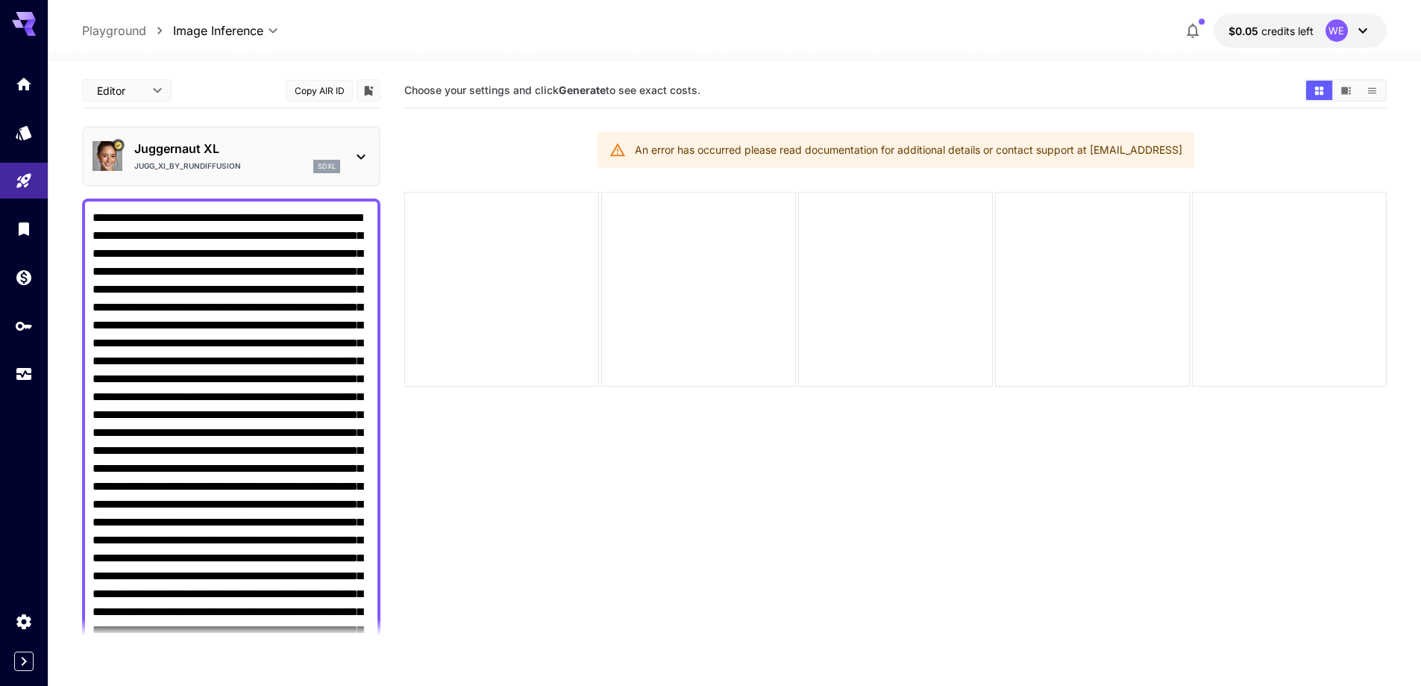
scroll to position [811, 0]
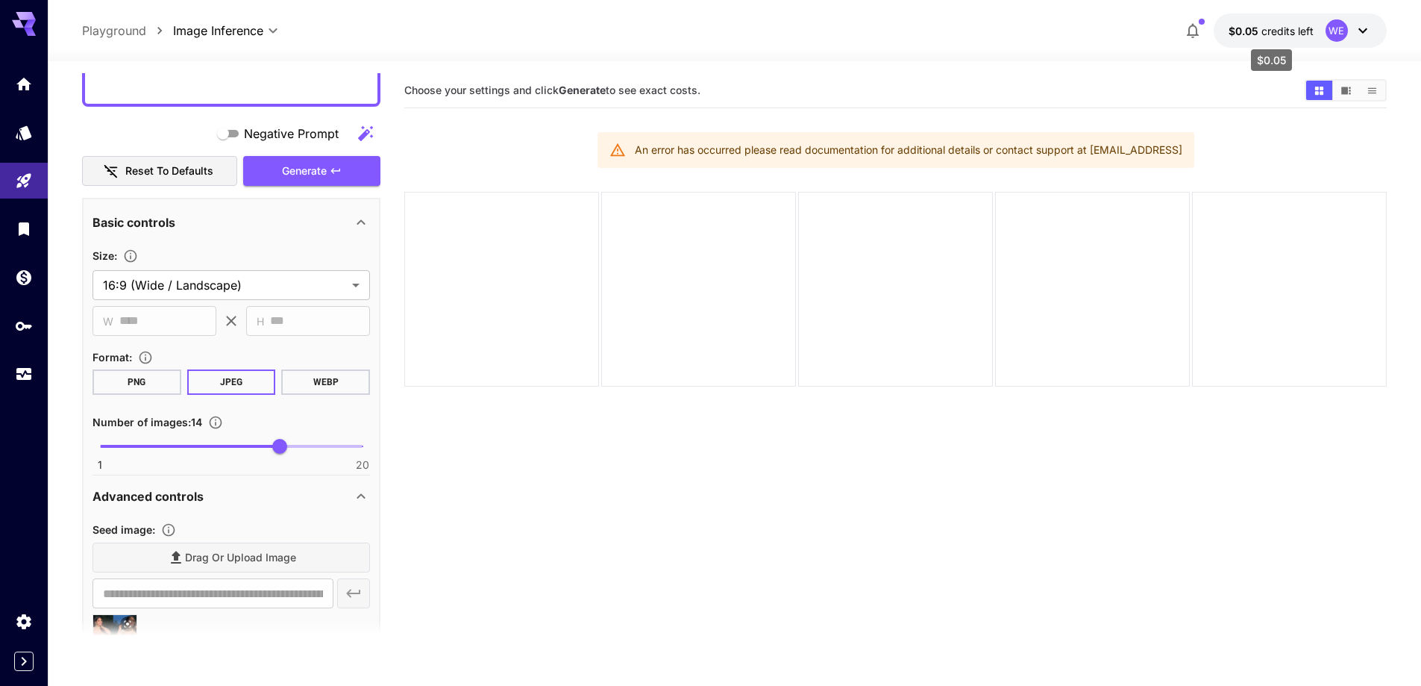
click at [1282, 37] on span "credits left" at bounding box center [1288, 31] width 52 height 13
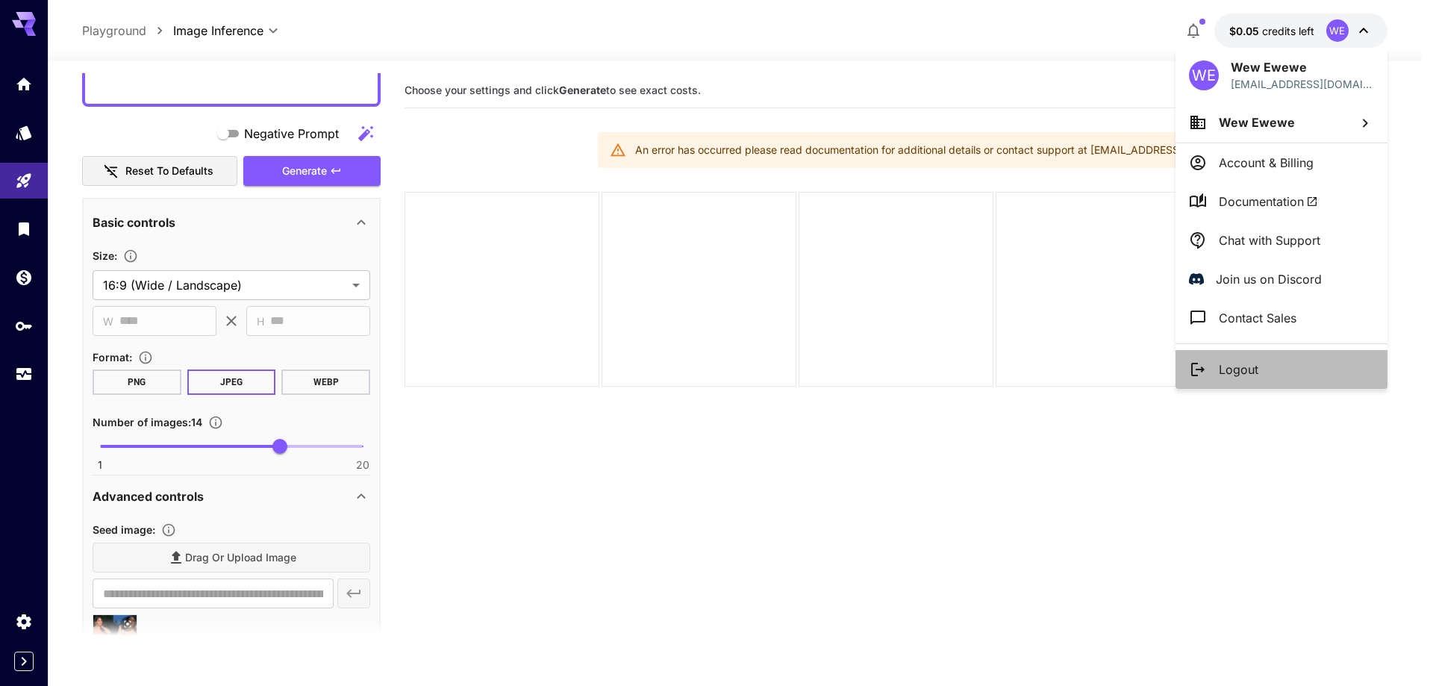
click at [1258, 372] on li "Logout" at bounding box center [1281, 369] width 212 height 39
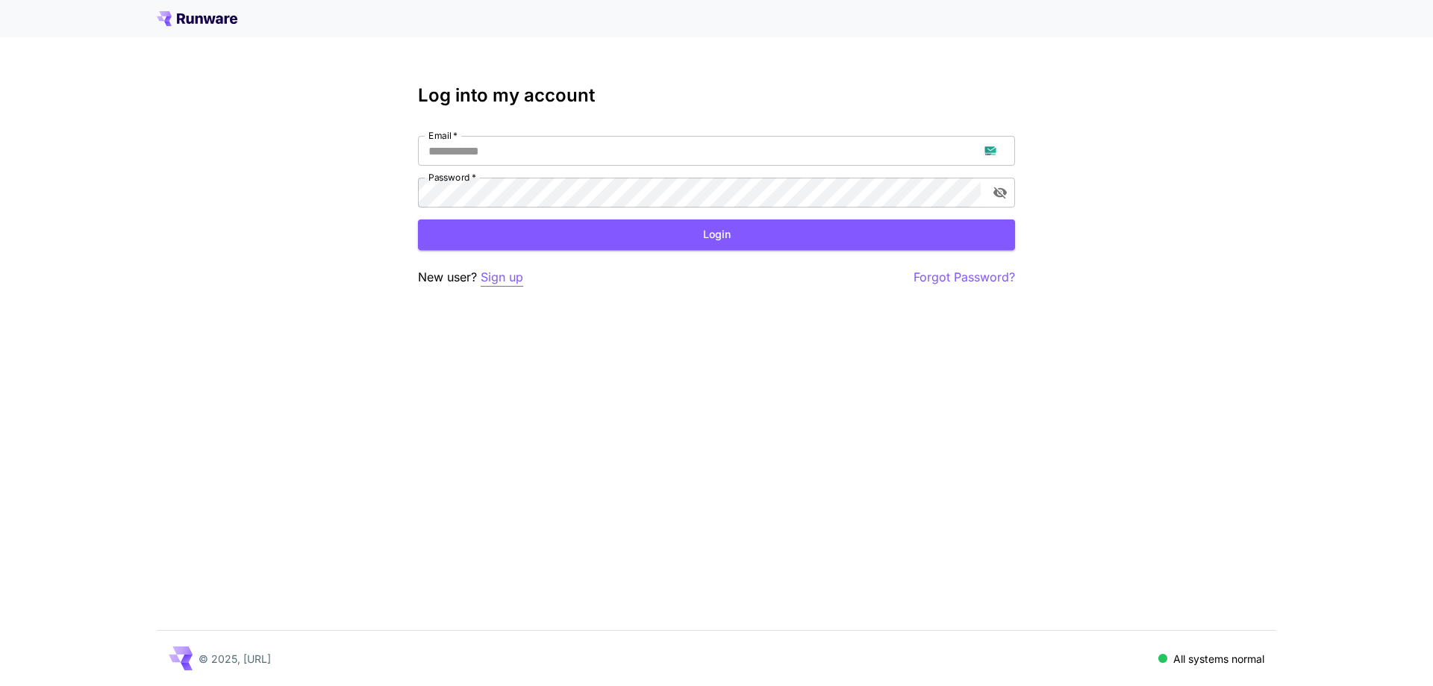
click at [487, 273] on p "Sign up" at bounding box center [501, 277] width 43 height 19
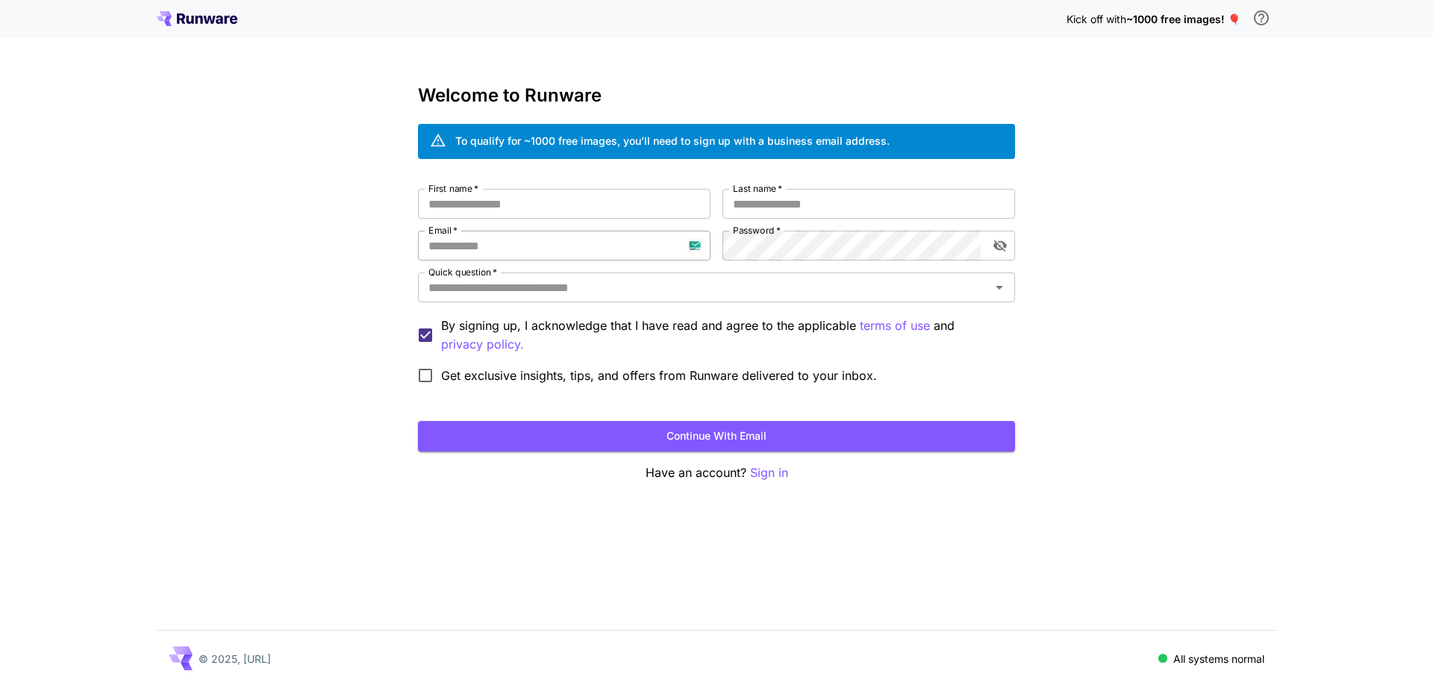
click at [504, 242] on input "Email   *" at bounding box center [564, 246] width 292 height 30
paste input "**********"
type input "**********"
click at [756, 225] on label "Password   *" at bounding box center [757, 230] width 48 height 13
click at [725, 264] on div "**********" at bounding box center [716, 290] width 597 height 202
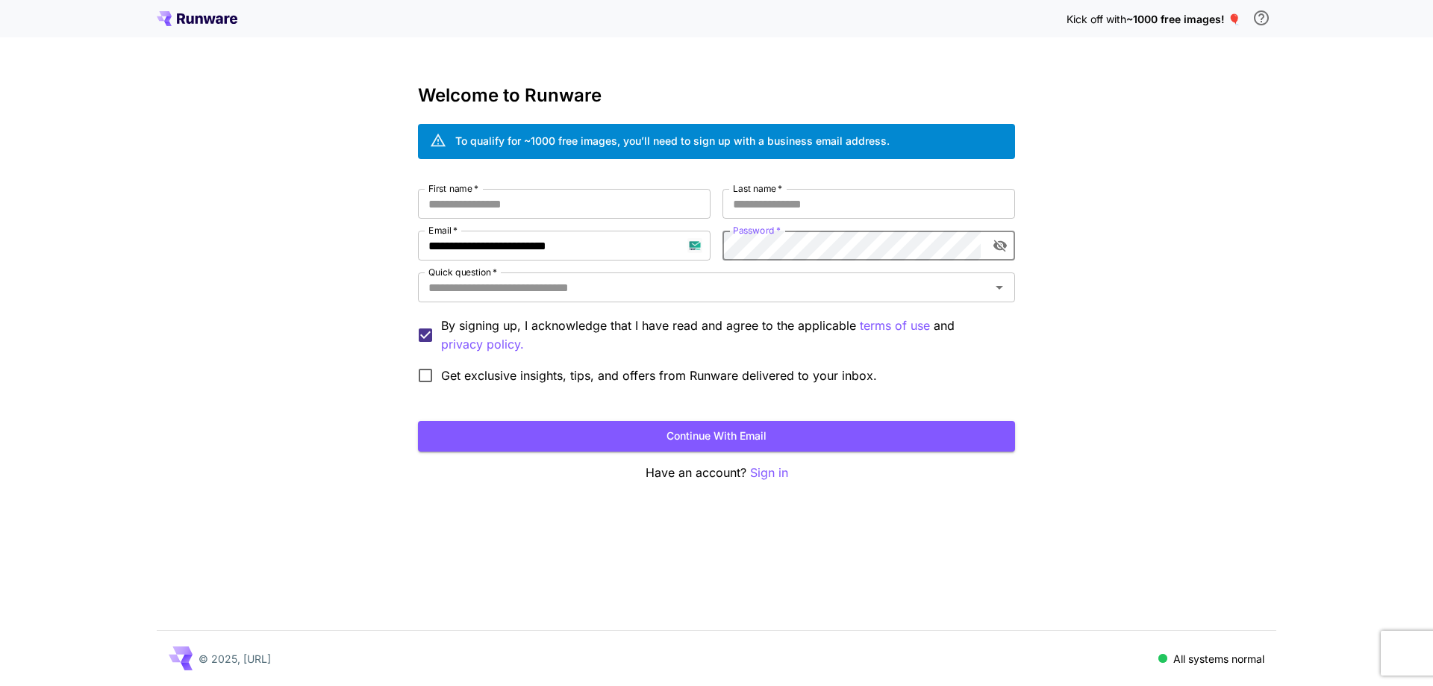
click at [572, 185] on div "**********" at bounding box center [716, 283] width 597 height 397
click at [571, 193] on input "First name   *" at bounding box center [564, 204] width 292 height 30
type input "***"
click at [739, 204] on input "*" at bounding box center [868, 204] width 292 height 30
type input "****"
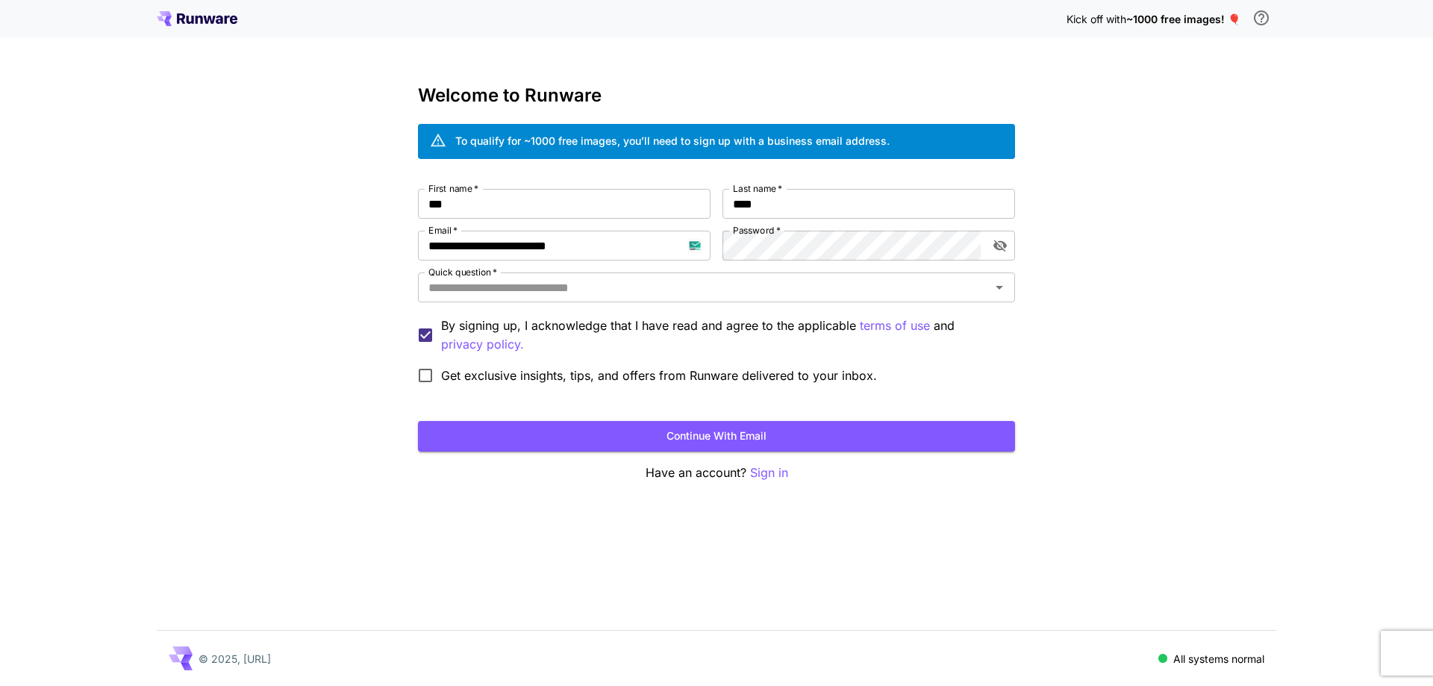
click at [698, 307] on div "**********" at bounding box center [716, 290] width 597 height 202
click at [707, 298] on div "Quick question   *" at bounding box center [716, 287] width 597 height 30
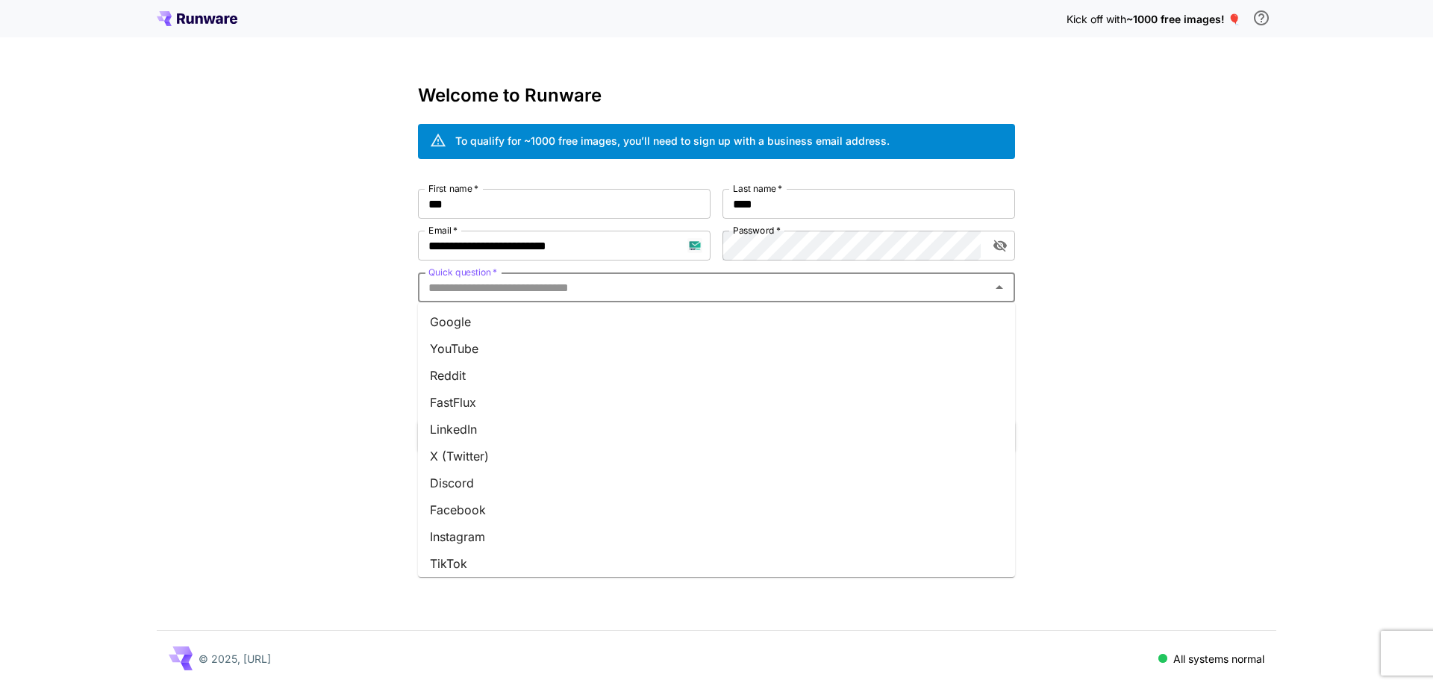
click at [699, 324] on li "Google" at bounding box center [716, 321] width 597 height 27
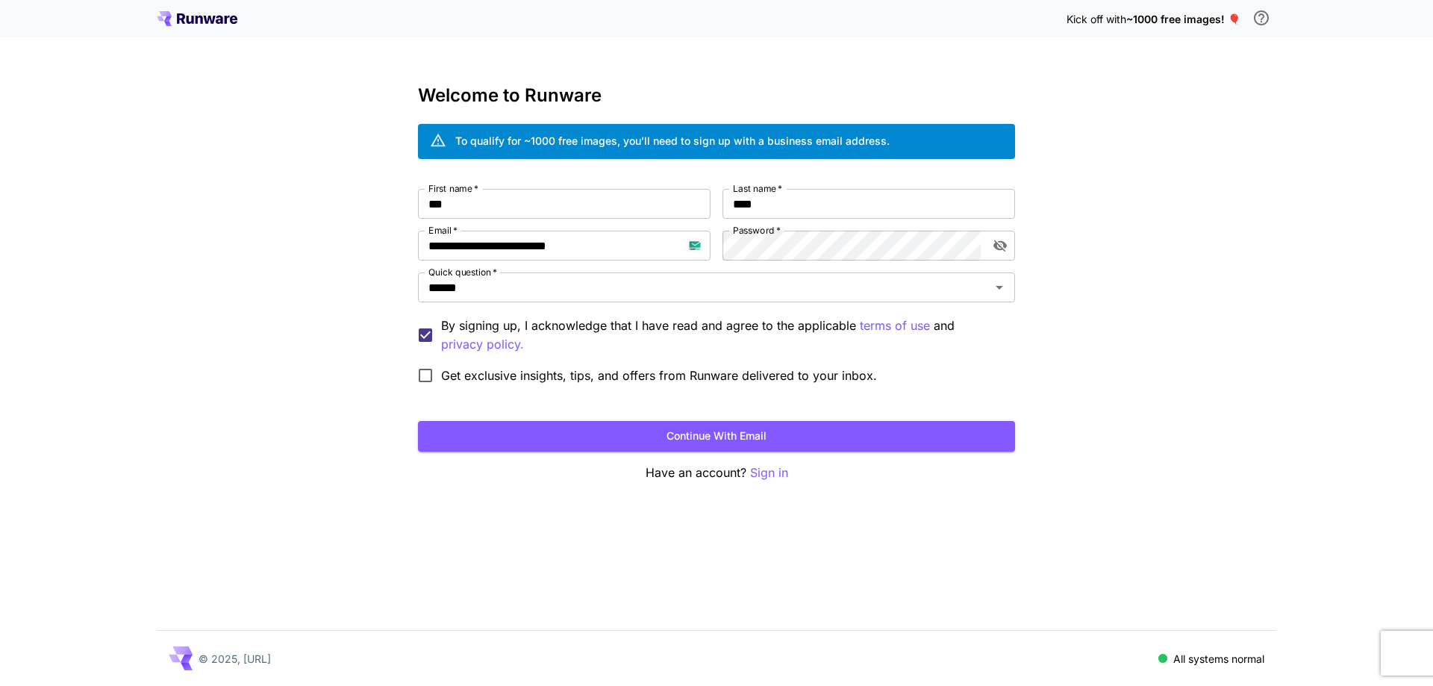
click at [686, 424] on button "Continue with email" at bounding box center [716, 436] width 597 height 31
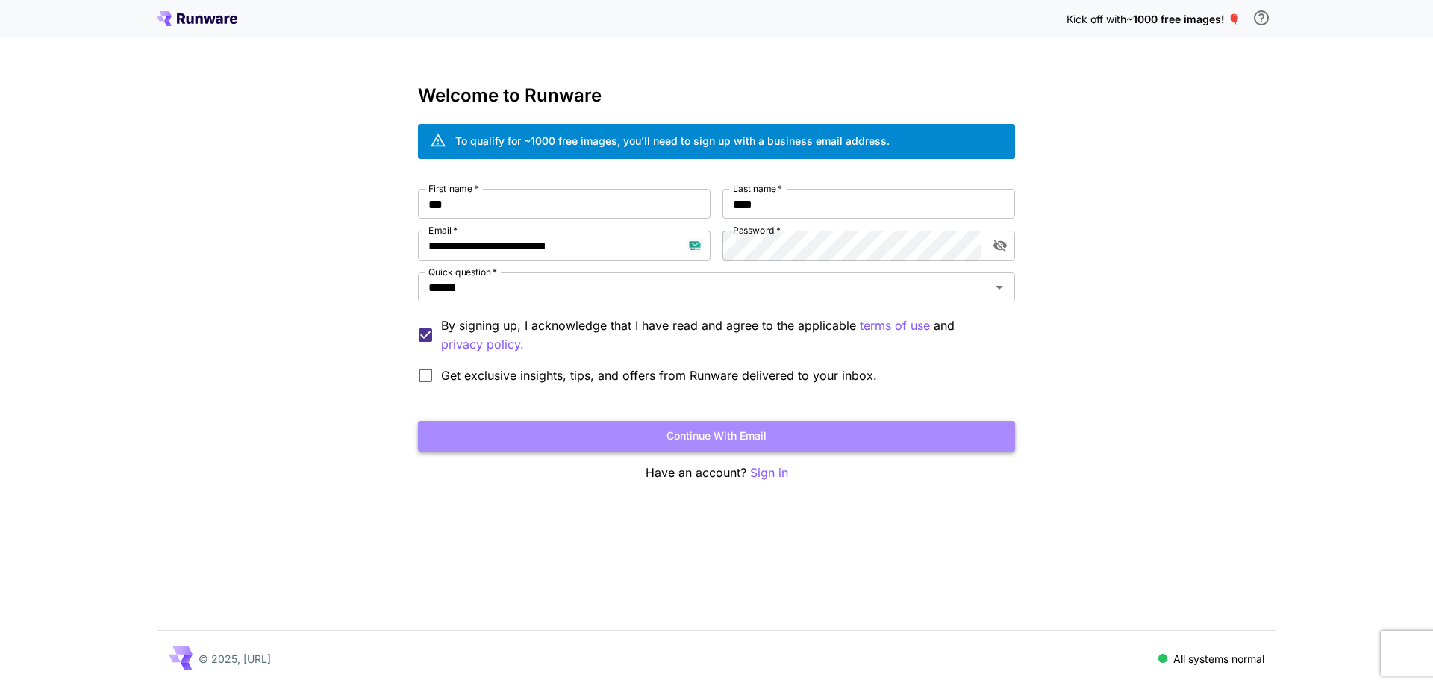
click at [811, 436] on button "Continue with email" at bounding box center [716, 436] width 597 height 31
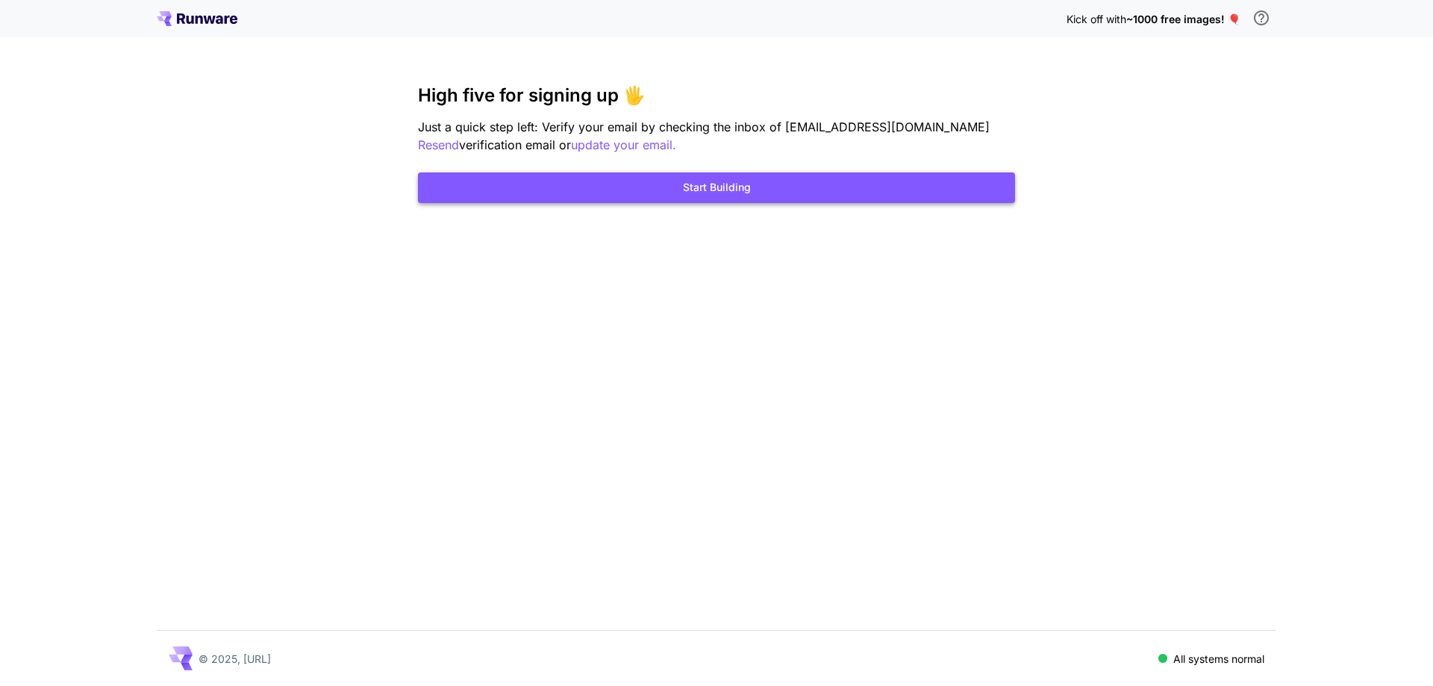
click at [721, 185] on button "Start Building" at bounding box center [716, 187] width 597 height 31
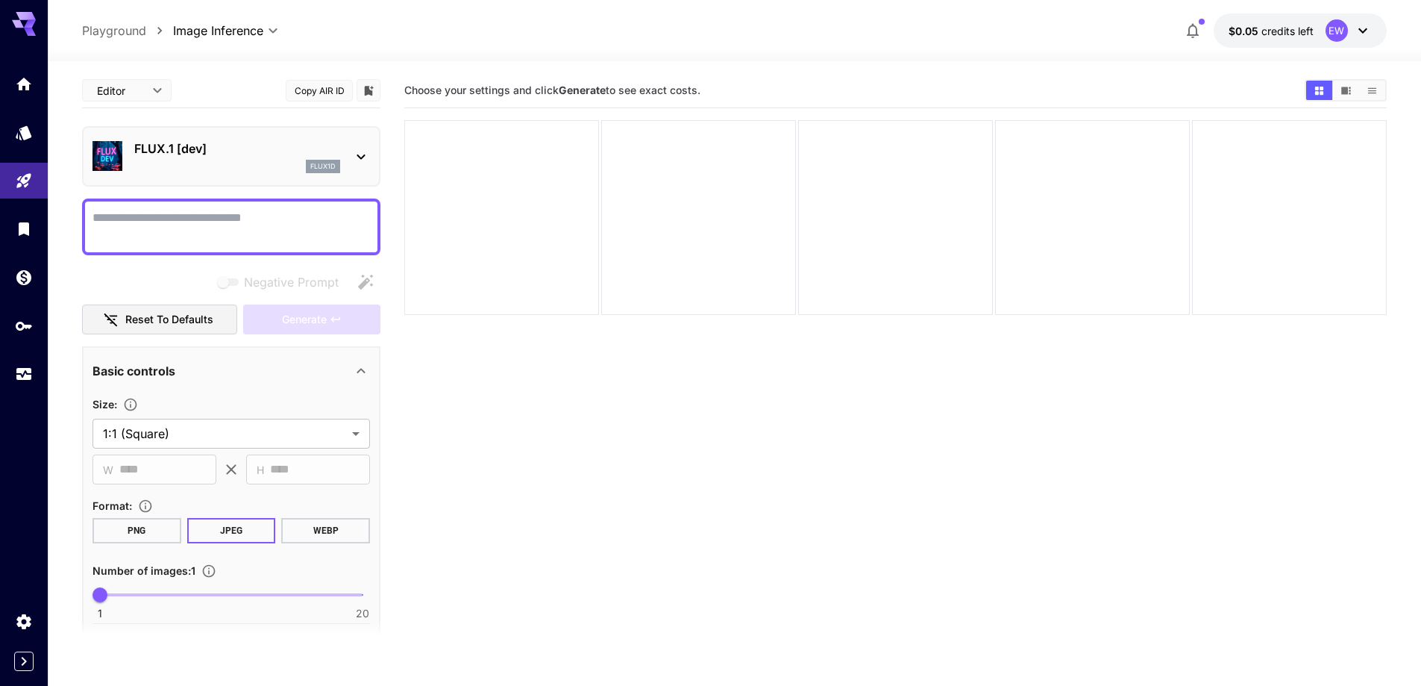
click at [233, 175] on div "FLUX.1 [dev] flux1d" at bounding box center [232, 157] width 278 height 46
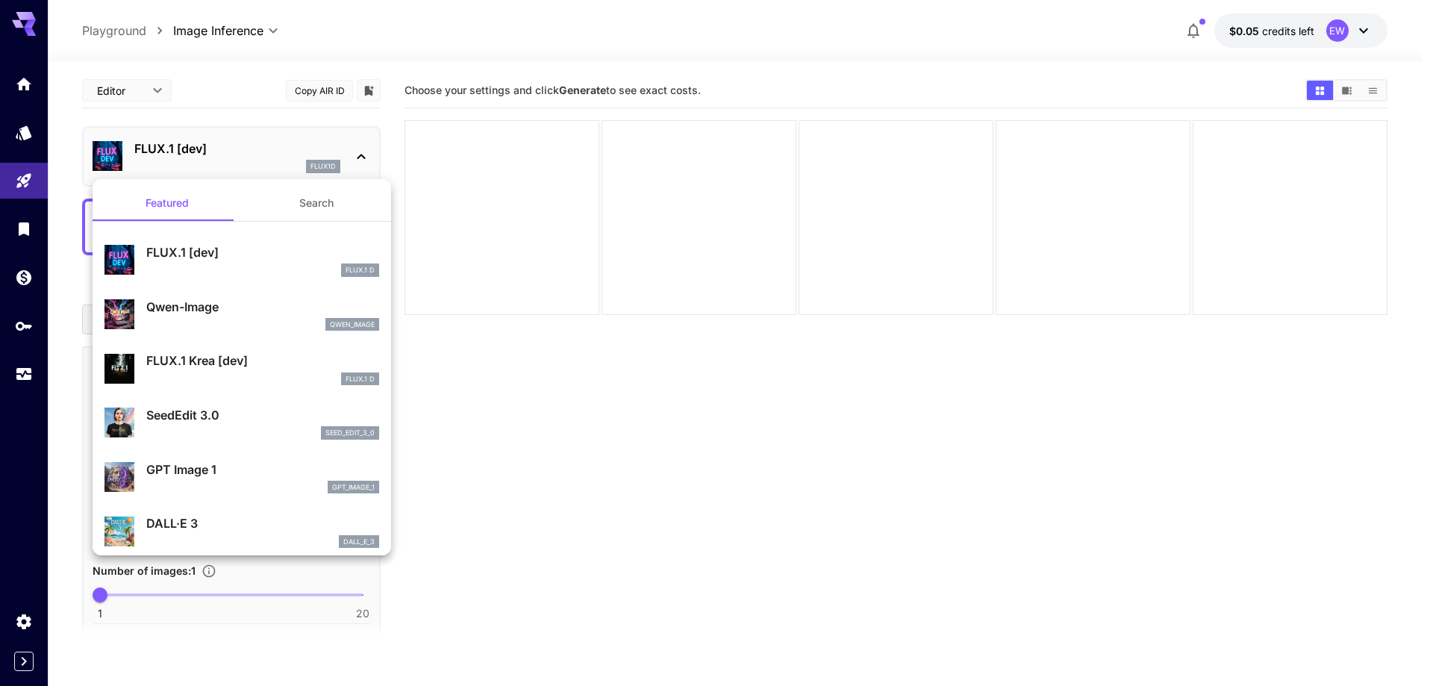
click at [311, 203] on button "Search" at bounding box center [316, 203] width 149 height 36
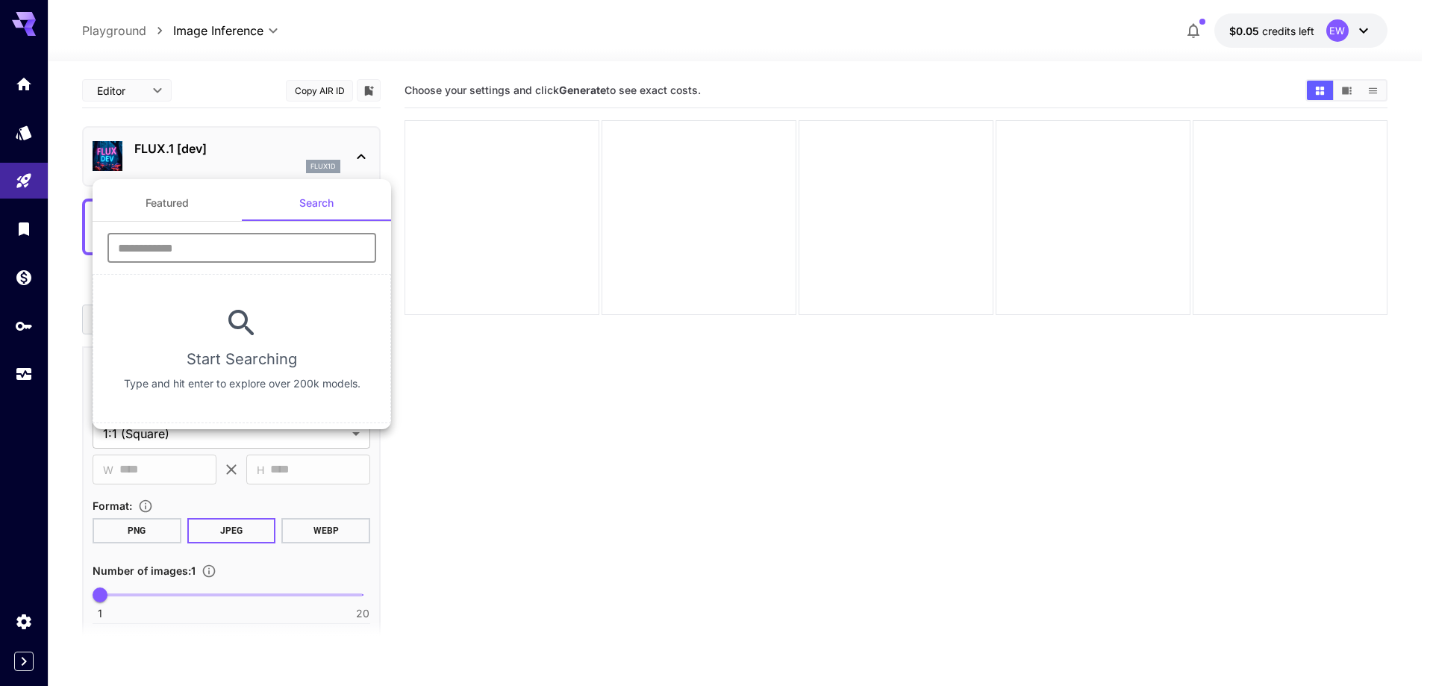
click at [288, 245] on input "text" at bounding box center [241, 248] width 269 height 30
type input "****"
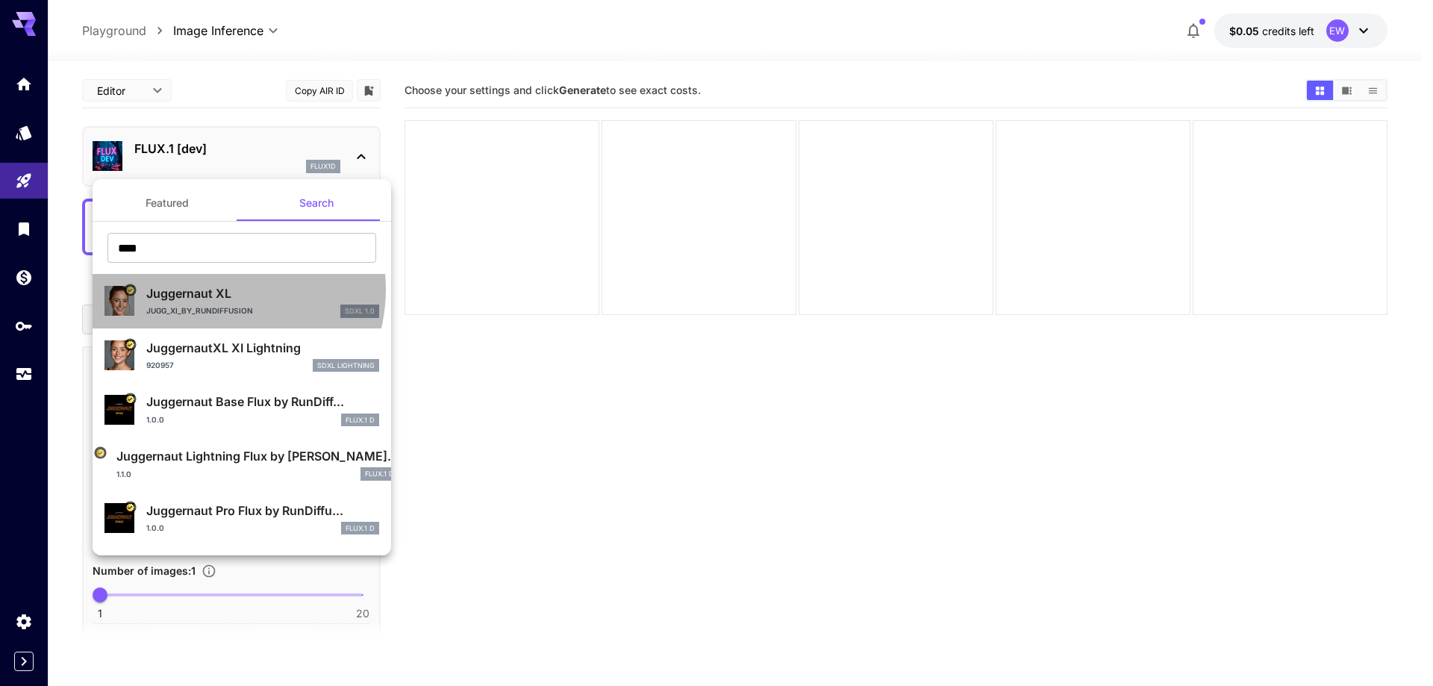
click at [216, 289] on p "Juggernaut XL" at bounding box center [262, 293] width 233 height 18
type input "**"
type input "***"
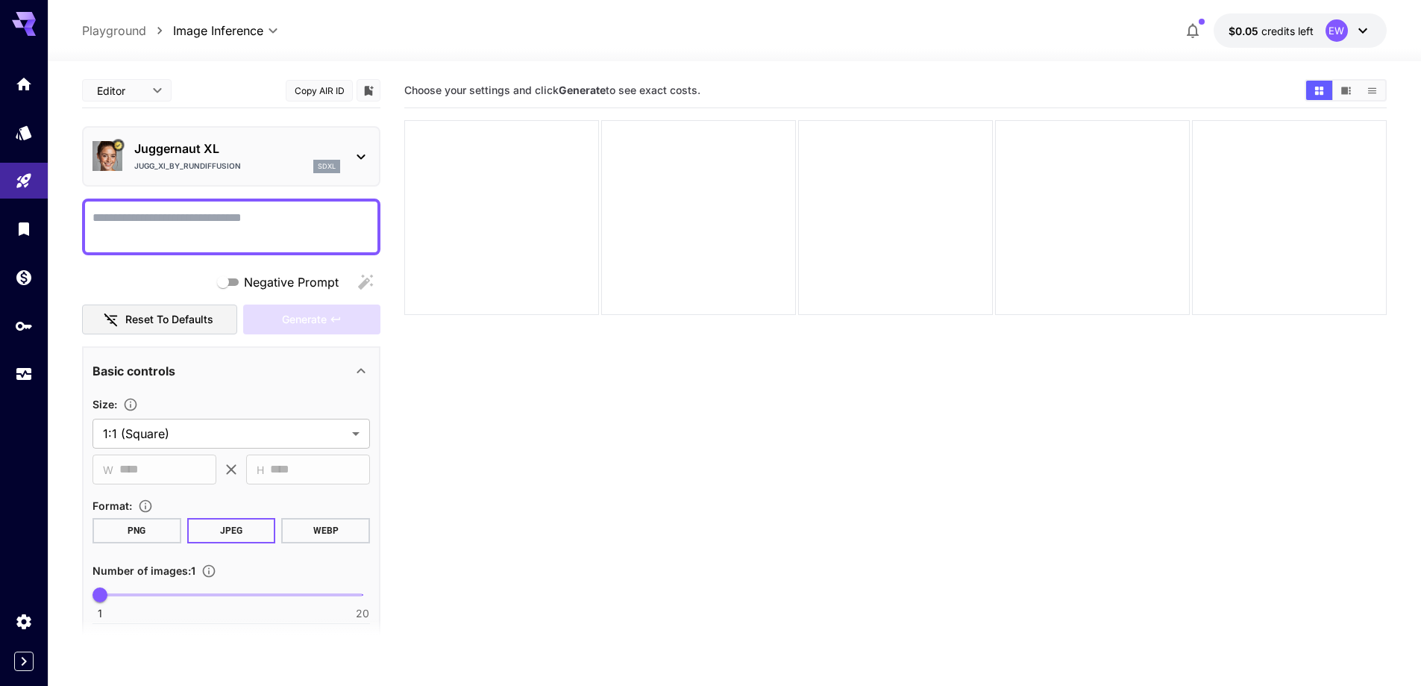
click at [313, 232] on textarea "Negative Prompt" at bounding box center [232, 227] width 278 height 36
paste textarea "**********"
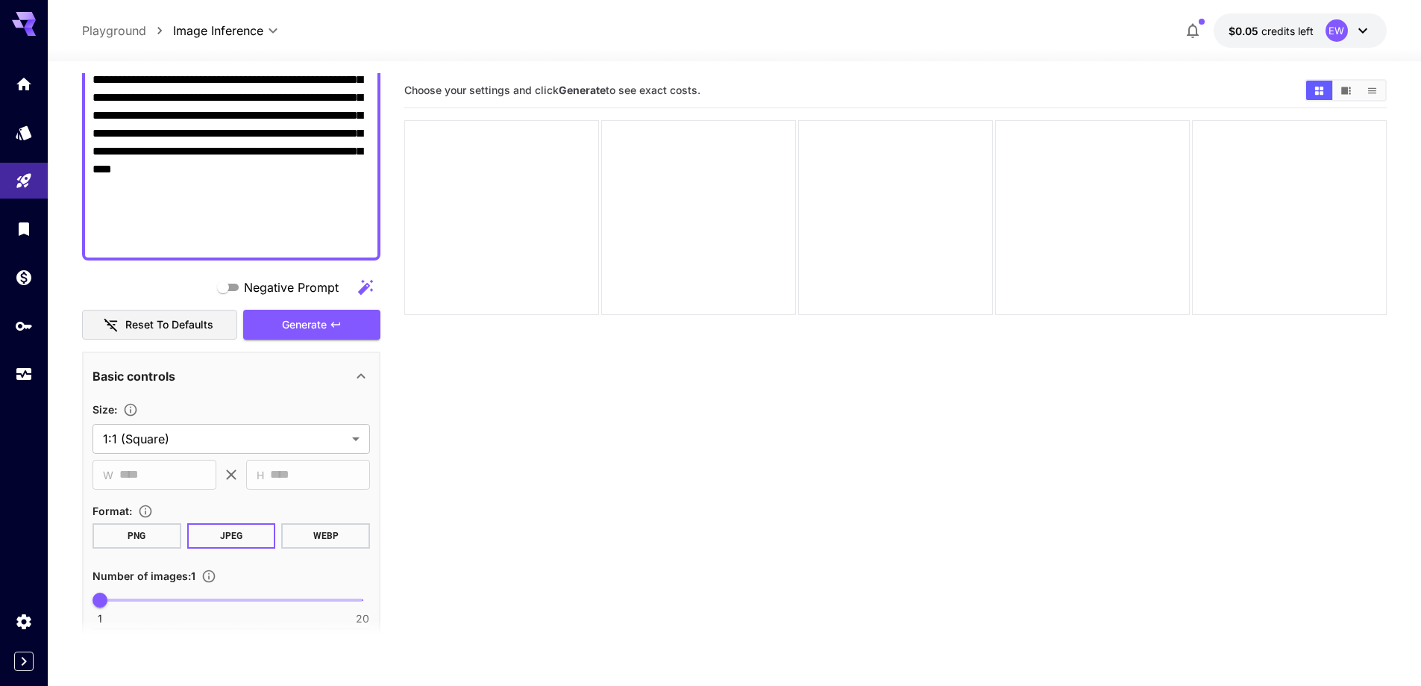
scroll to position [500, 0]
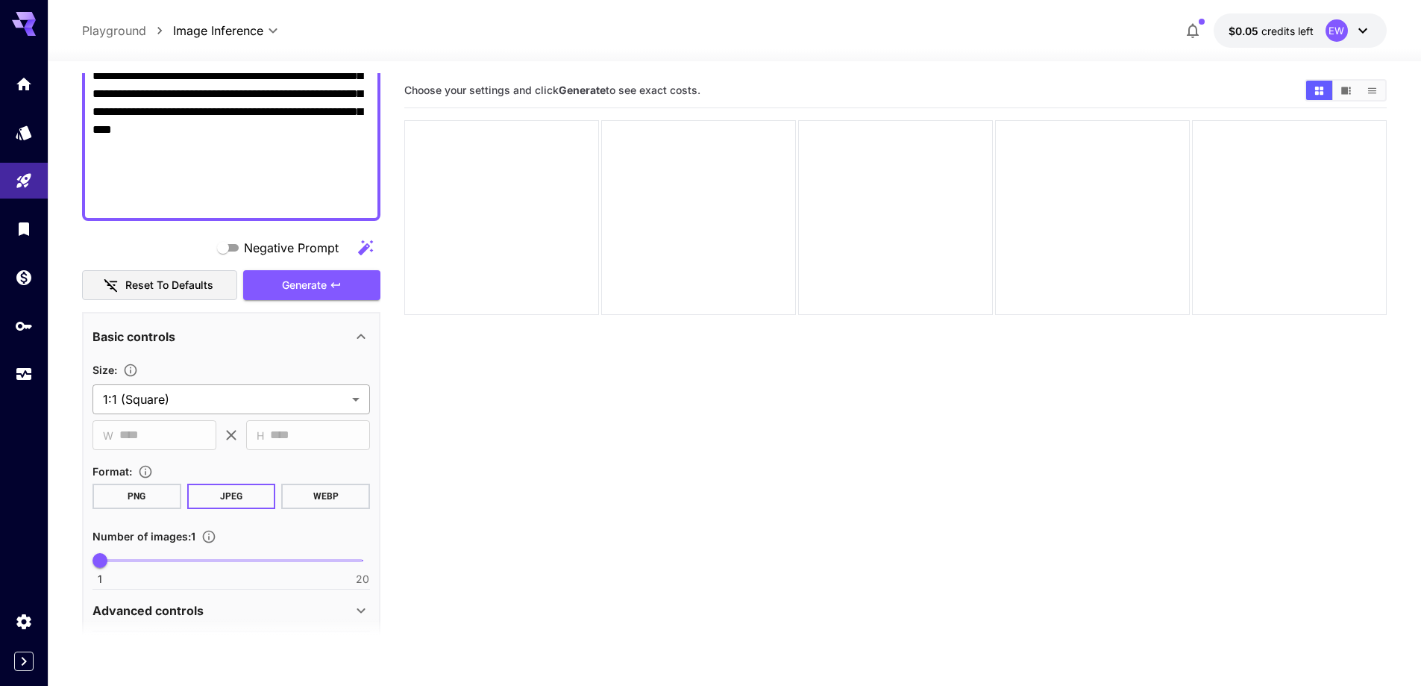
type textarea "**********"
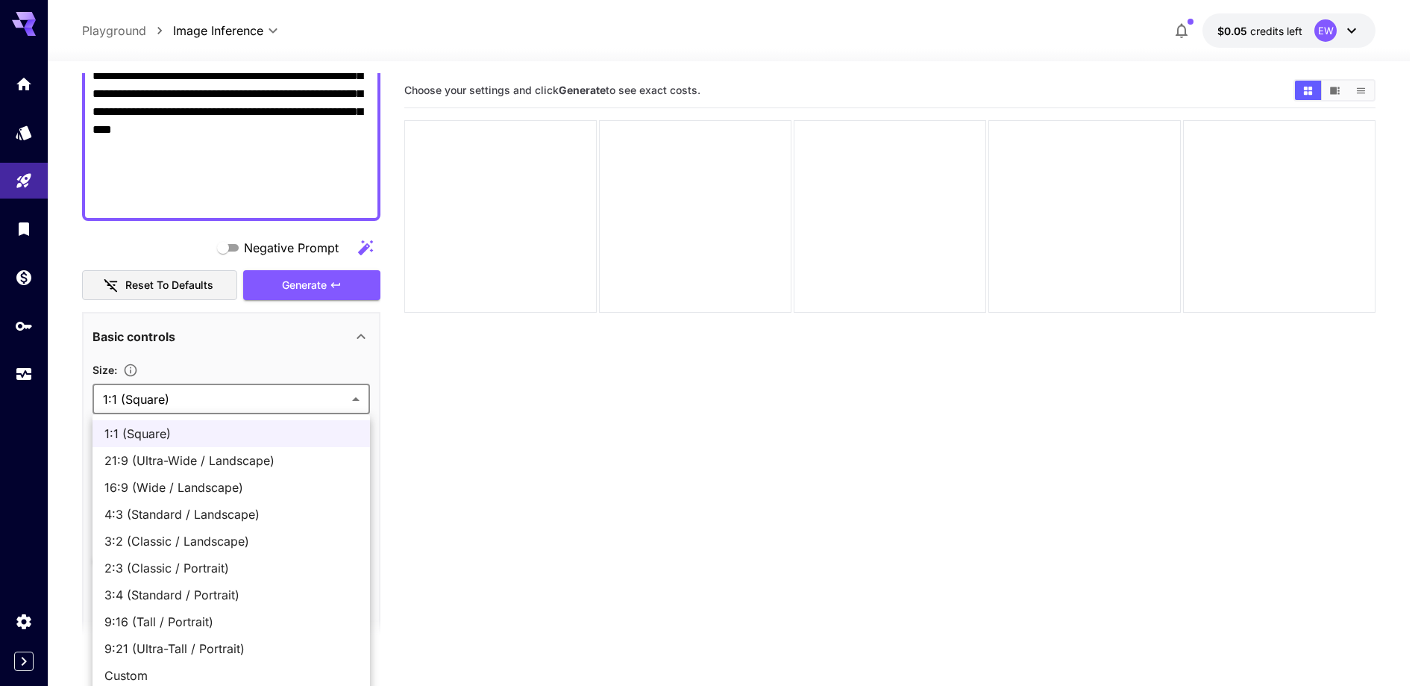
click at [280, 397] on body "**********" at bounding box center [710, 402] width 1421 height 804
click at [234, 483] on span "16:9 (Wide / Landscape)" at bounding box center [231, 487] width 254 height 18
type input "**********"
type input "****"
type input "***"
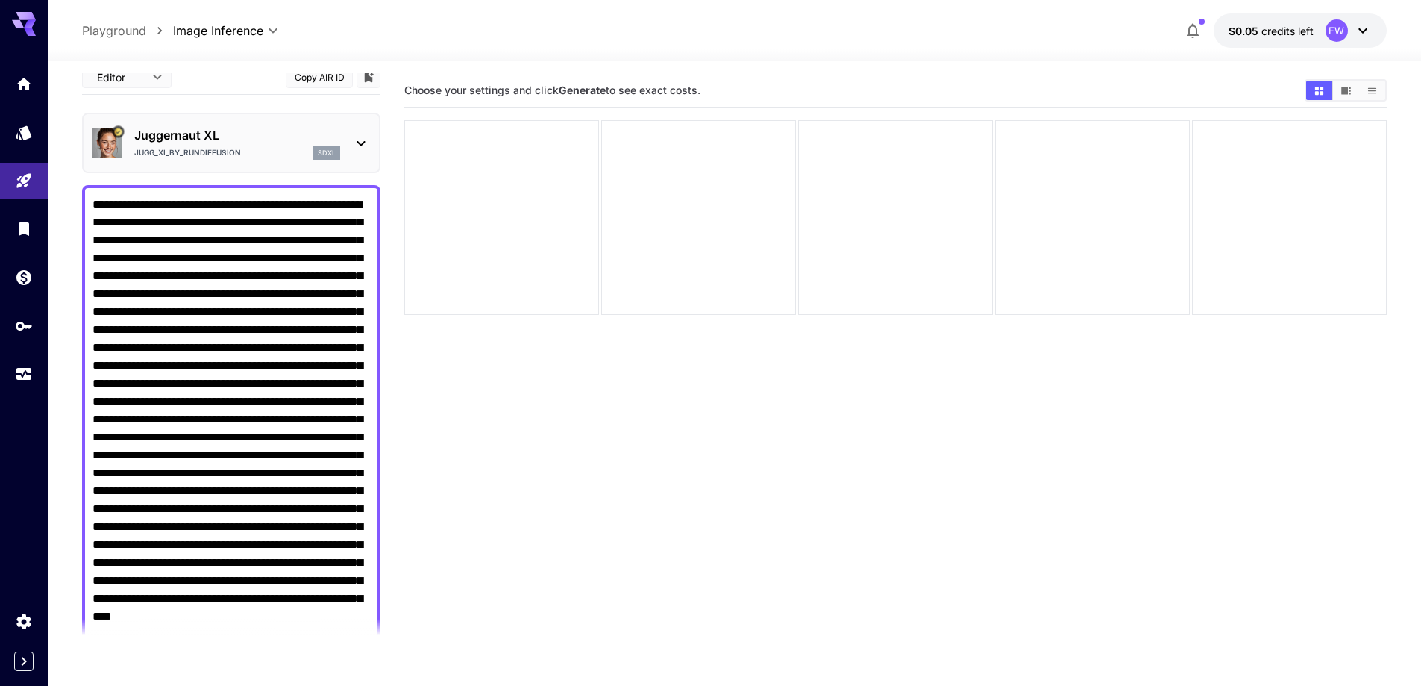
scroll to position [0, 0]
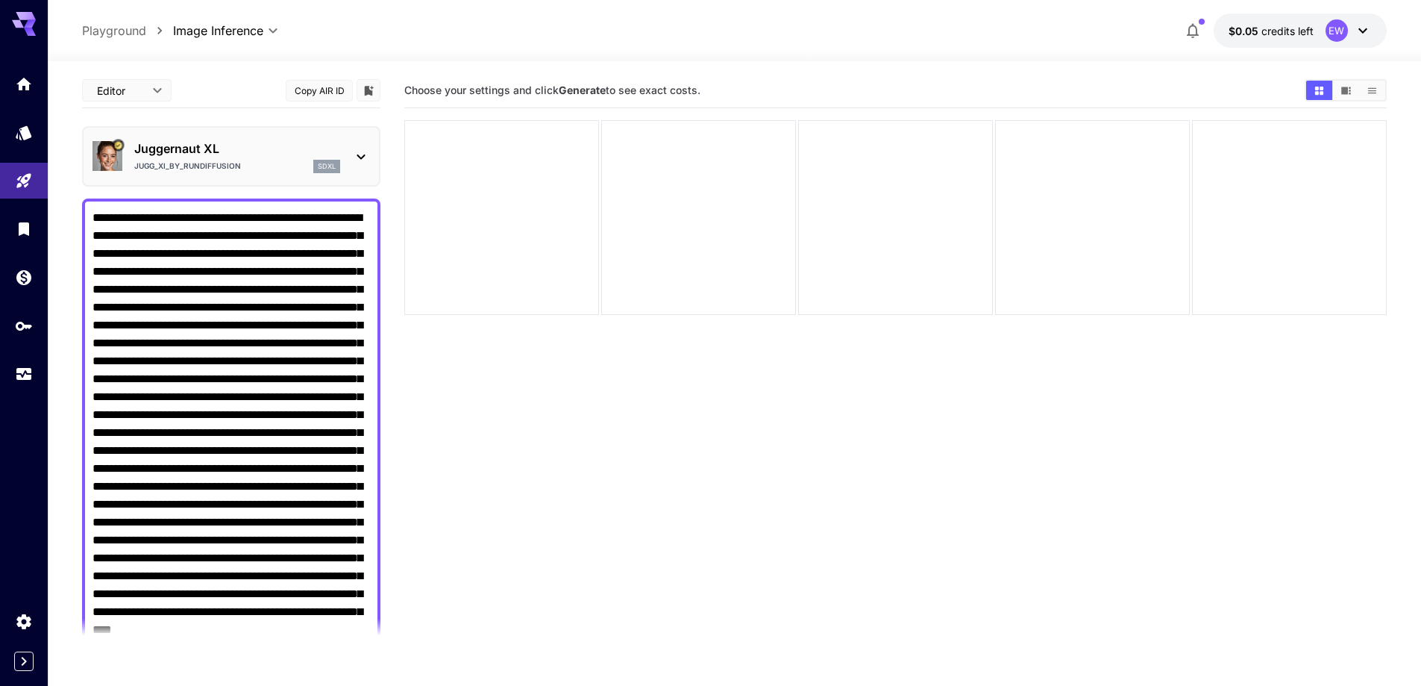
drag, startPoint x: 255, startPoint y: 219, endPoint x: 84, endPoint y: 225, distance: 171.0
click at [84, 225] on div at bounding box center [231, 459] width 298 height 522
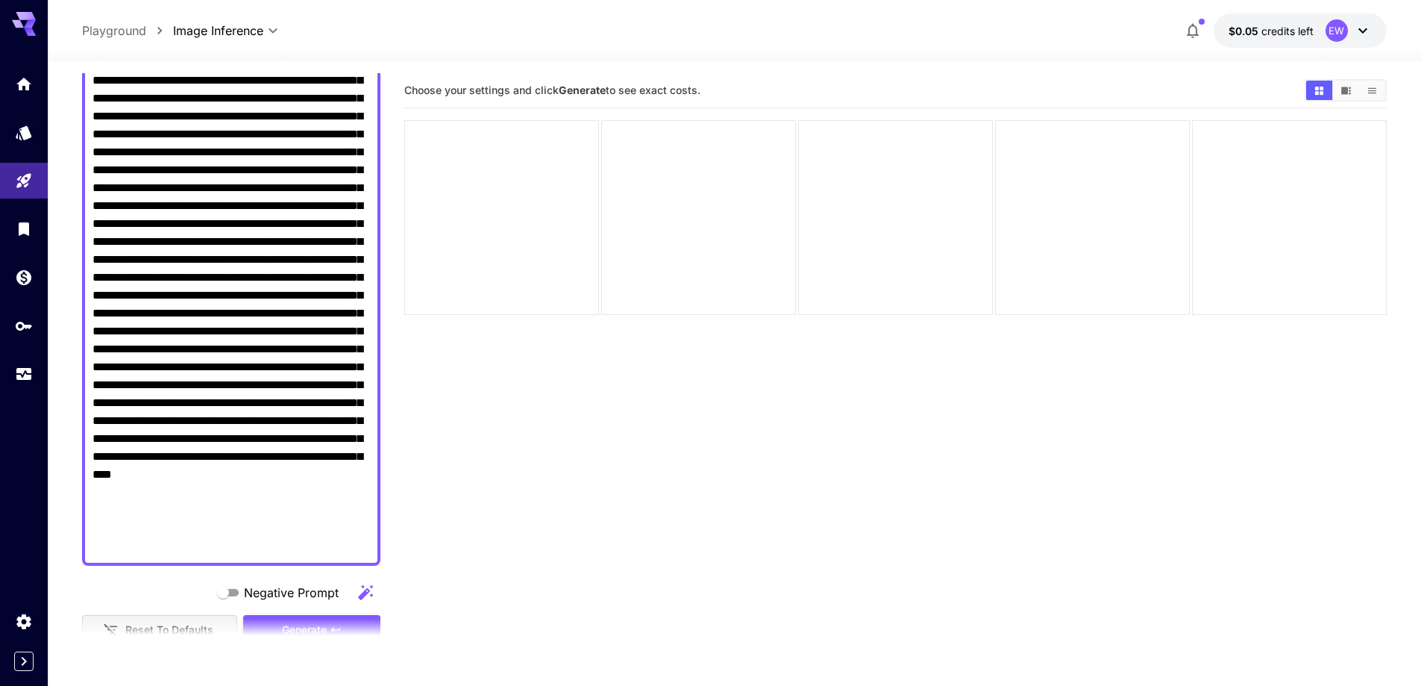
scroll to position [224, 0]
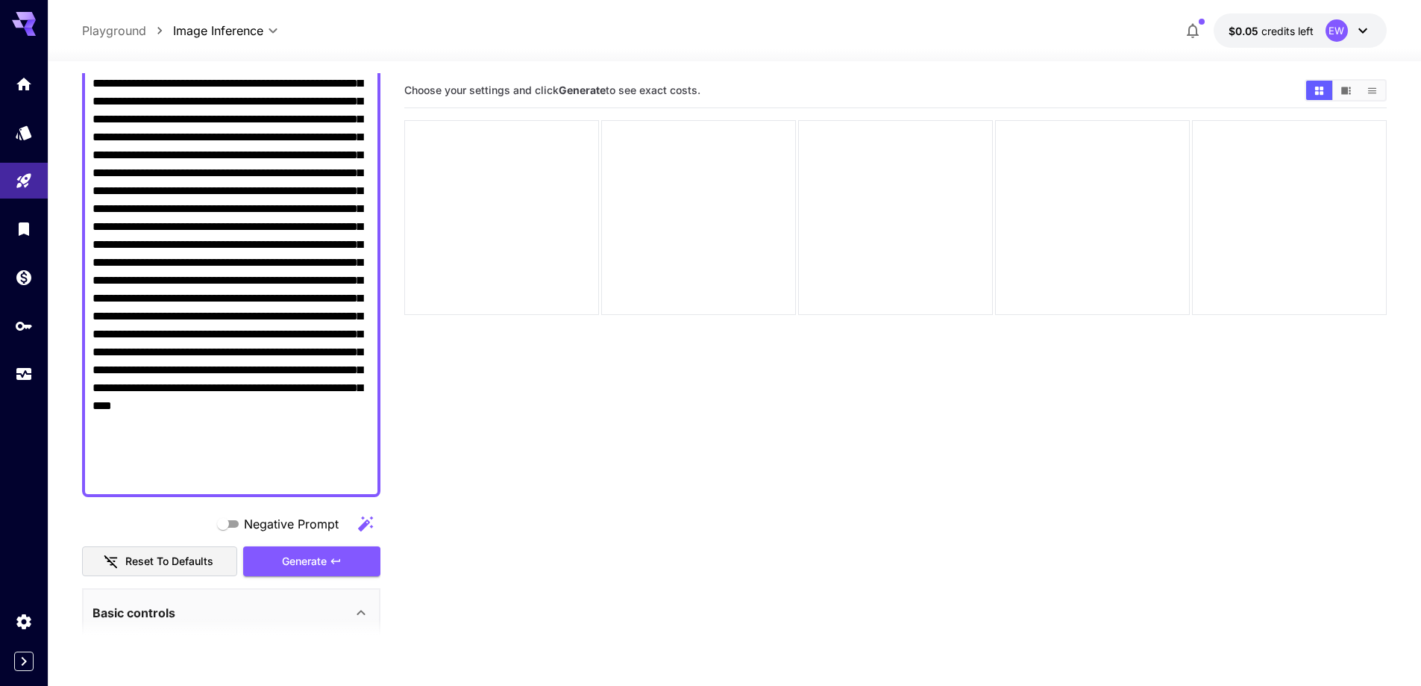
click at [195, 297] on textarea "Negative Prompt" at bounding box center [232, 235] width 278 height 501
paste textarea "**********"
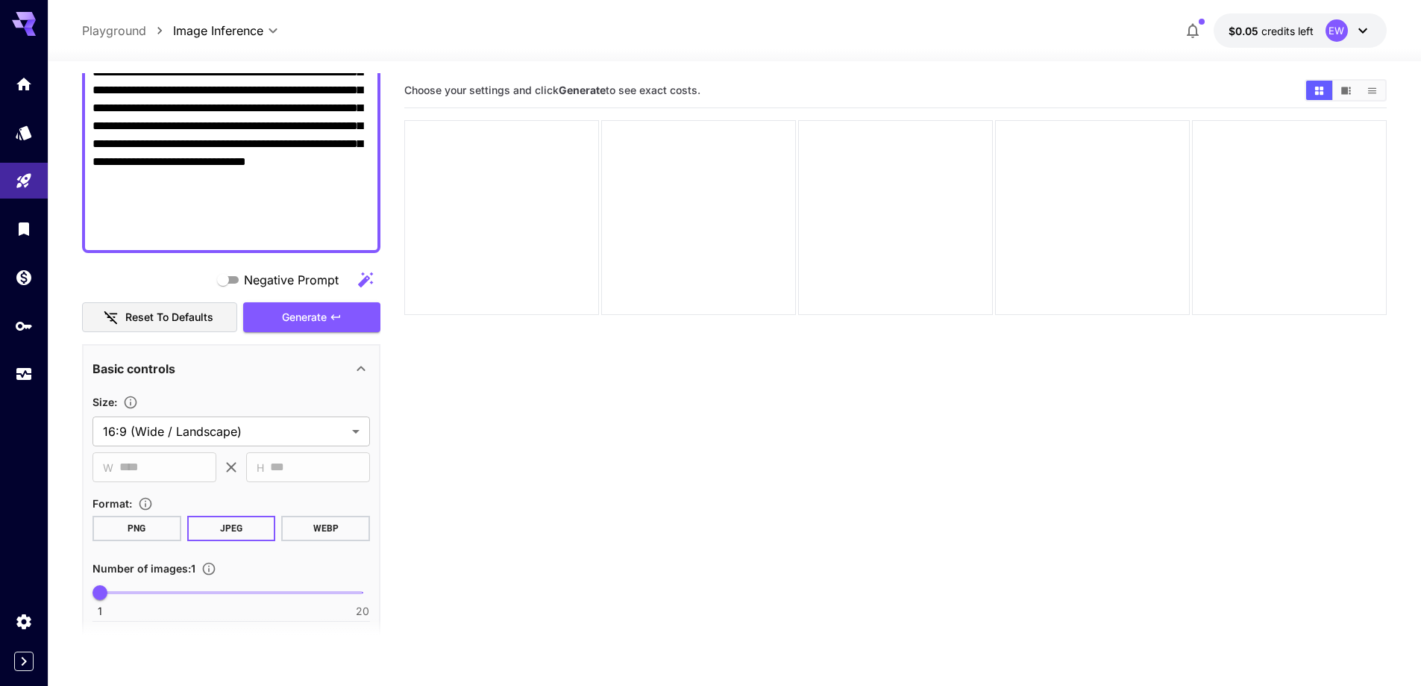
scroll to position [597, 0]
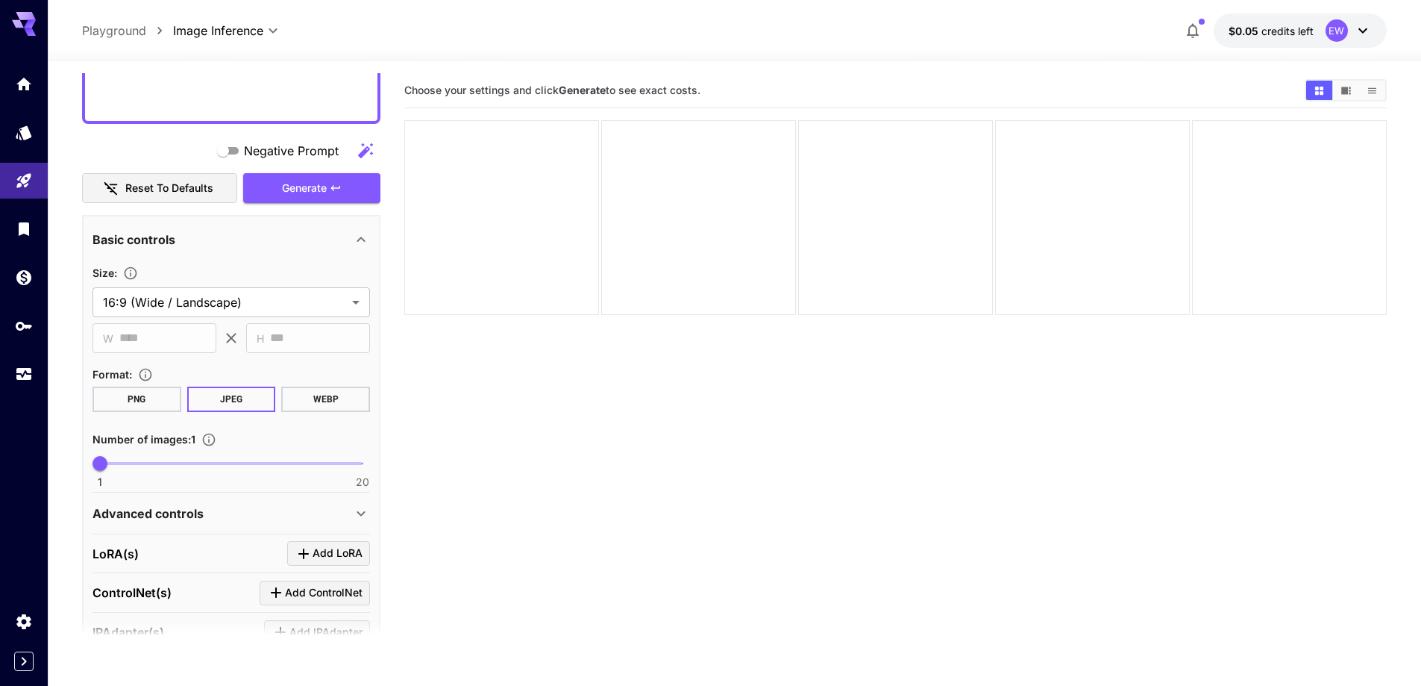
type textarea "**********"
type input "**"
click at [280, 462] on span "1 20 14" at bounding box center [231, 463] width 263 height 22
click at [254, 510] on div "Advanced controls" at bounding box center [223, 513] width 260 height 18
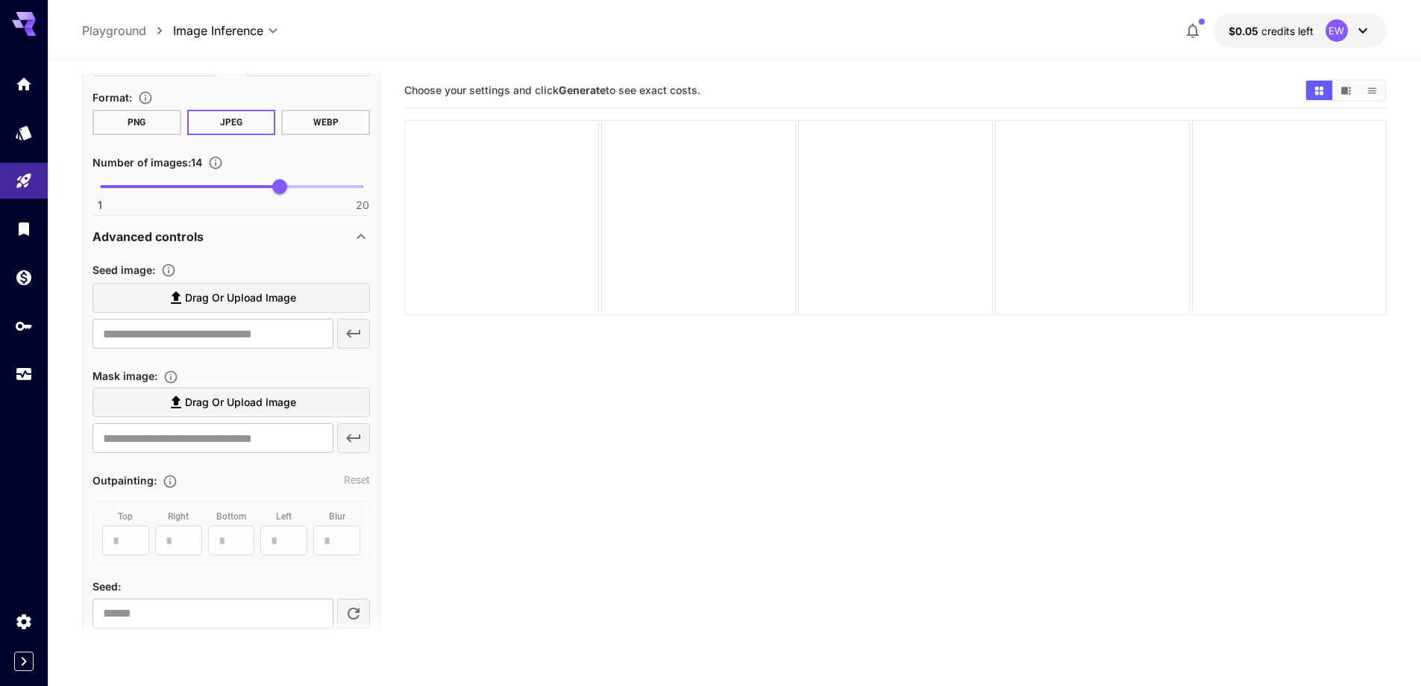
scroll to position [895, 0]
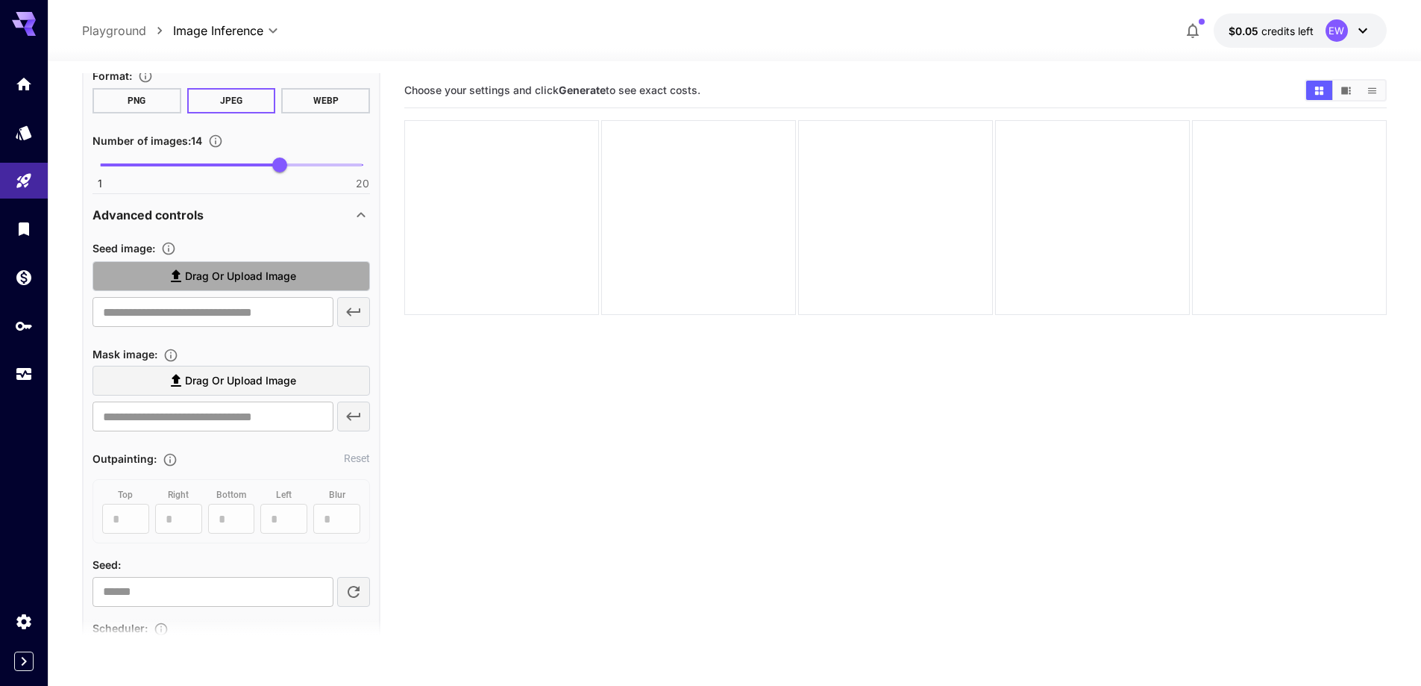
click at [289, 272] on span "Drag or upload image" at bounding box center [240, 276] width 111 height 19
click at [0, 0] on input "Drag or upload image" at bounding box center [0, 0] width 0 height 0
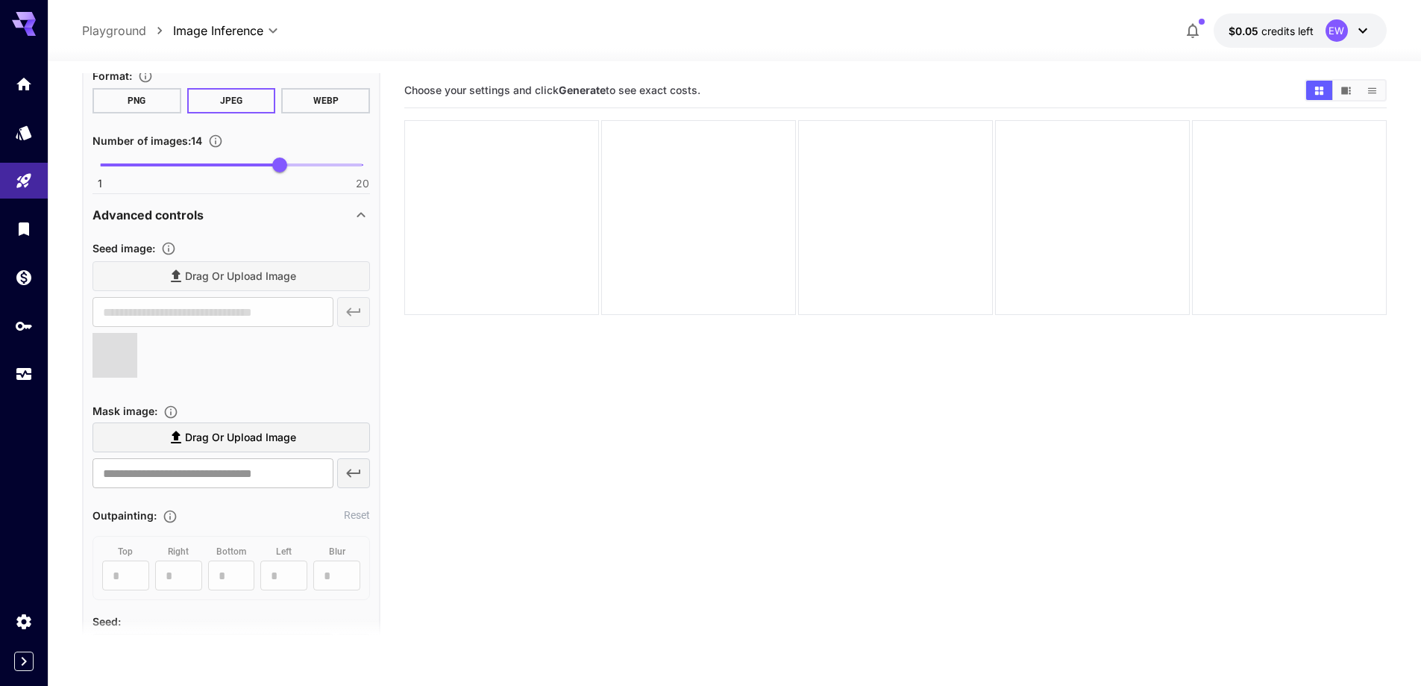
type input "**********"
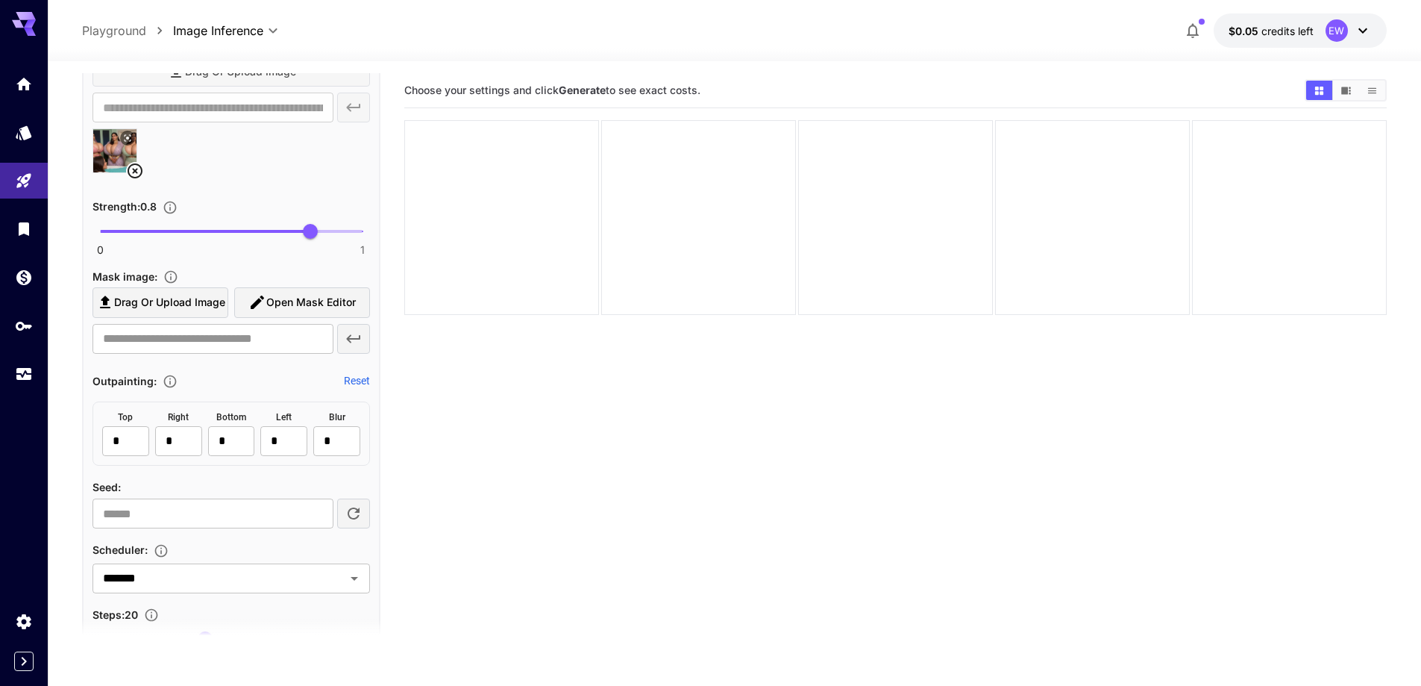
scroll to position [1119, 0]
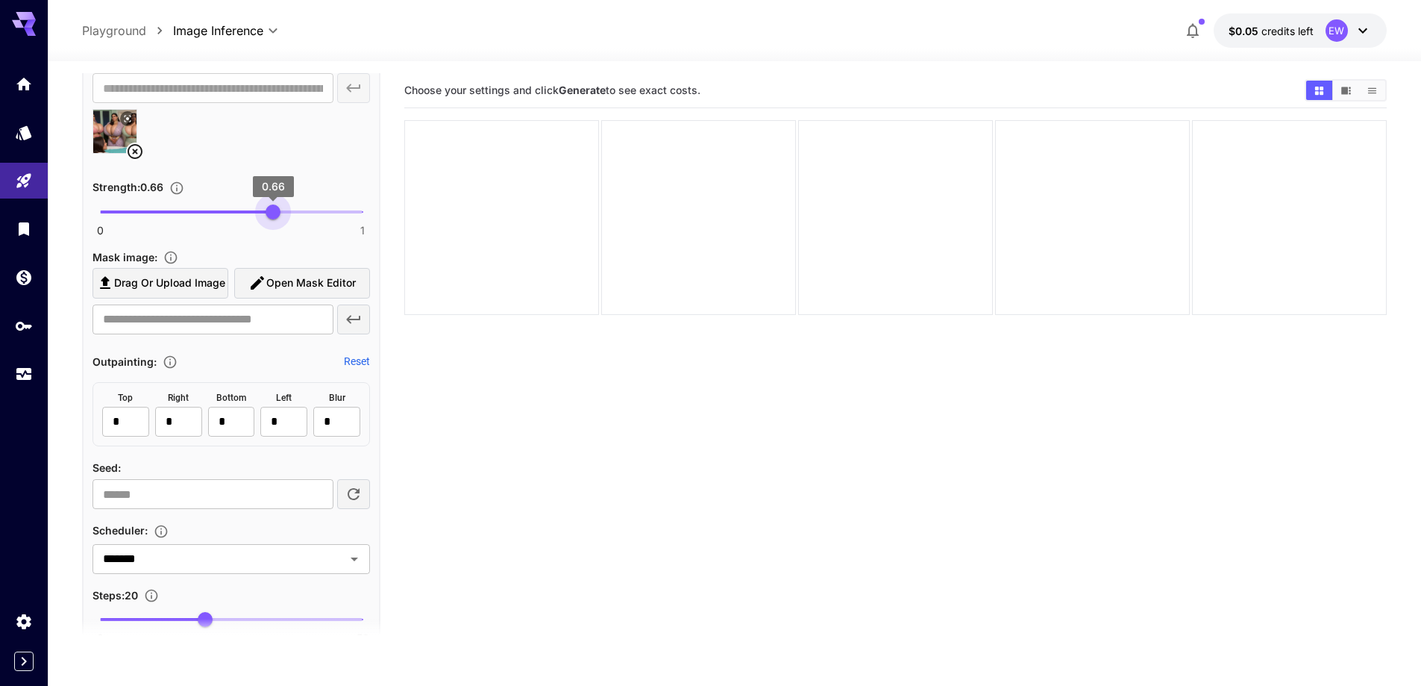
type input "****"
drag, startPoint x: 289, startPoint y: 219, endPoint x: 272, endPoint y: 214, distance: 17.9
click at [272, 214] on span "0 1 0.66" at bounding box center [231, 212] width 263 height 22
click at [272, 214] on span "0.65" at bounding box center [270, 211] width 15 height 15
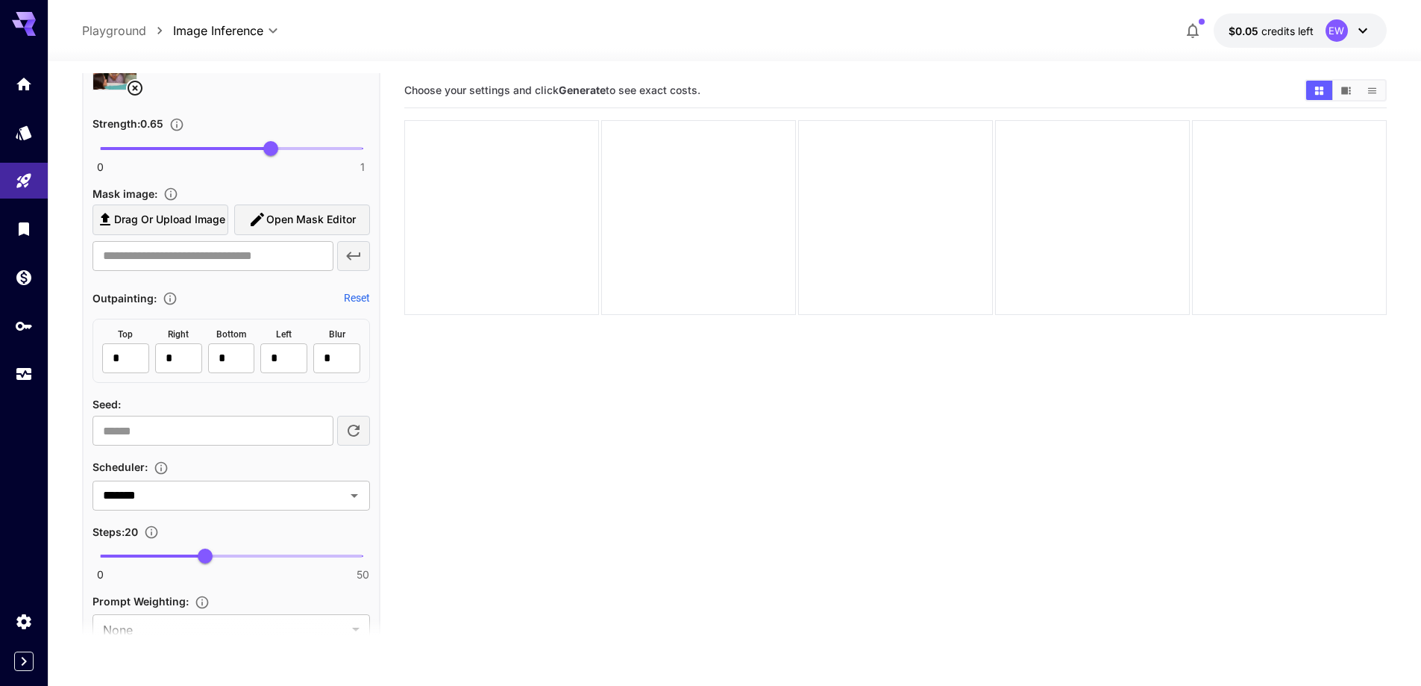
scroll to position [1418, 0]
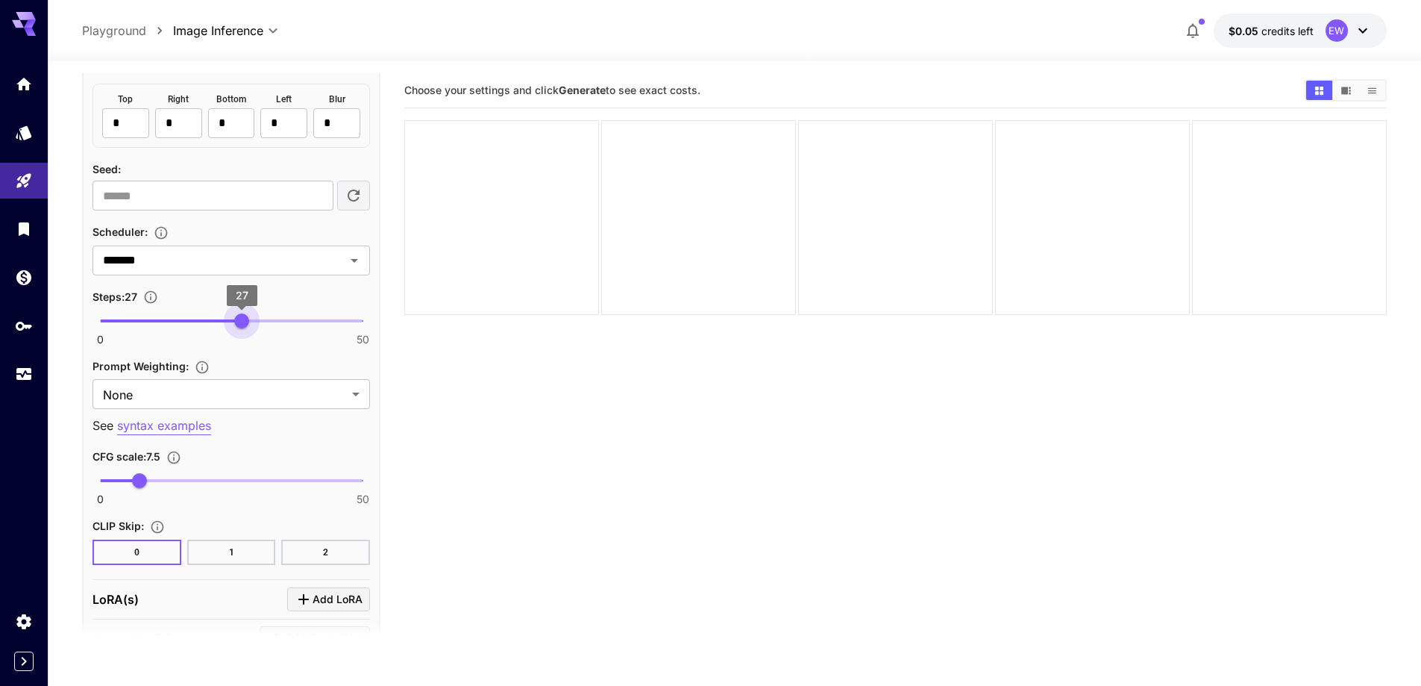
type input "**"
click at [249, 331] on span "0 50 28" at bounding box center [231, 321] width 263 height 22
click at [242, 388] on body "**********" at bounding box center [710, 402] width 1421 height 804
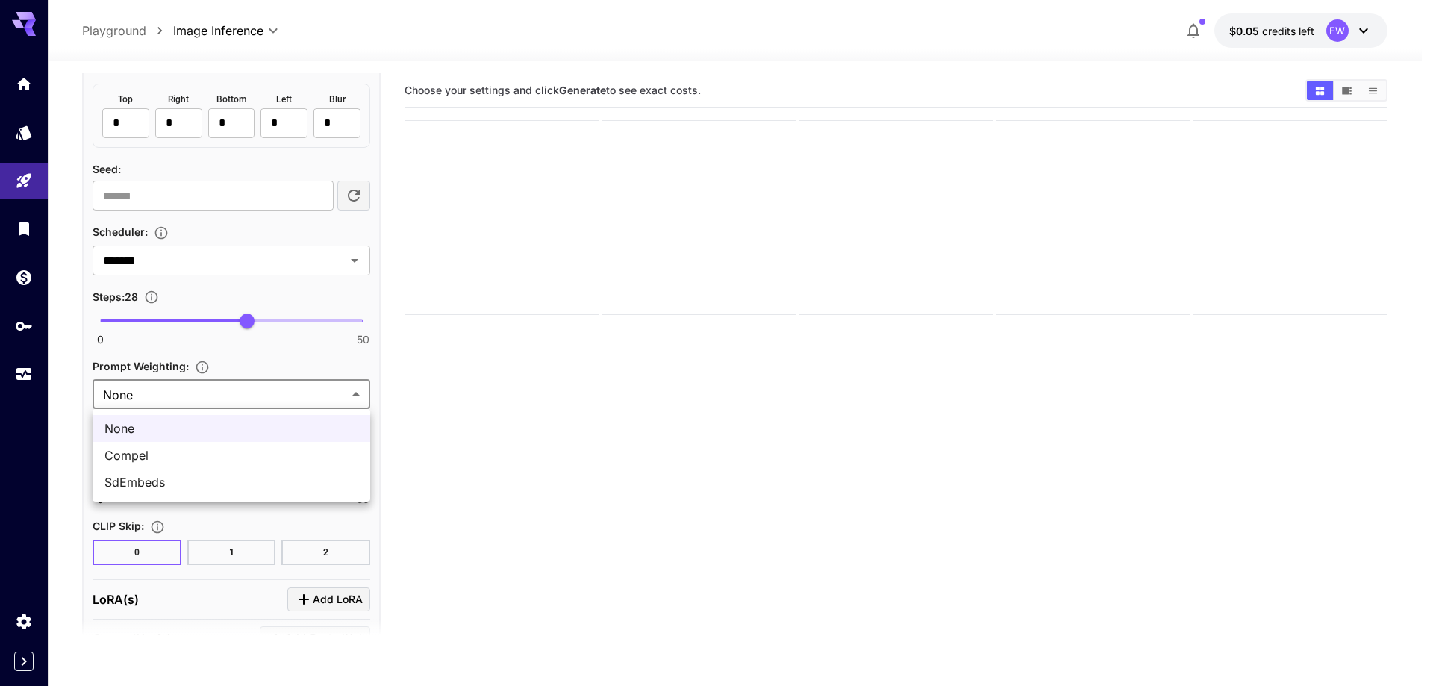
click at [217, 480] on span "SdEmbeds" at bounding box center [231, 482] width 254 height 18
type input "********"
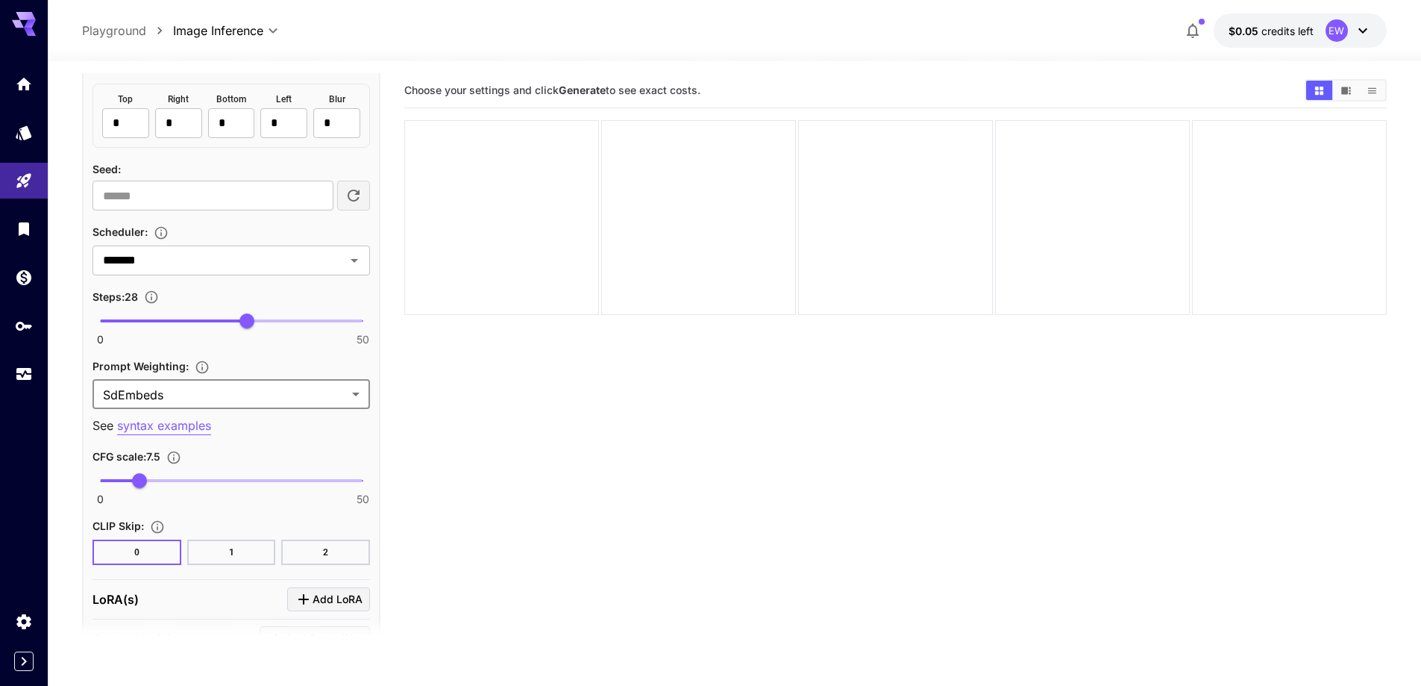
type input "***"
click at [119, 481] on span "0 50 3.5" at bounding box center [231, 480] width 263 height 22
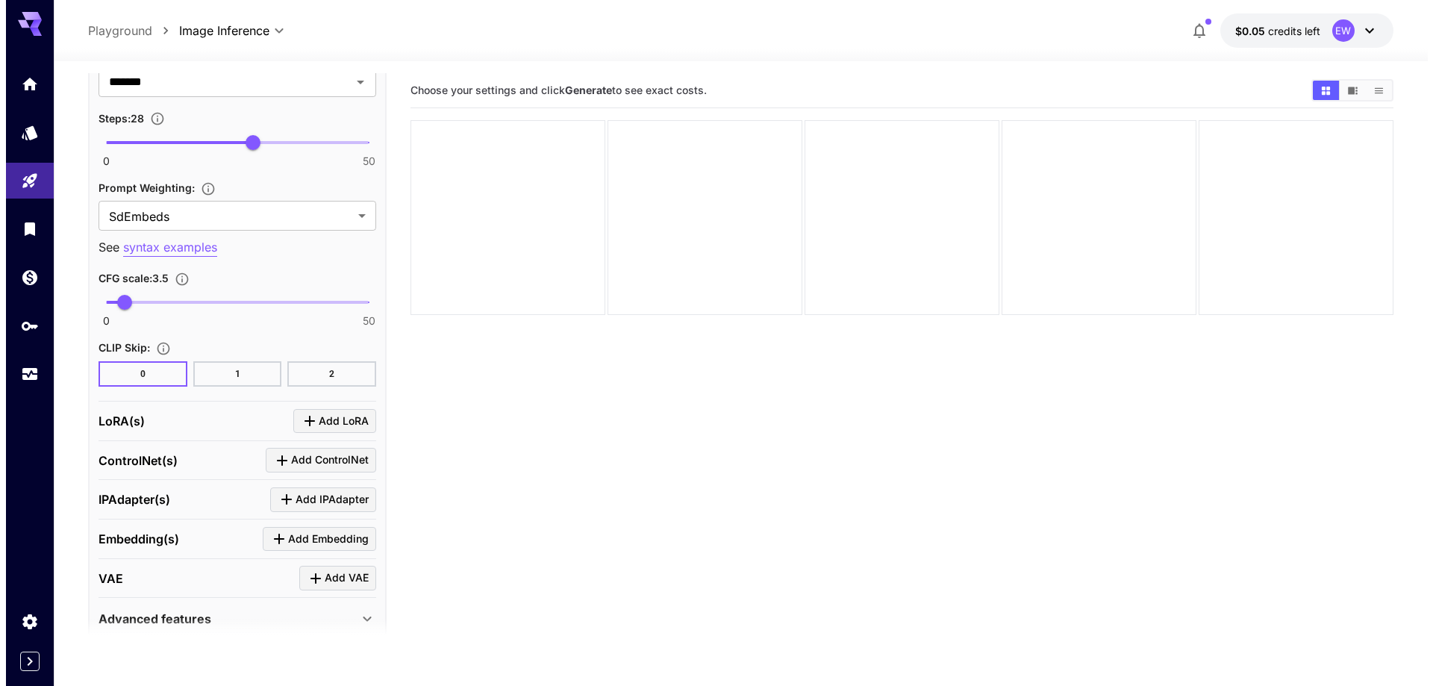
scroll to position [1659, 0]
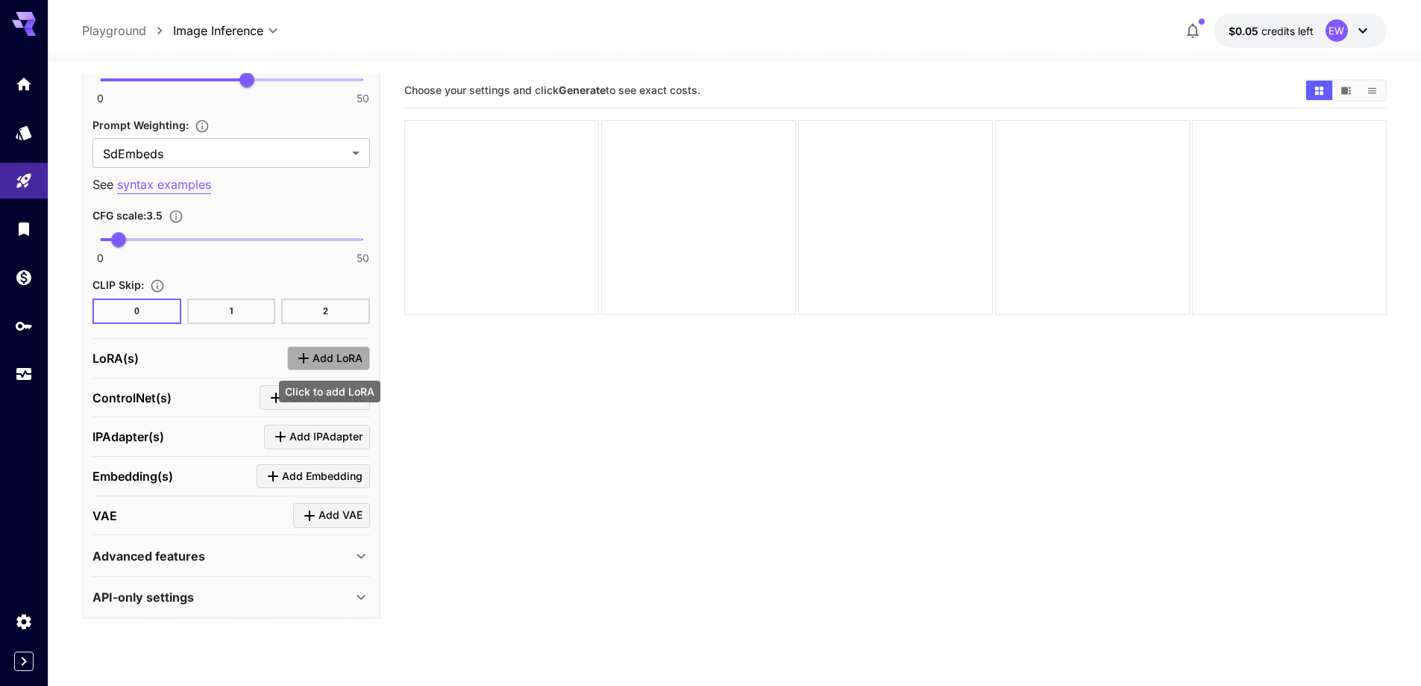
click at [310, 356] on icon "Click to add LoRA" at bounding box center [304, 358] width 18 height 18
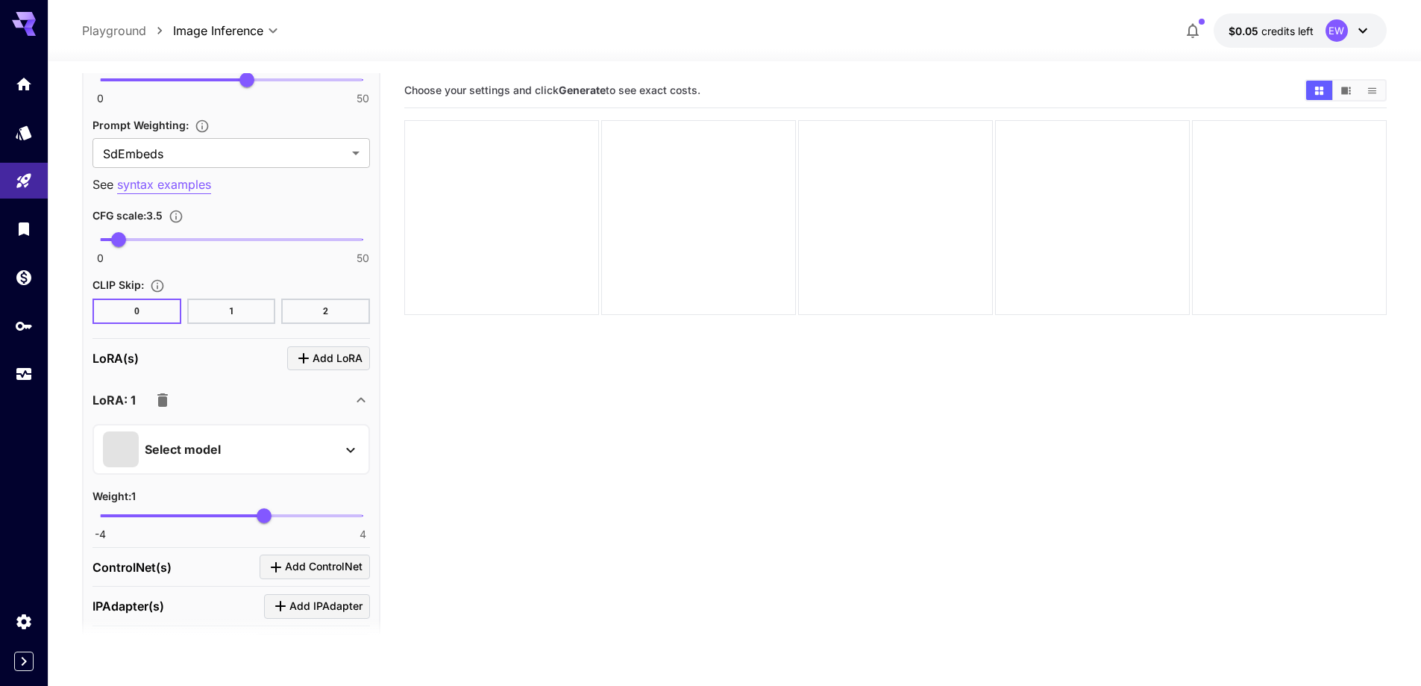
click at [330, 448] on div "Select model" at bounding box center [219, 449] width 233 height 36
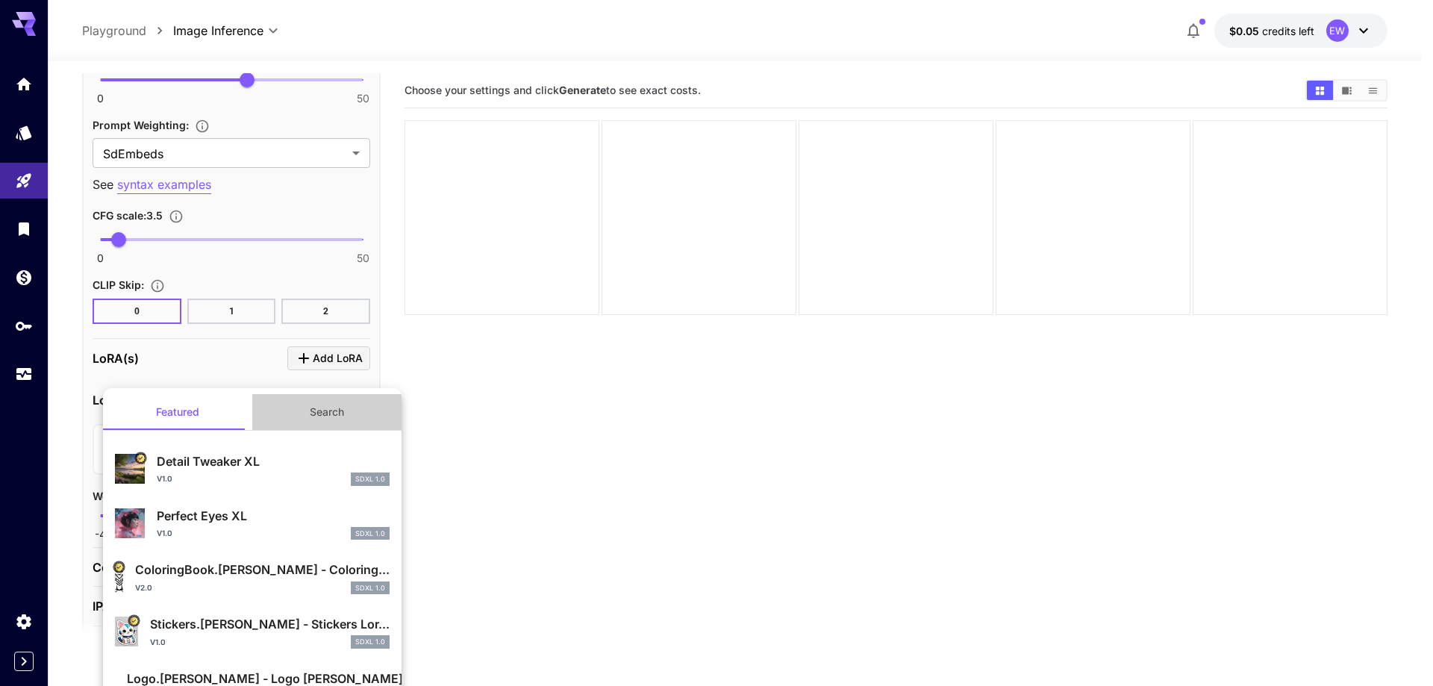
click at [332, 412] on button "Search" at bounding box center [326, 412] width 149 height 36
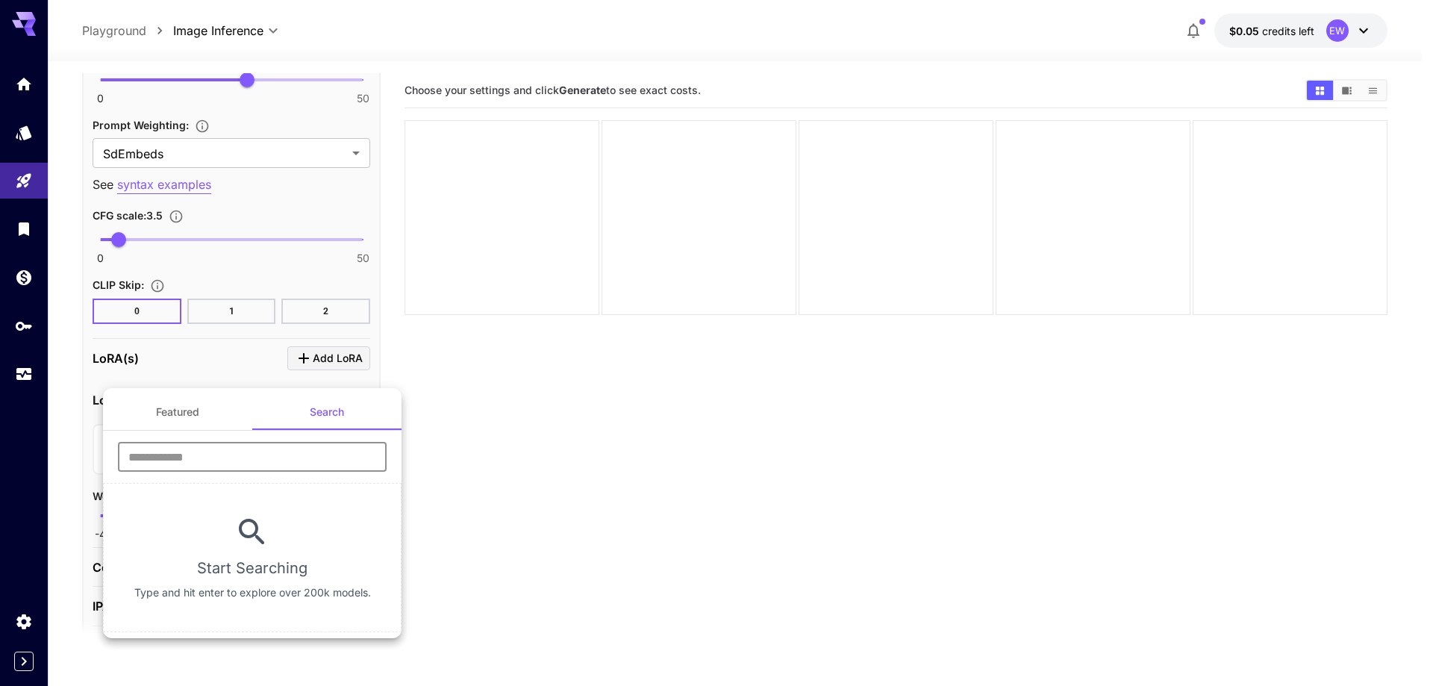
drag, startPoint x: 319, startPoint y: 438, endPoint x: 308, endPoint y: 467, distance: 30.9
click at [308, 467] on input "text" at bounding box center [252, 457] width 269 height 30
type input "****"
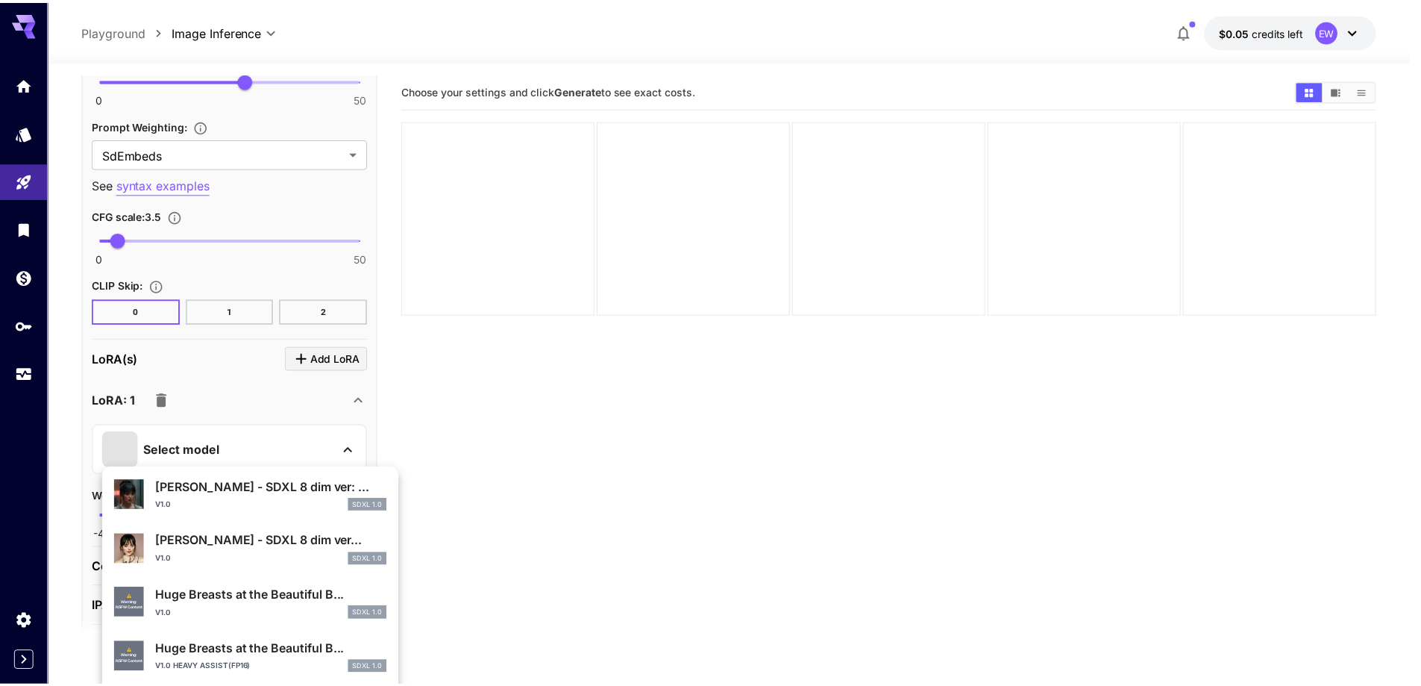
scroll to position [298, 0]
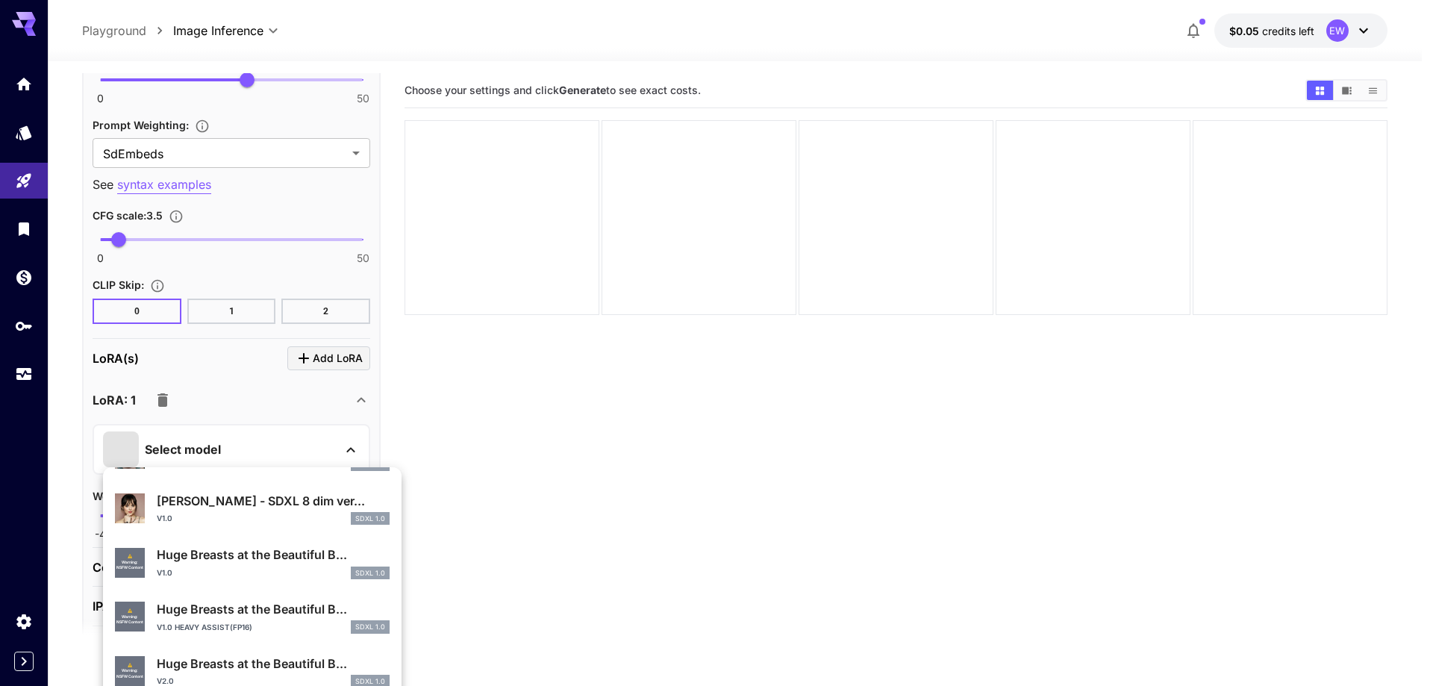
click at [213, 638] on div "⚠️ Warning: NSFW Content Huge Breasts at the Beautiful B... v1.0 heavy assist(f…" at bounding box center [252, 617] width 275 height 46
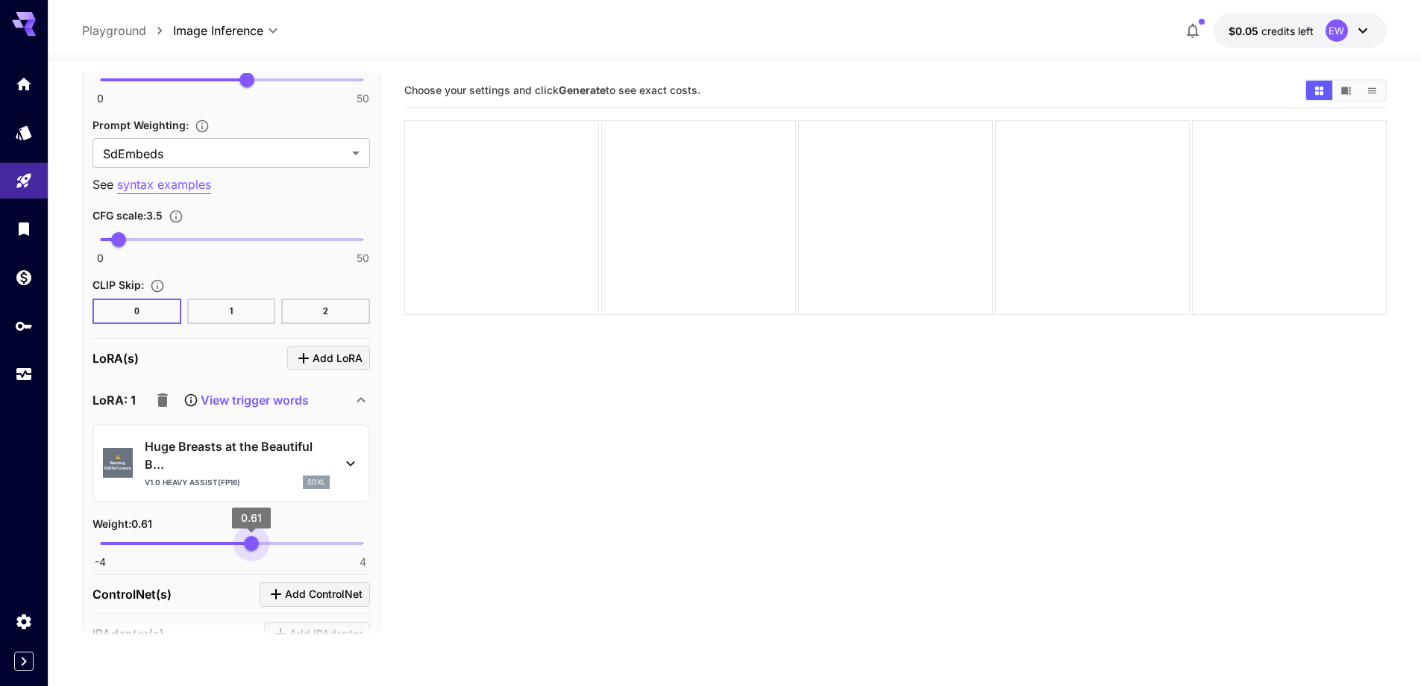
type input "****"
click at [250, 544] on span "0.57" at bounding box center [249, 543] width 15 height 15
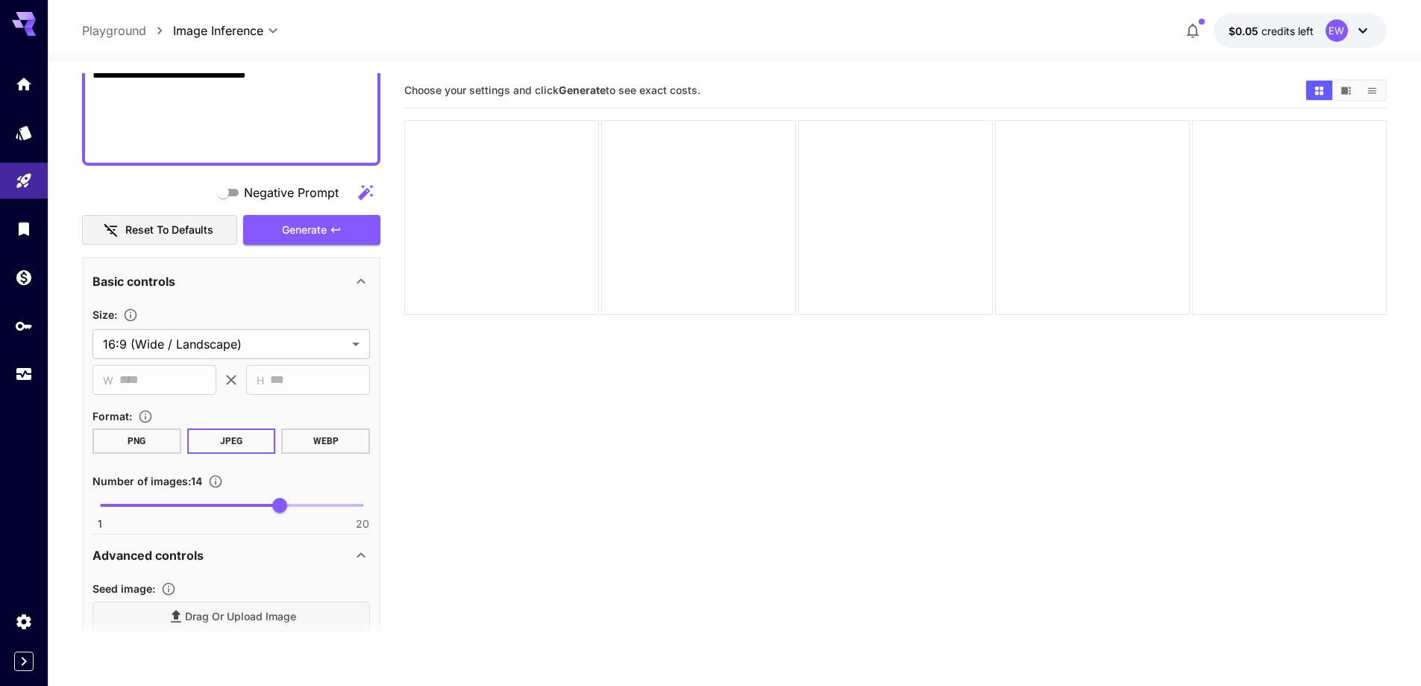
scroll to position [539, 0]
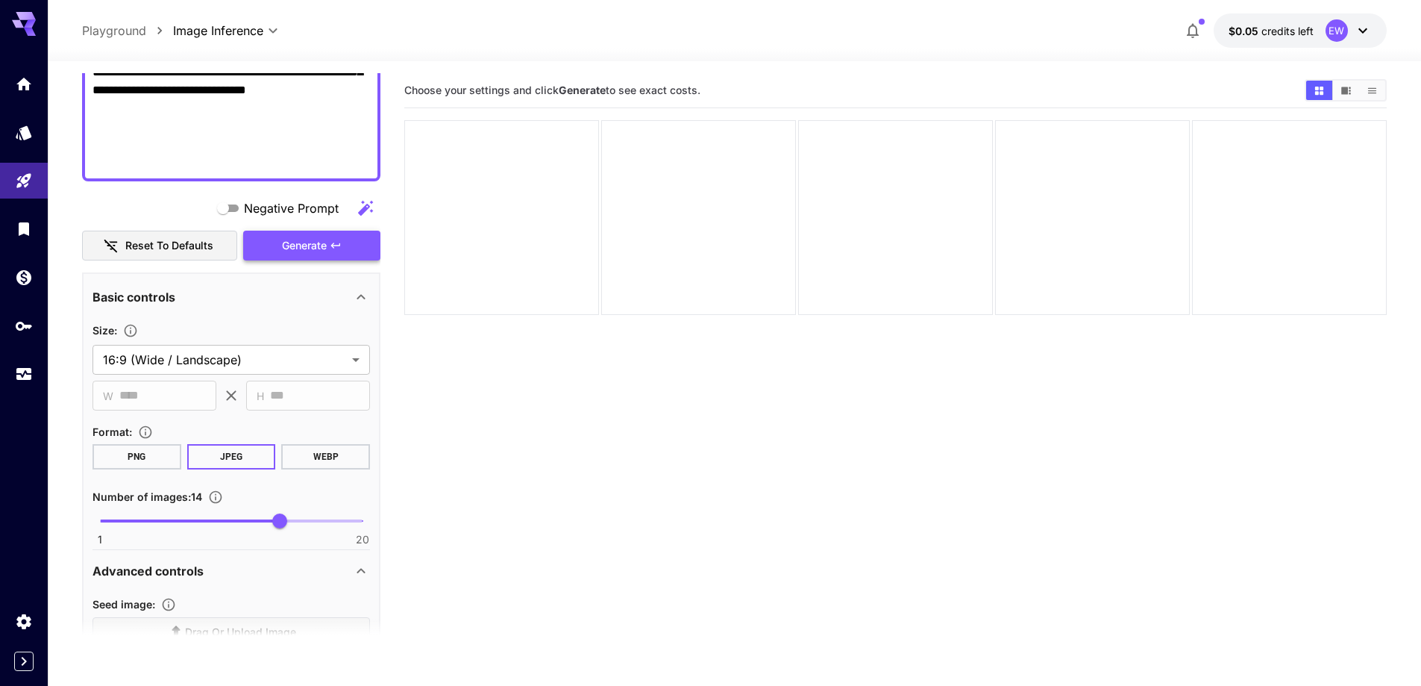
click at [336, 260] on button "Generate" at bounding box center [311, 246] width 137 height 31
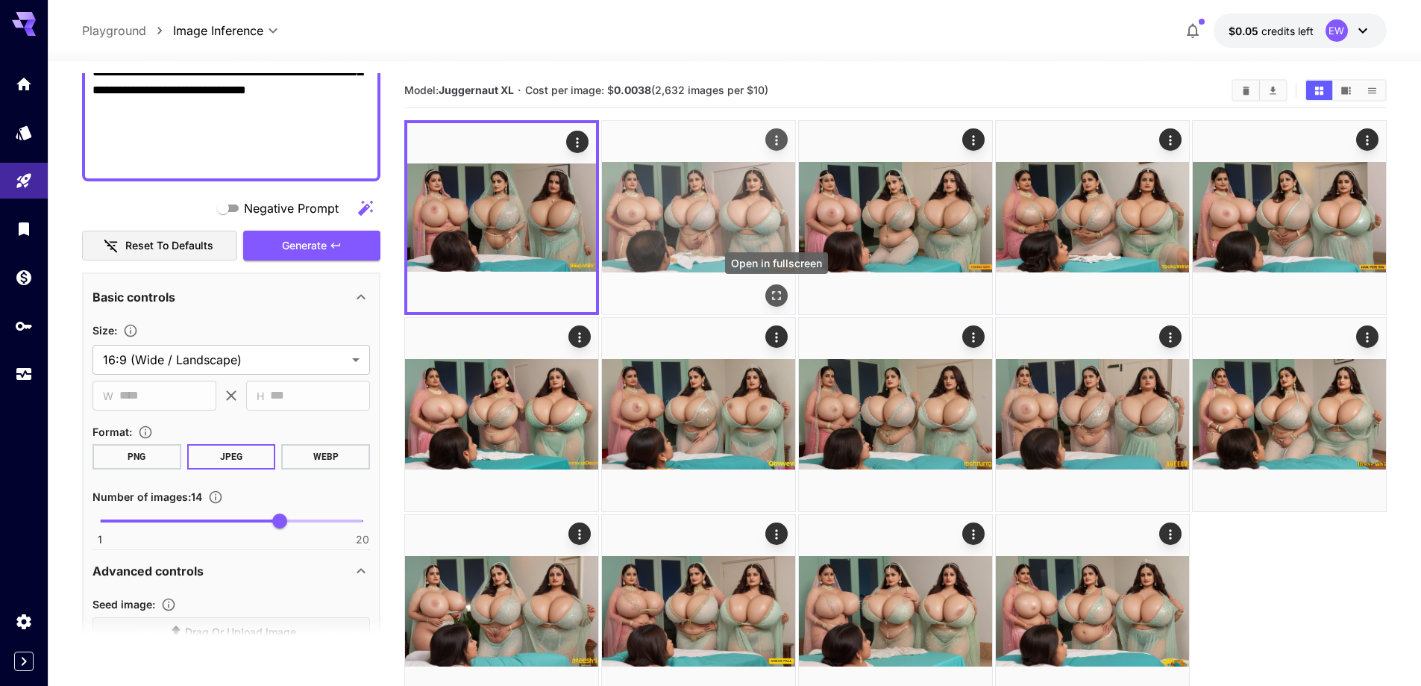
click at [778, 291] on icon "Open in fullscreen" at bounding box center [776, 295] width 15 height 15
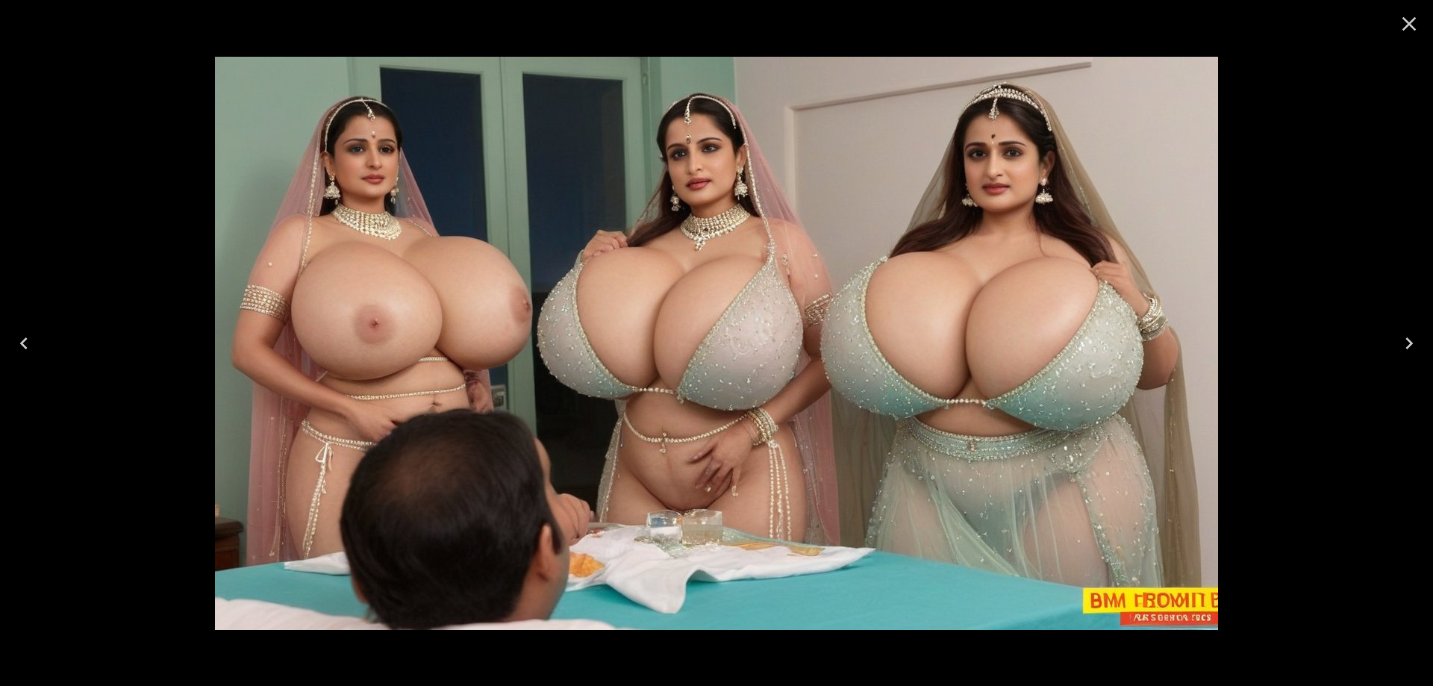
click at [1421, 336] on button "Next" at bounding box center [1409, 343] width 48 height 60
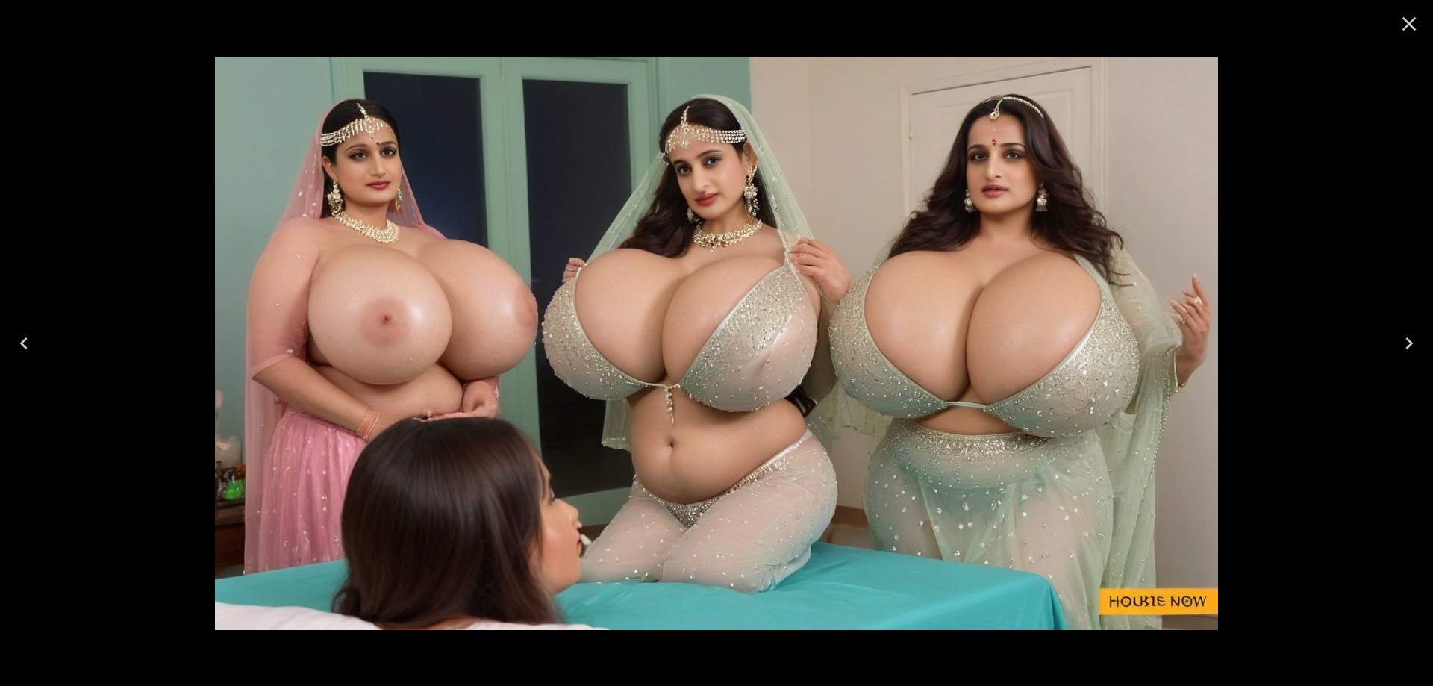
click at [1421, 336] on button "Next" at bounding box center [1409, 343] width 48 height 60
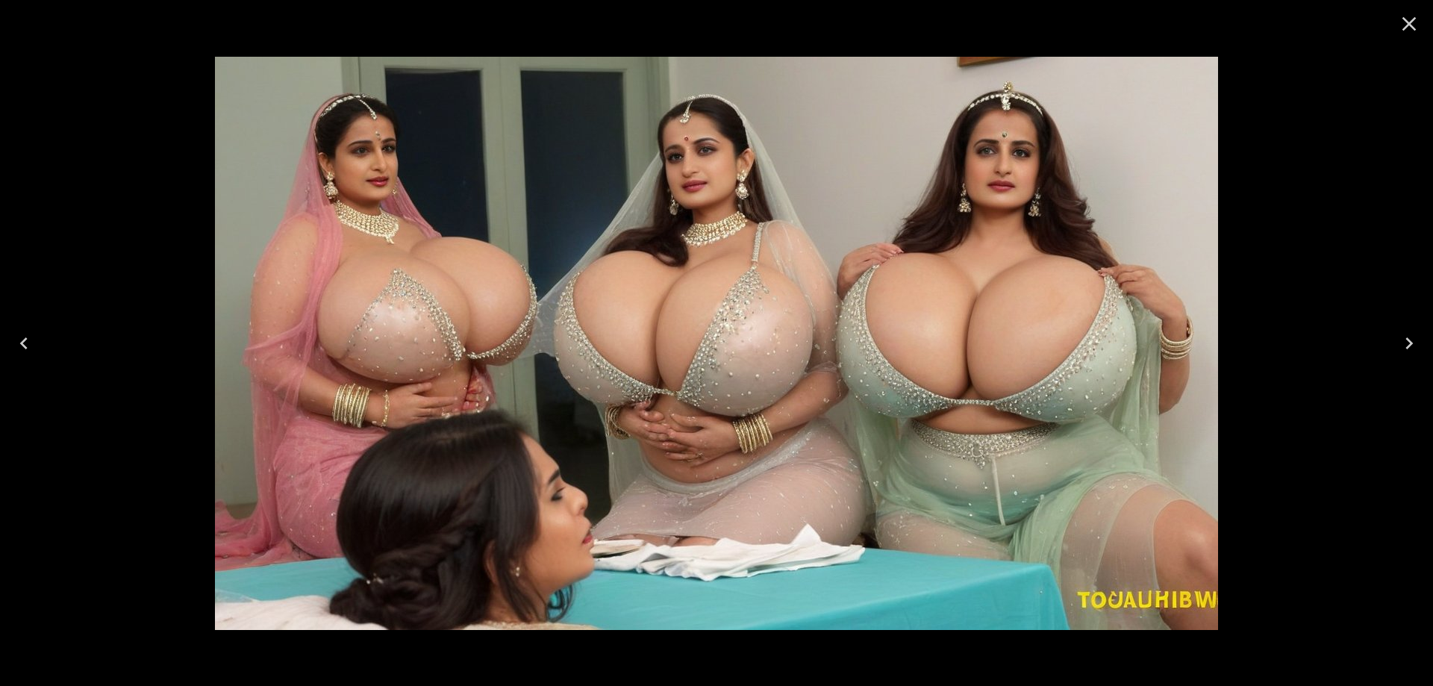
click at [1421, 336] on button "Next" at bounding box center [1409, 343] width 48 height 60
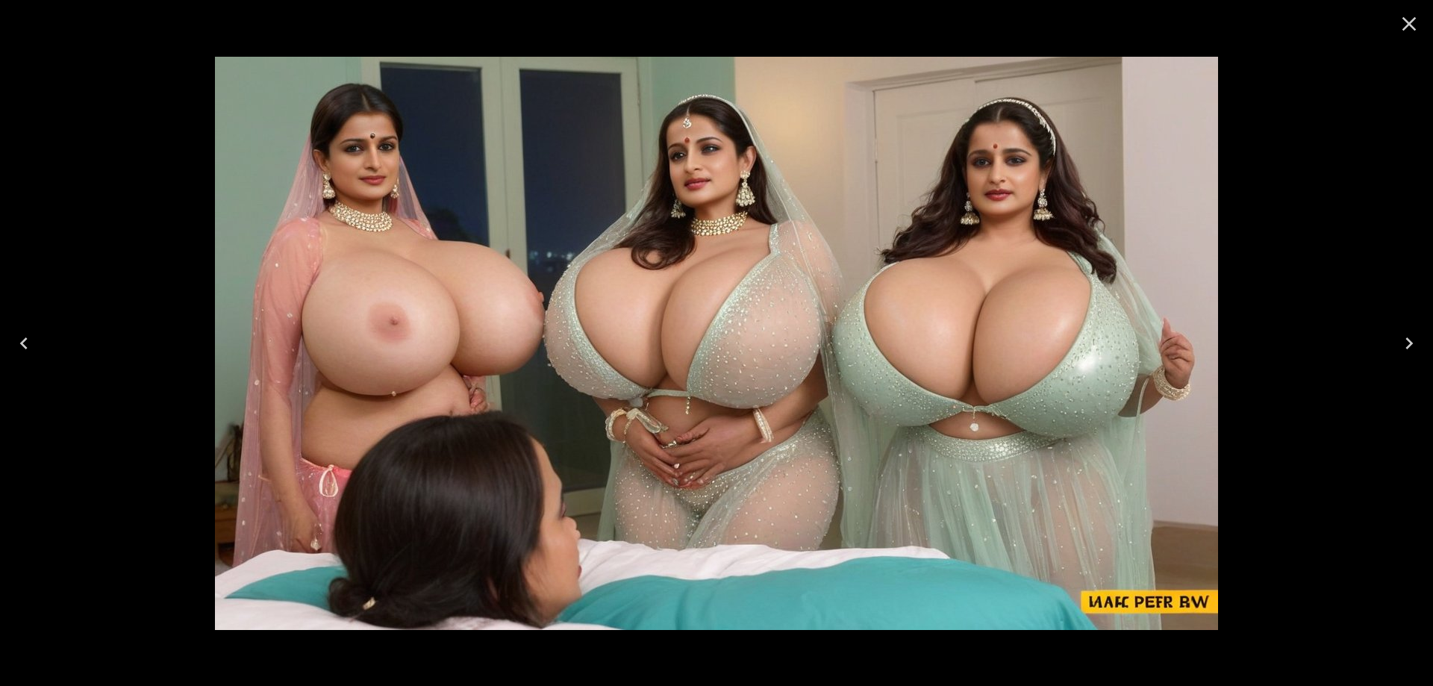
click at [1421, 336] on button "Next" at bounding box center [1409, 343] width 48 height 60
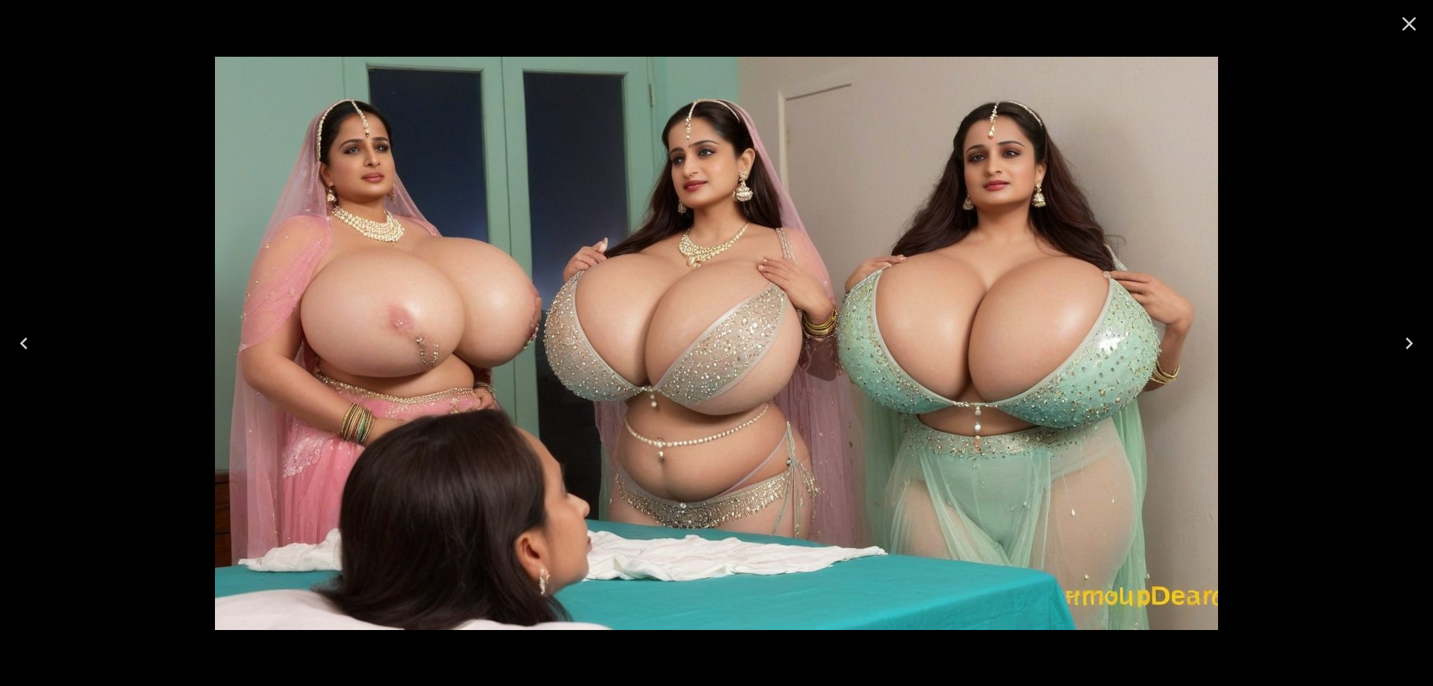
click at [1421, 336] on button "Next" at bounding box center [1409, 343] width 48 height 60
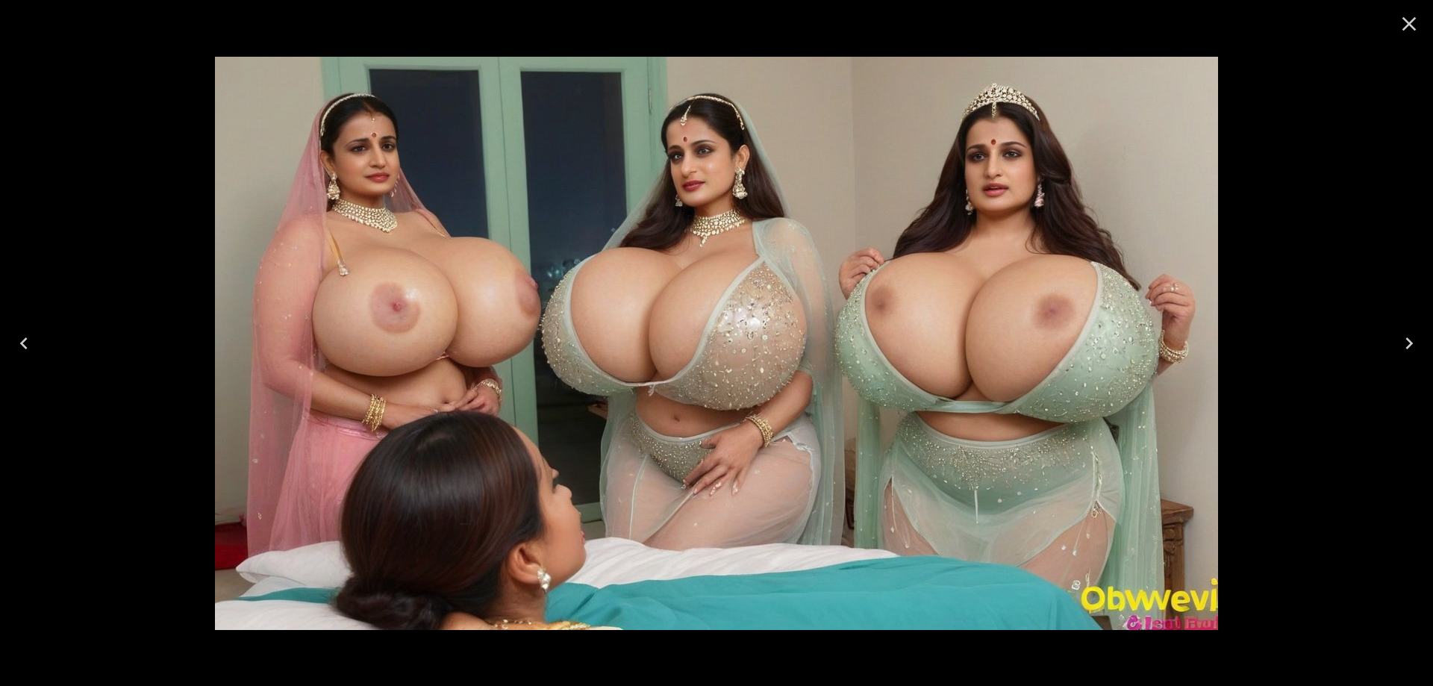
click at [1421, 336] on button "Next" at bounding box center [1409, 343] width 48 height 60
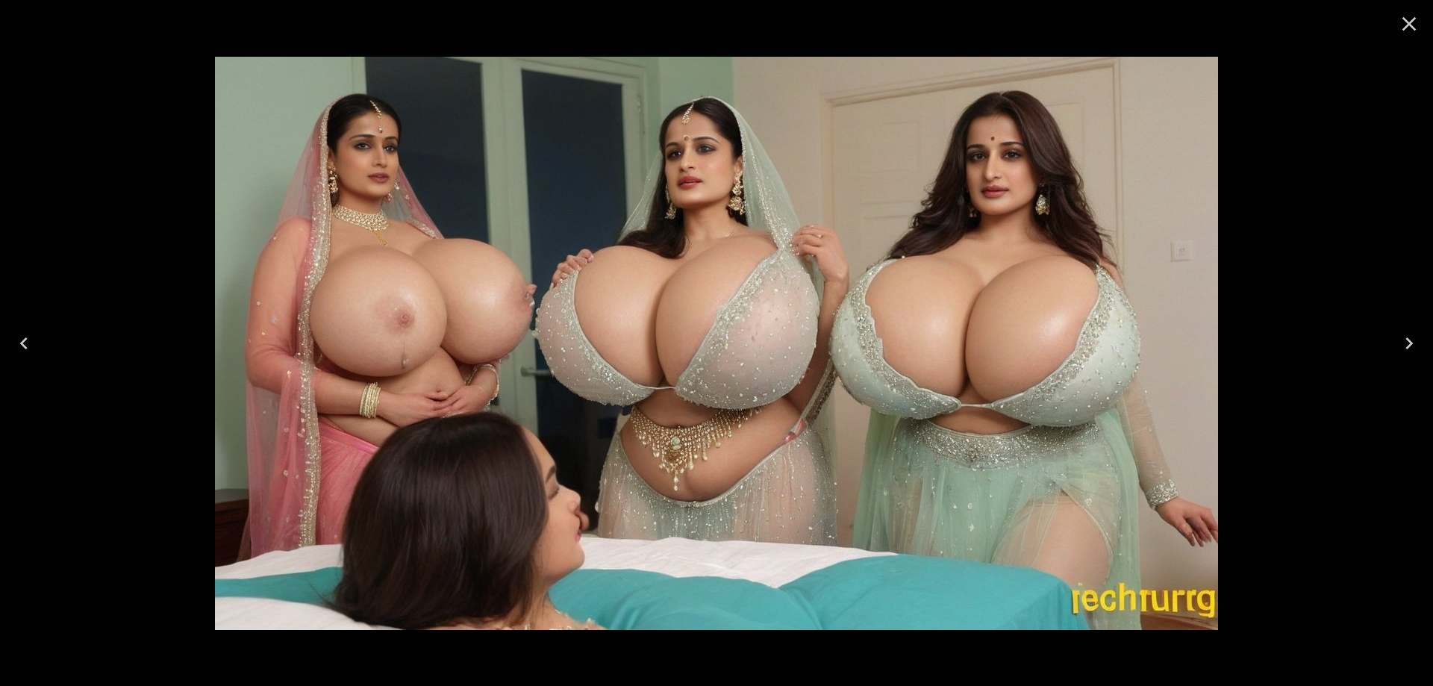
click at [1421, 336] on button "Next" at bounding box center [1409, 343] width 48 height 60
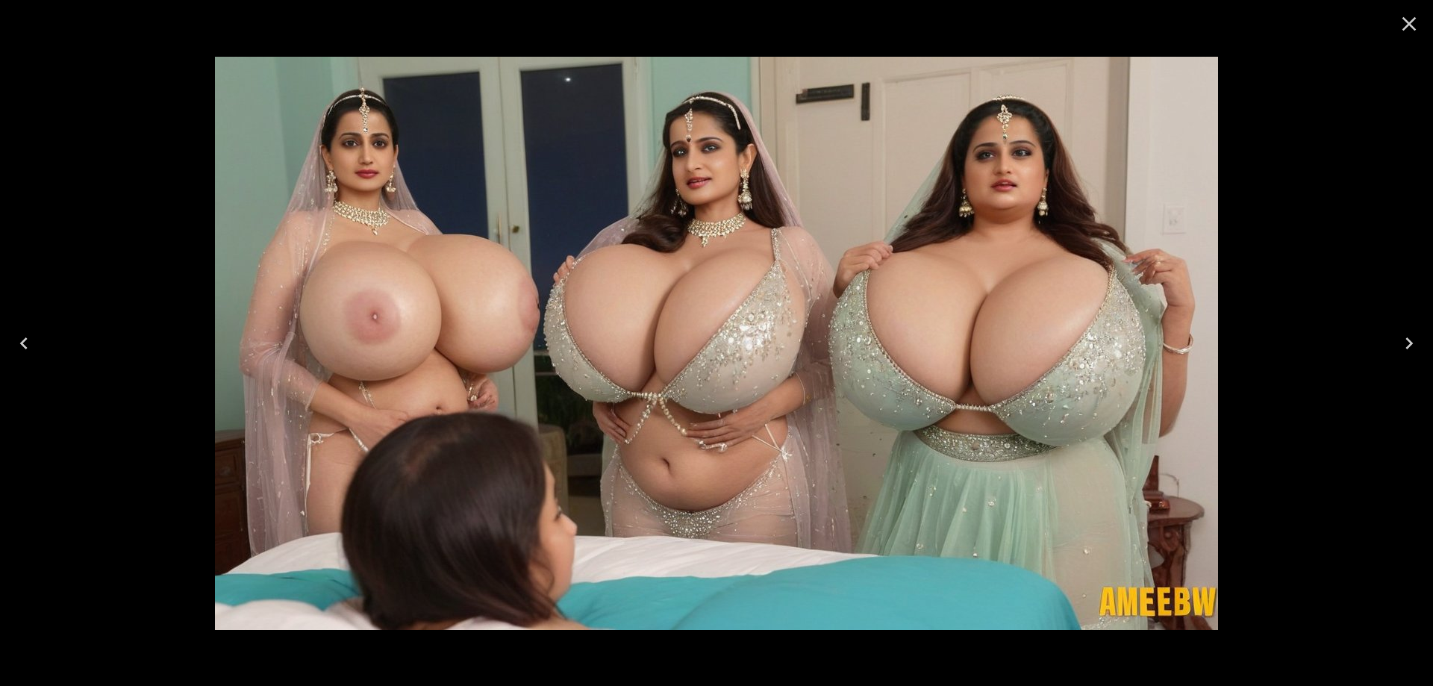
click at [1421, 336] on button "Next" at bounding box center [1409, 343] width 48 height 60
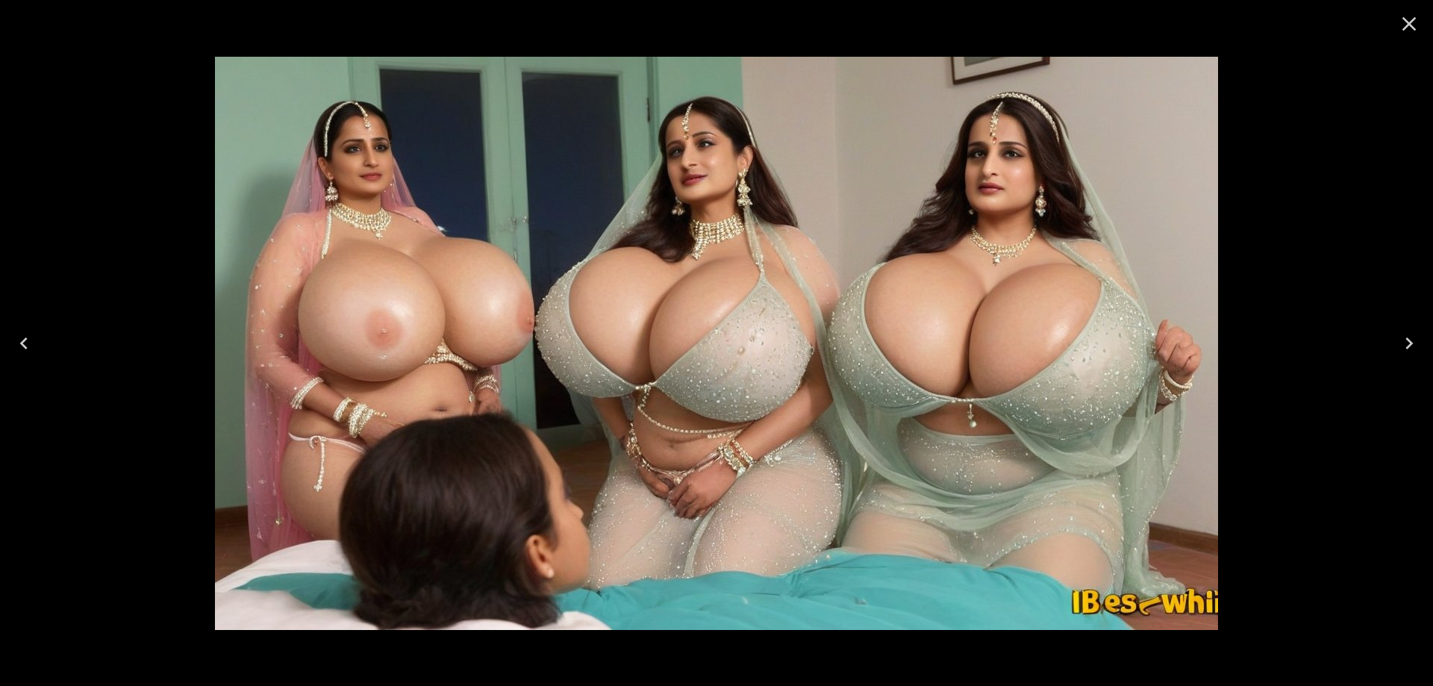
click at [1421, 336] on button "Next" at bounding box center [1409, 343] width 48 height 60
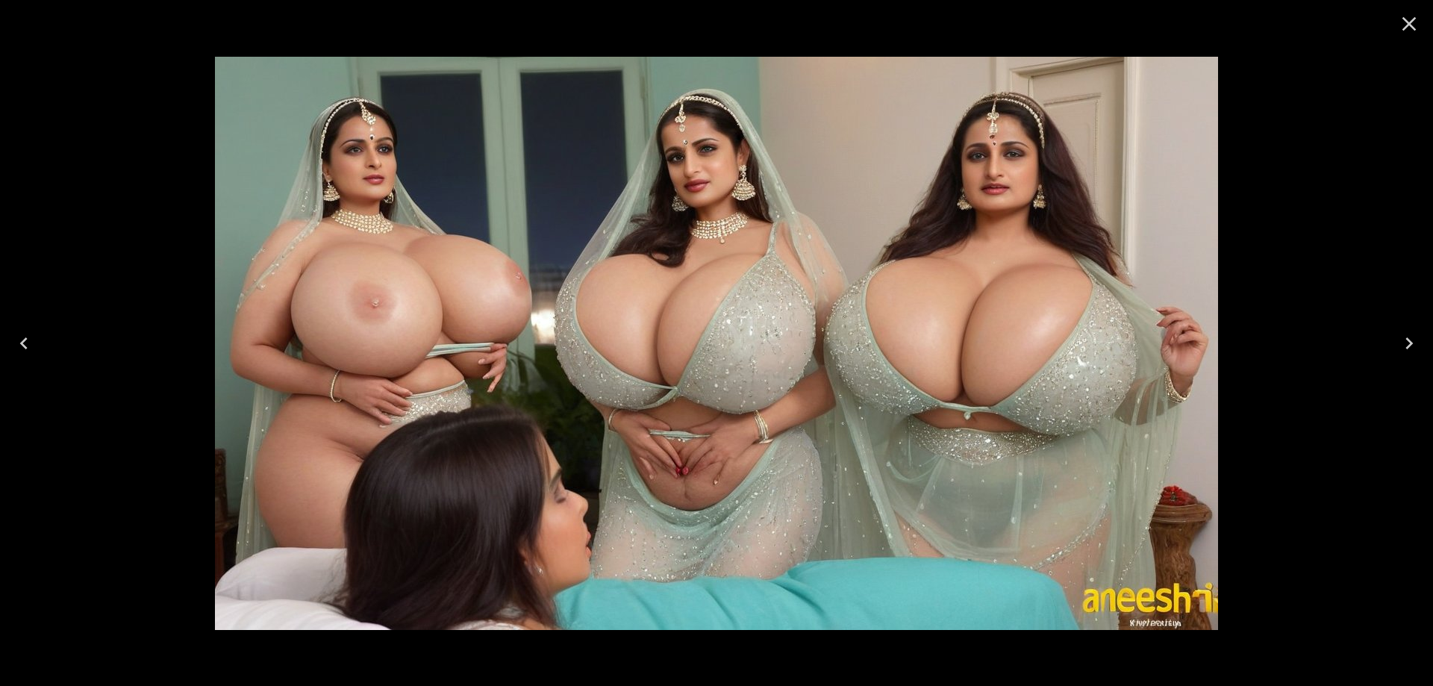
click at [1421, 336] on button "Next" at bounding box center [1409, 343] width 48 height 60
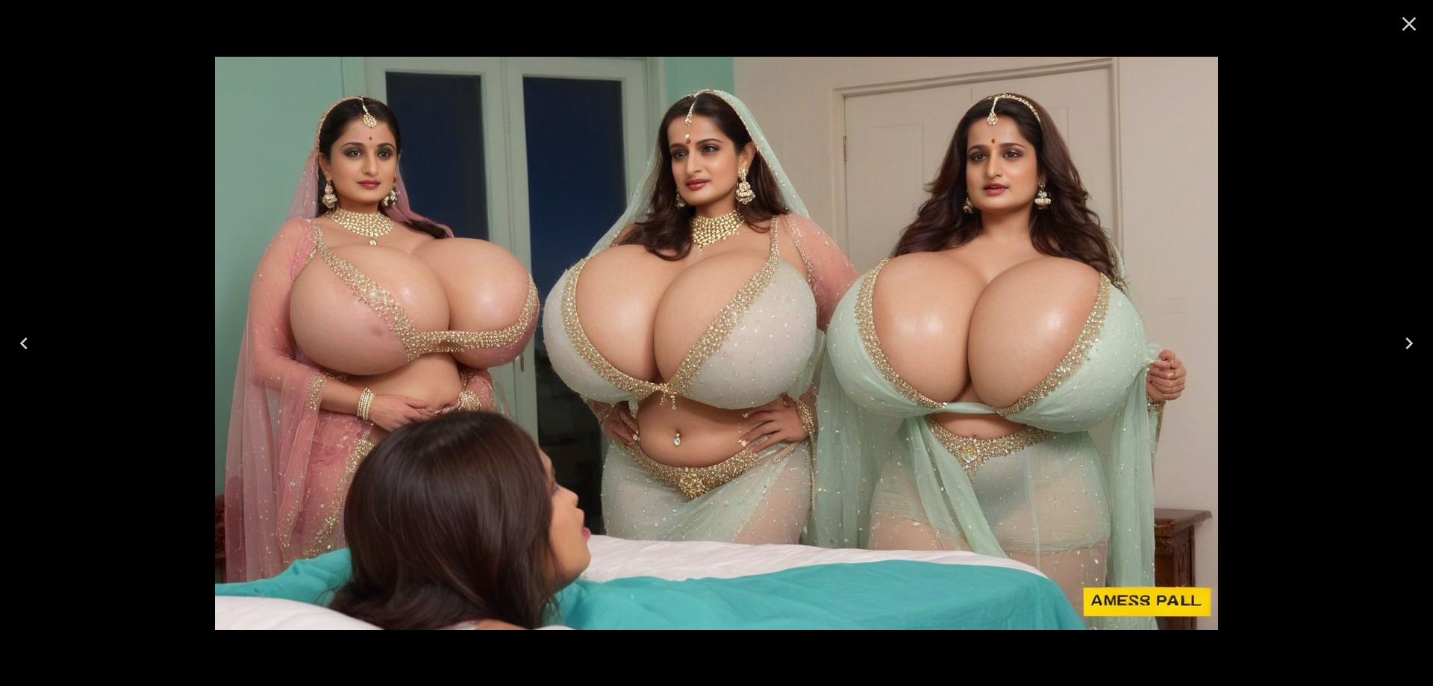
click at [1404, 34] on icon "Close" at bounding box center [1409, 24] width 24 height 24
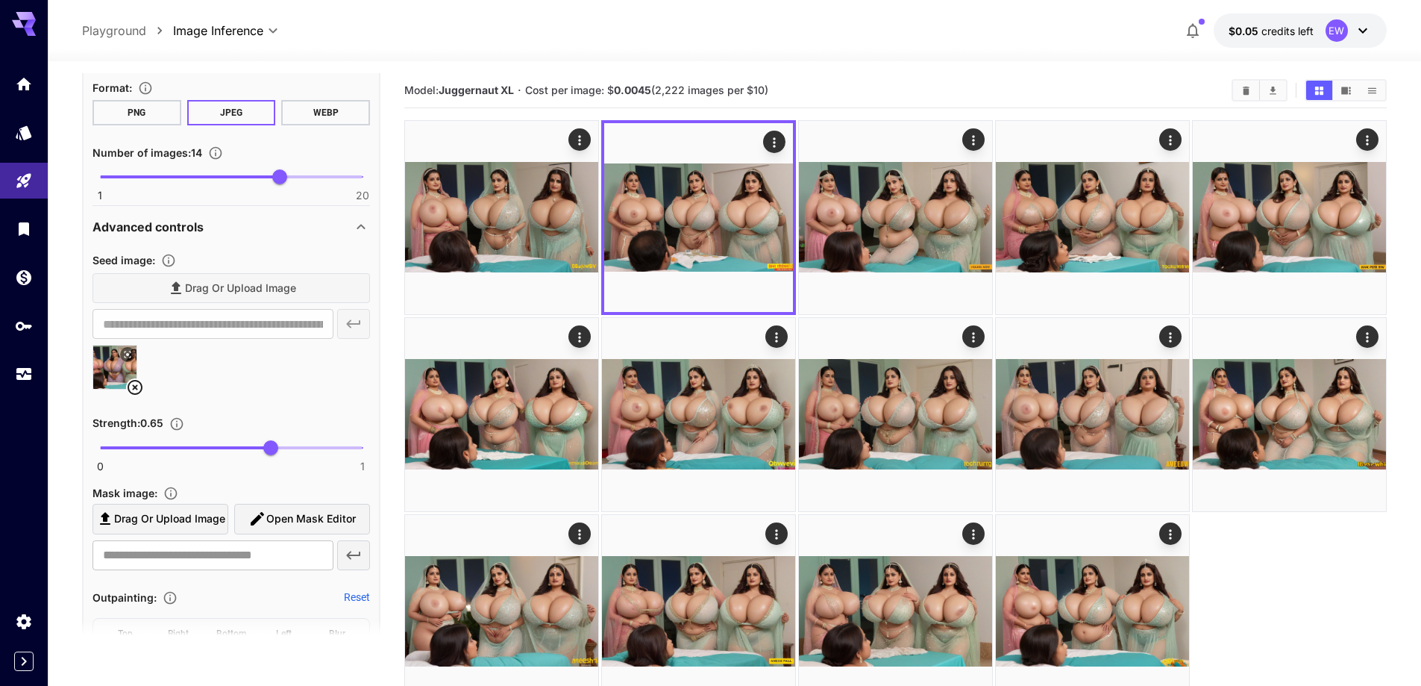
scroll to position [912, 0]
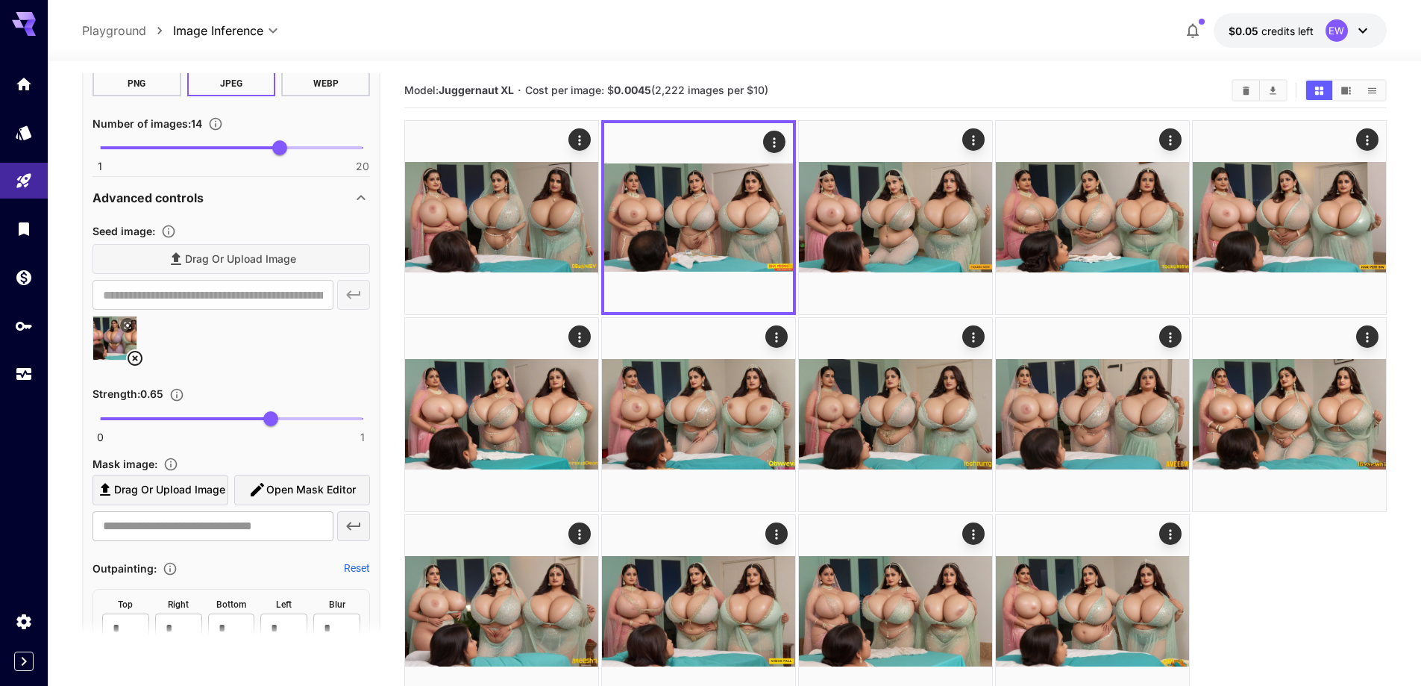
click at [140, 355] on icon at bounding box center [135, 358] width 18 height 18
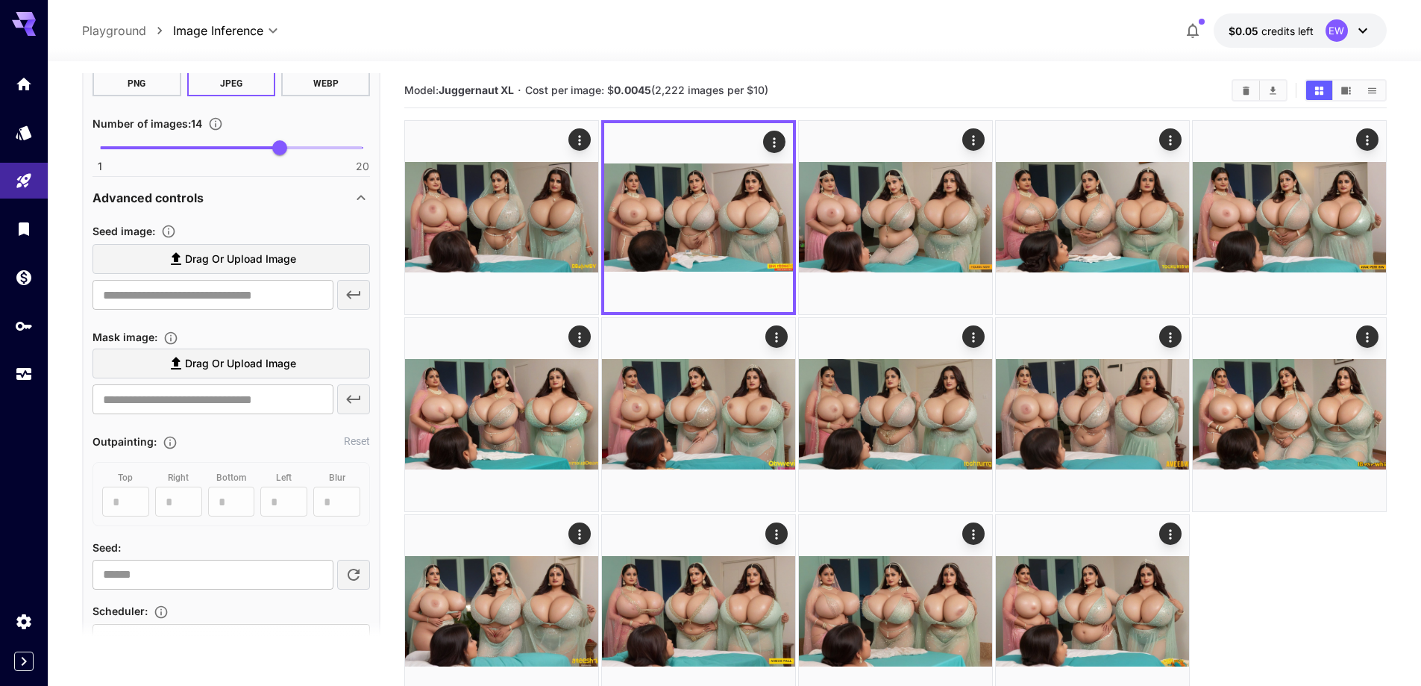
click at [240, 248] on label "Drag or upload image" at bounding box center [232, 259] width 278 height 31
click at [0, 0] on input "Drag or upload image" at bounding box center [0, 0] width 0 height 0
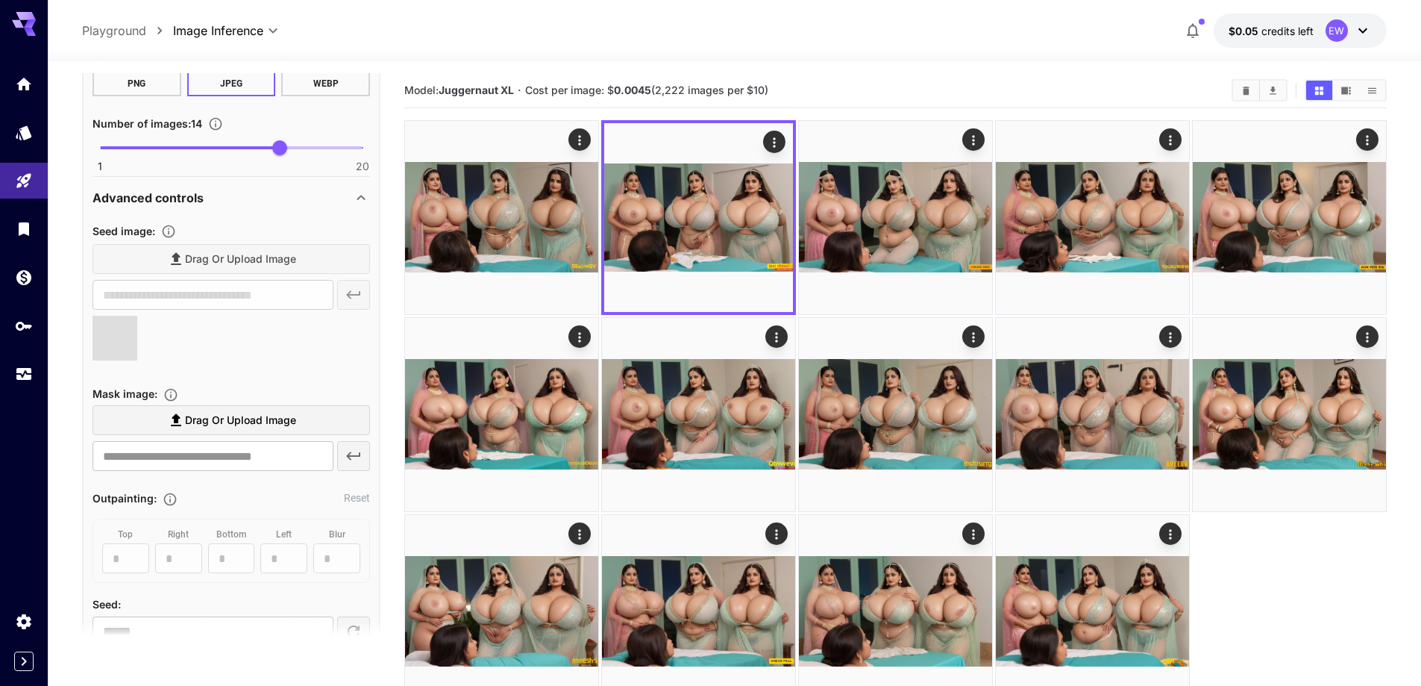
type input "**********"
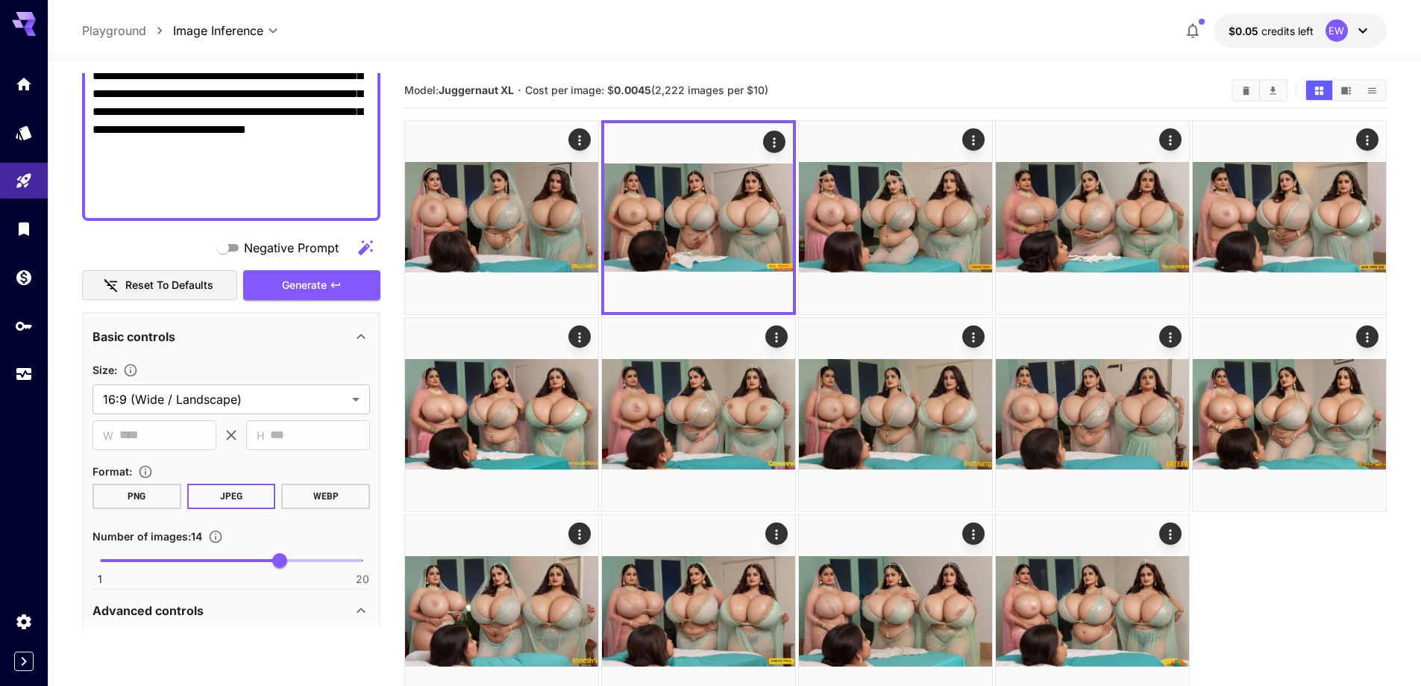
scroll to position [465, 0]
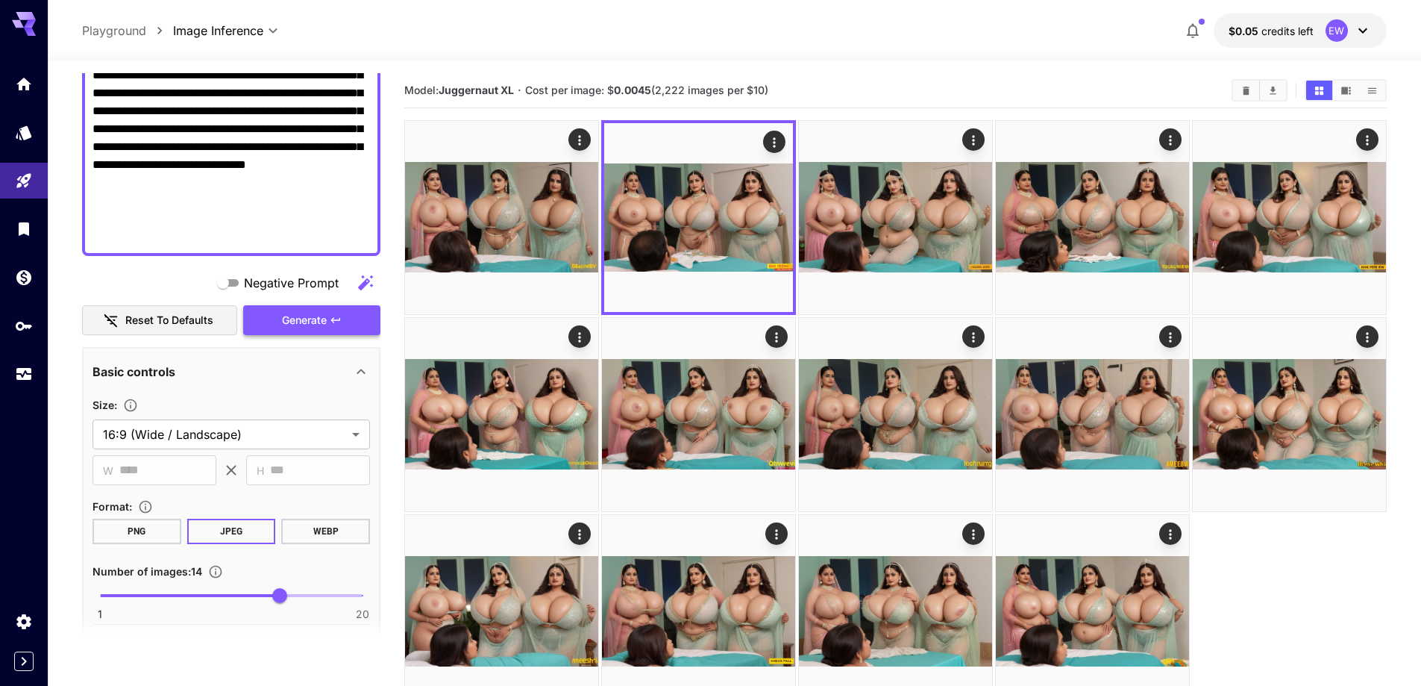
click at [310, 328] on span "Generate" at bounding box center [304, 320] width 45 height 19
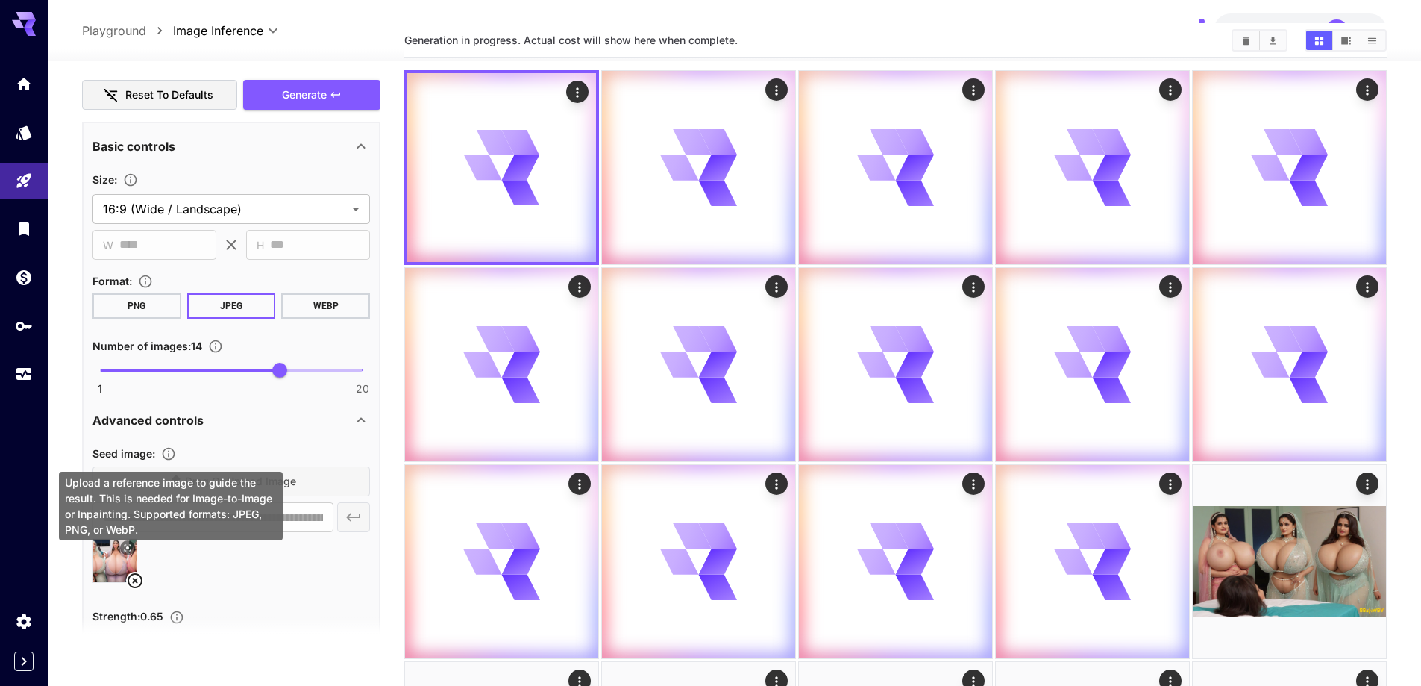
scroll to position [75, 0]
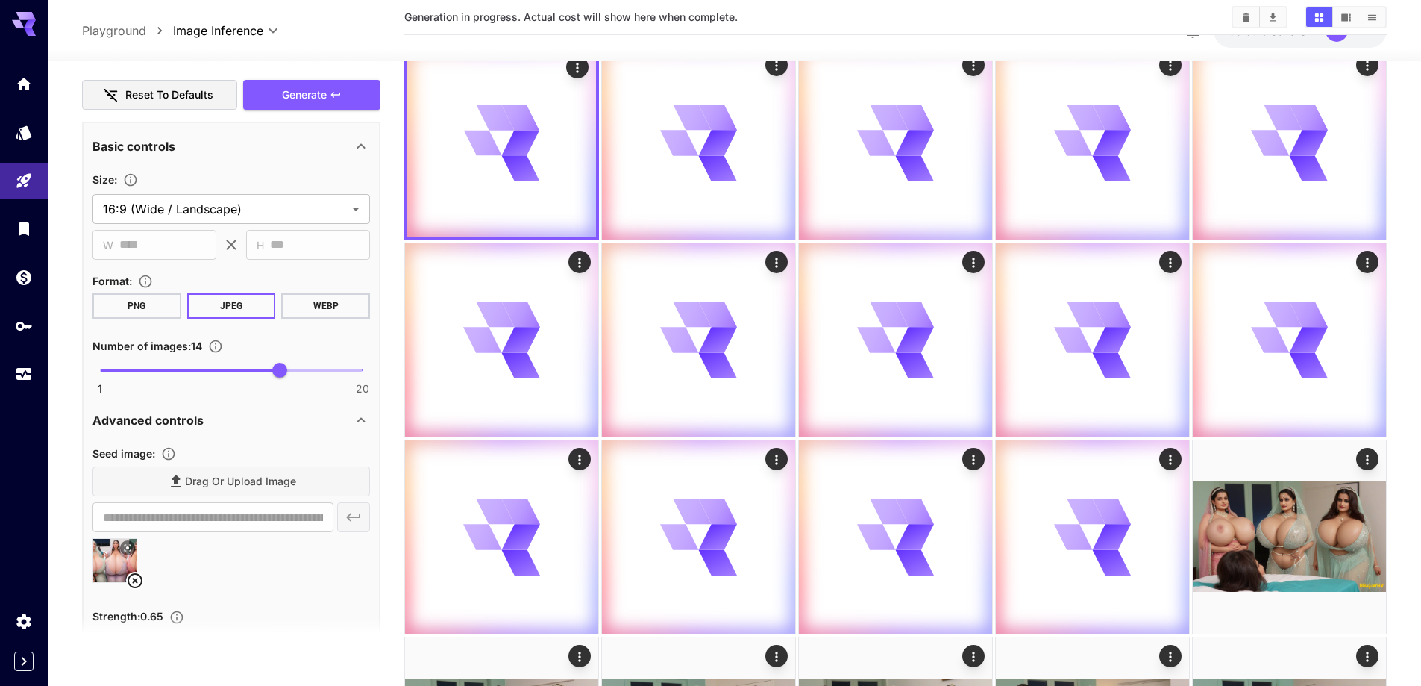
click at [141, 586] on icon at bounding box center [135, 581] width 18 height 18
click at [270, 486] on span "Drag or upload image" at bounding box center [240, 481] width 111 height 19
click at [0, 0] on input "Drag or upload image" at bounding box center [0, 0] width 0 height 0
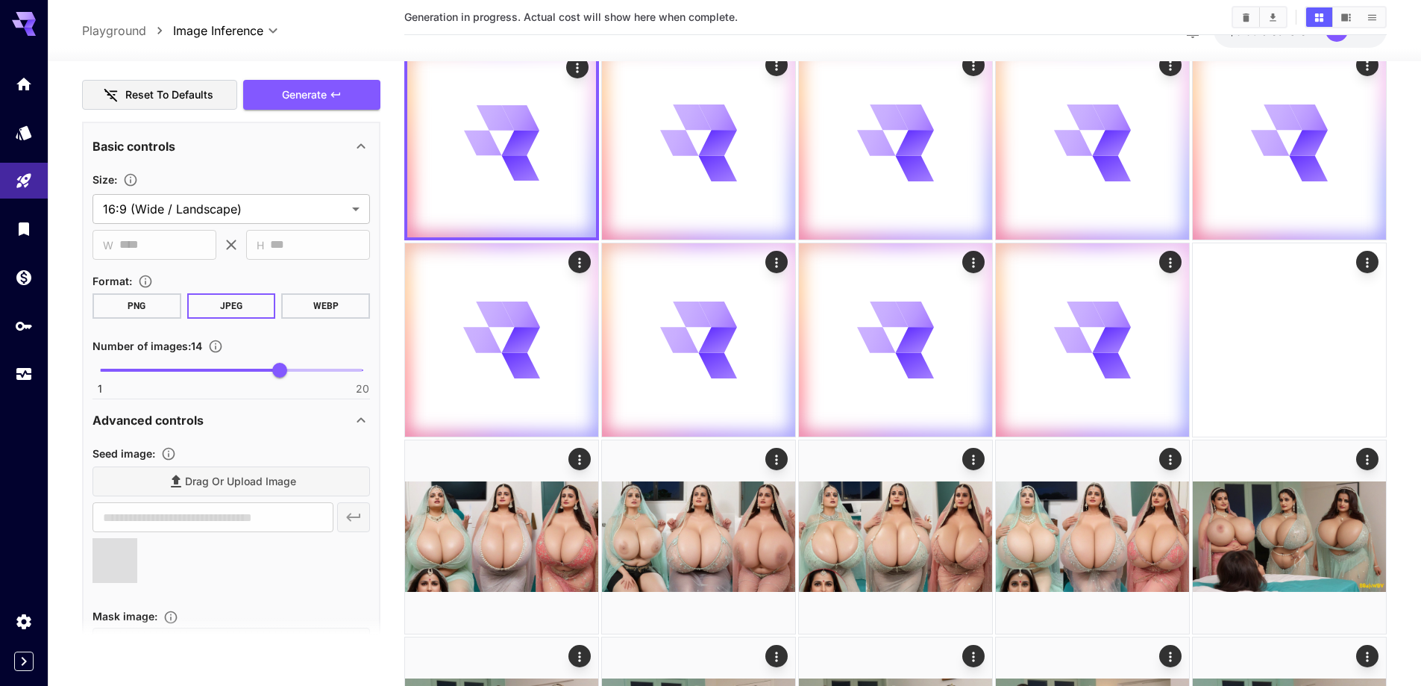
type input "**********"
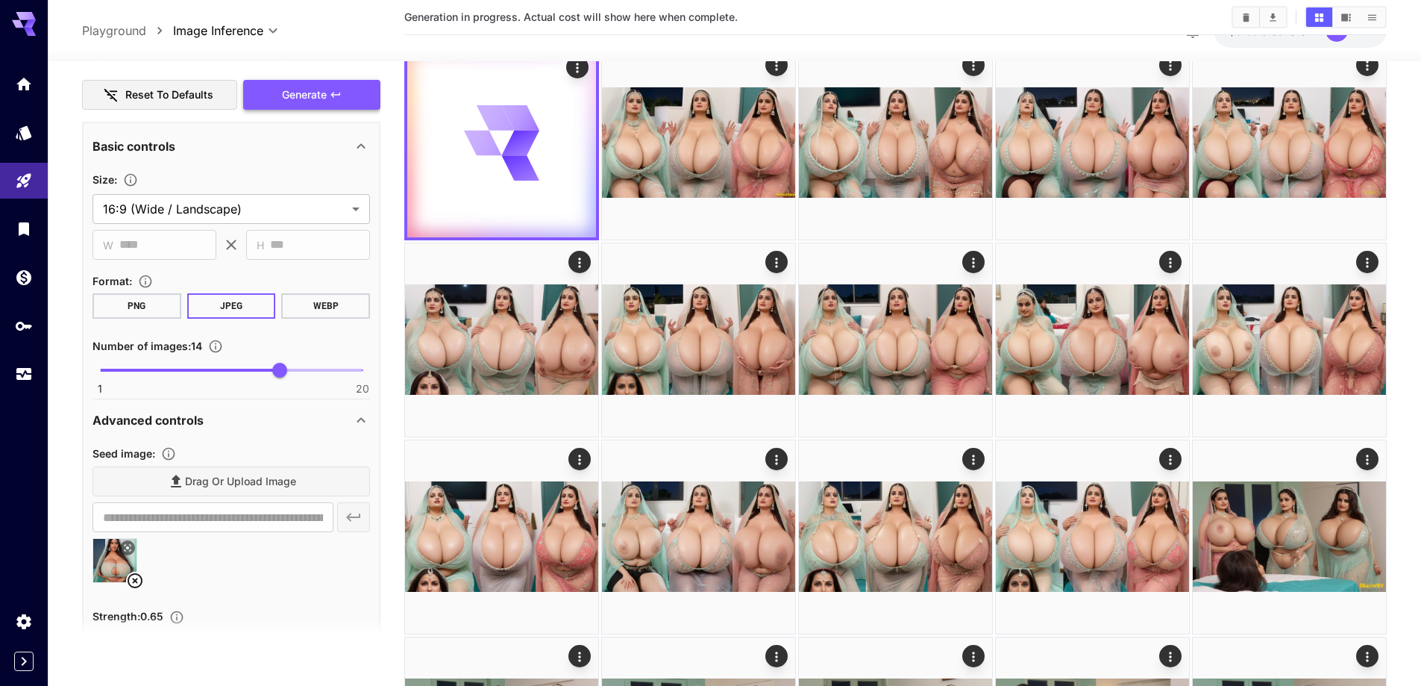
click at [287, 94] on span "Generate" at bounding box center [304, 95] width 45 height 19
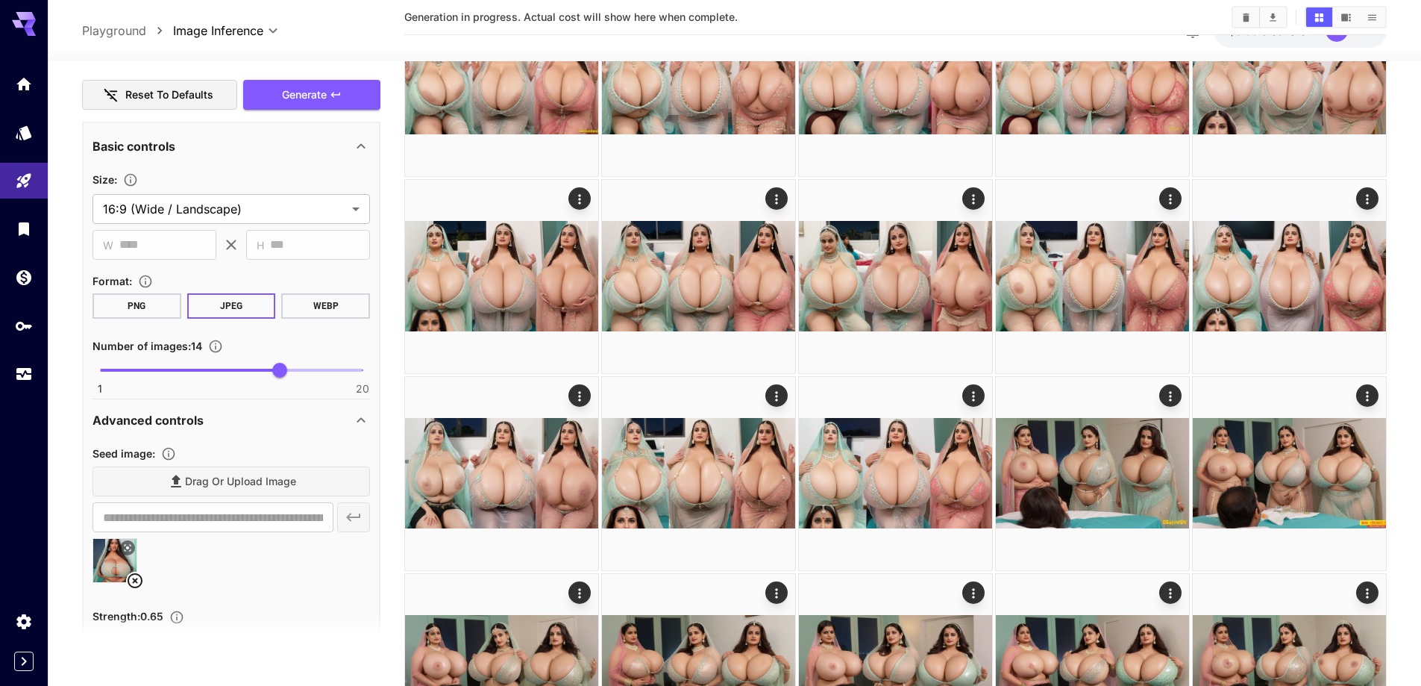
scroll to position [746, 0]
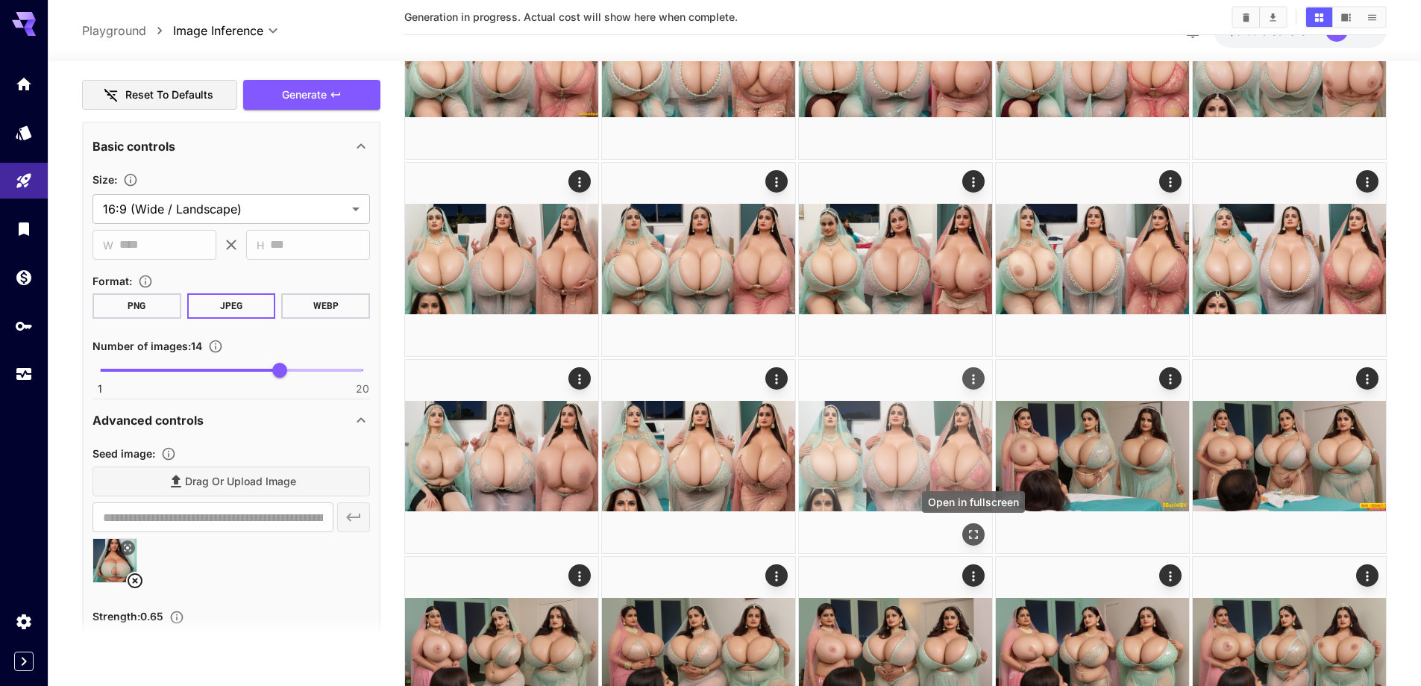
click at [969, 530] on icon "Open in fullscreen" at bounding box center [973, 534] width 9 height 9
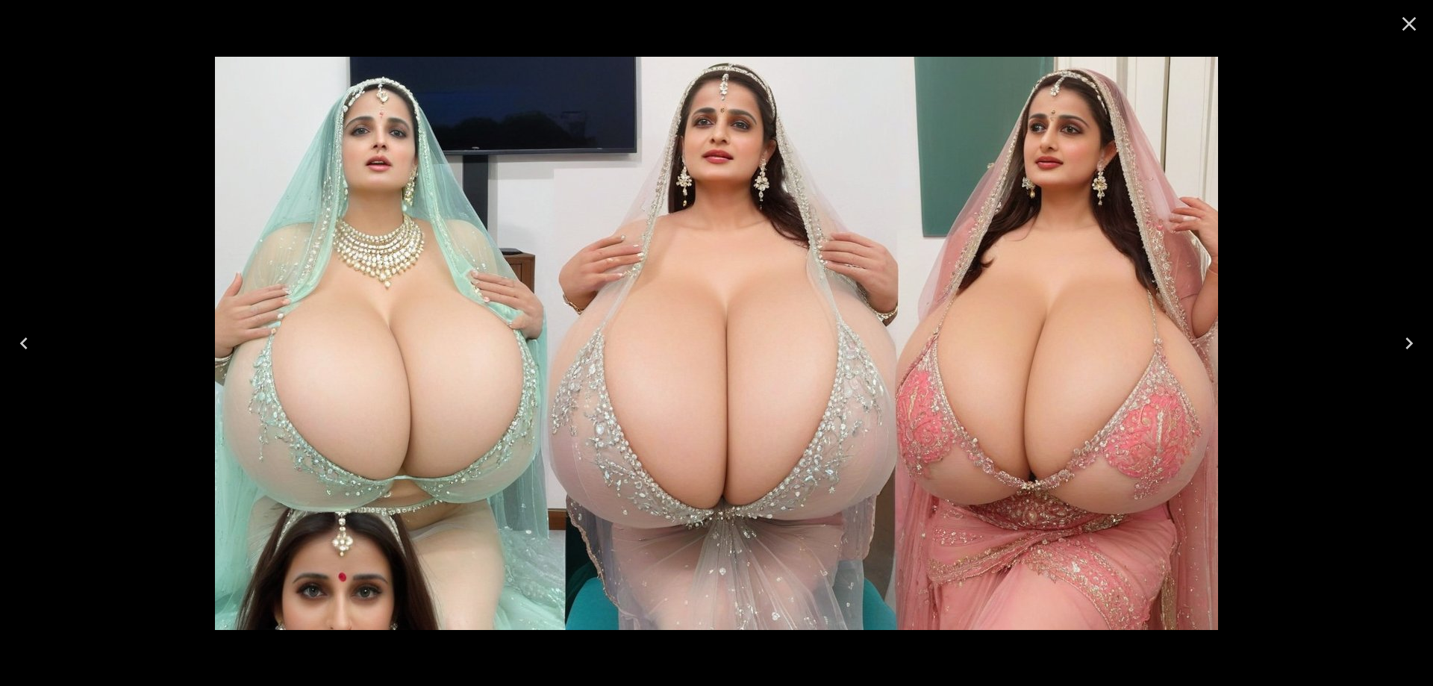
click at [1411, 340] on icon "Next" at bounding box center [1409, 343] width 24 height 24
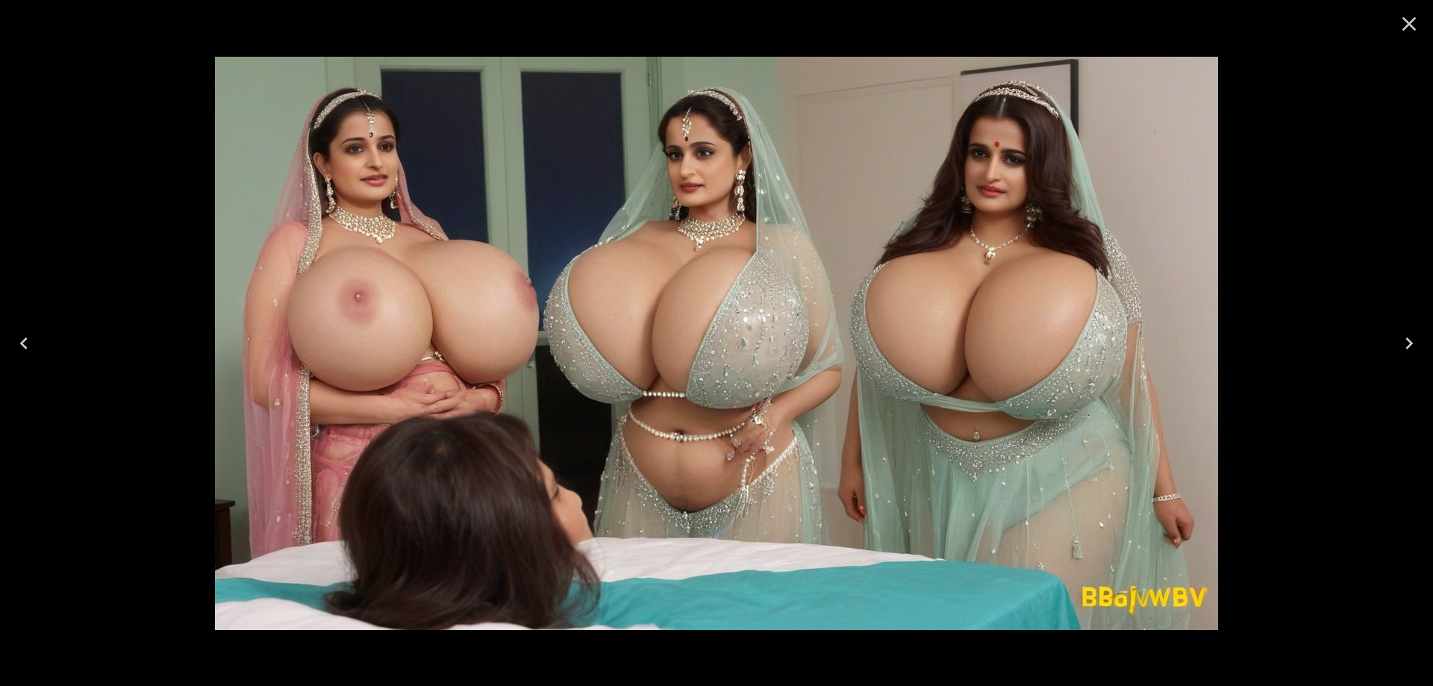
click at [28, 354] on icon "Previous" at bounding box center [24, 343] width 24 height 24
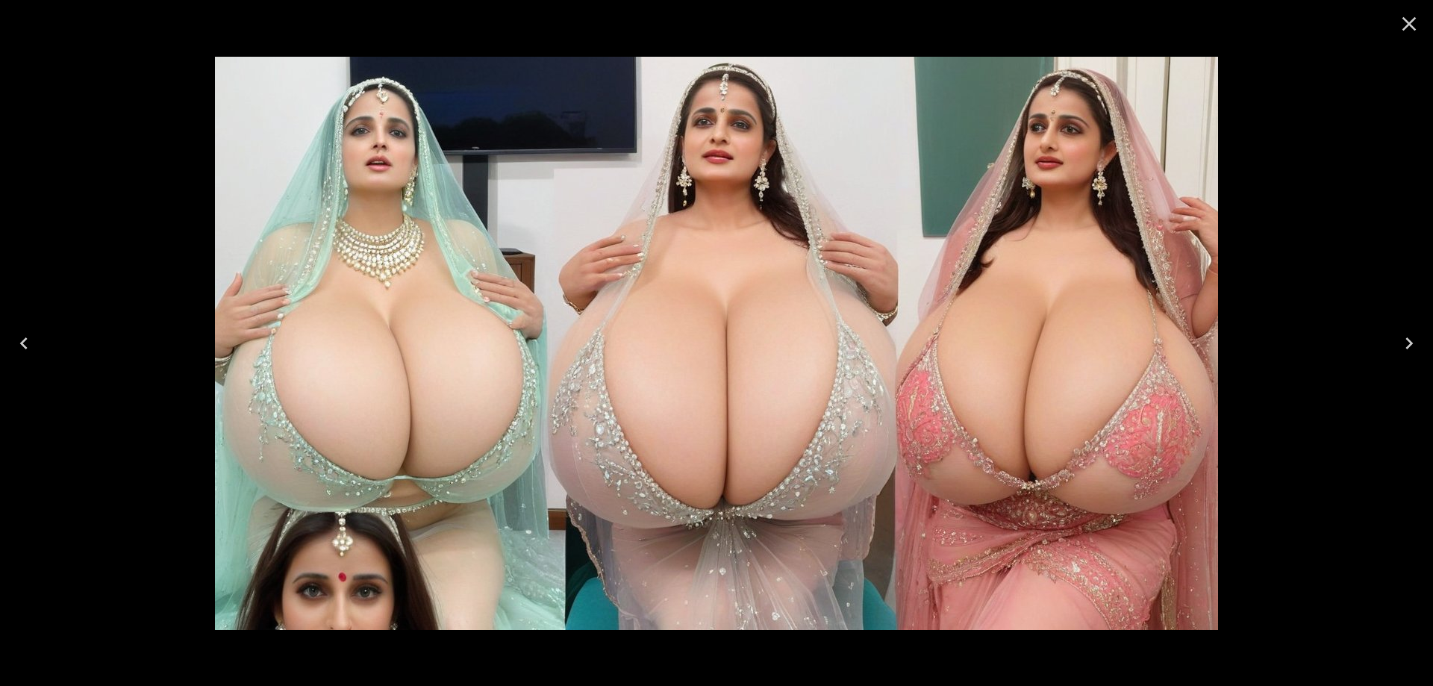
click at [28, 354] on icon "Previous" at bounding box center [24, 343] width 24 height 24
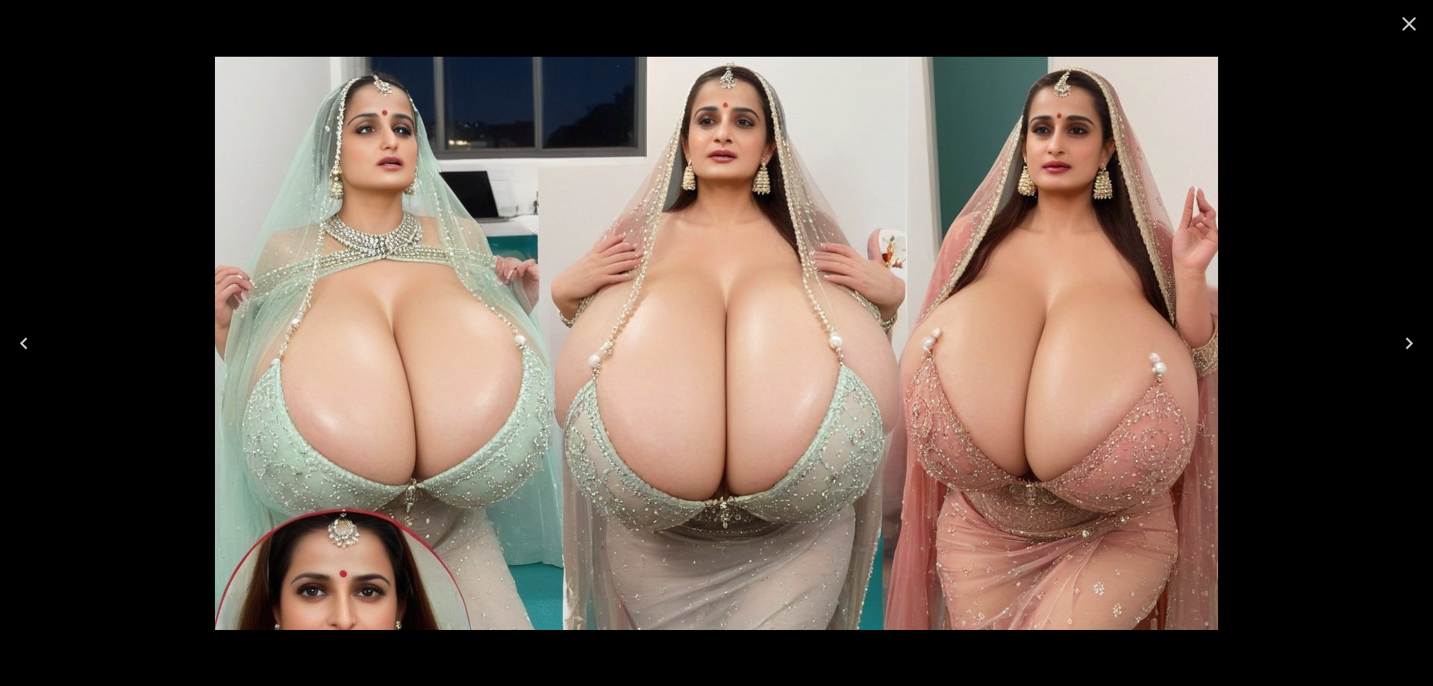
click at [28, 354] on icon "Previous" at bounding box center [24, 343] width 24 height 24
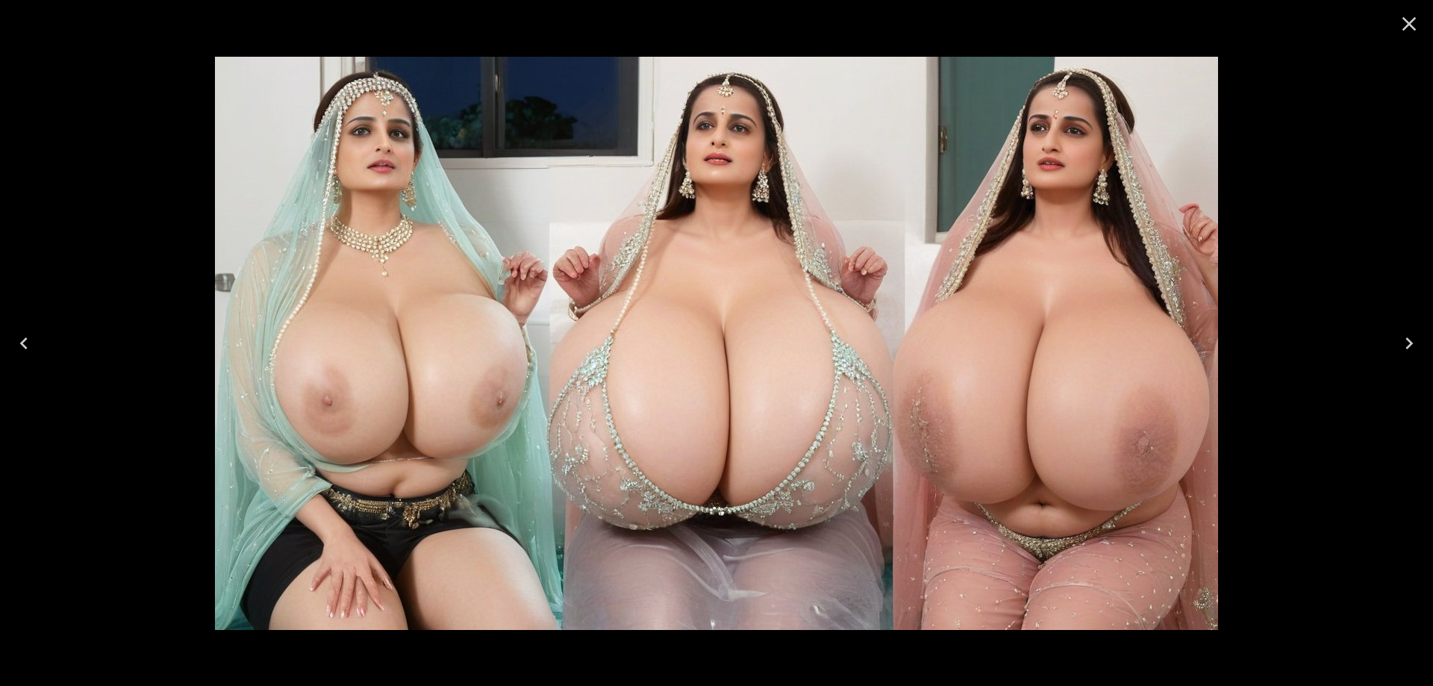
click at [28, 354] on icon "Previous" at bounding box center [24, 343] width 24 height 24
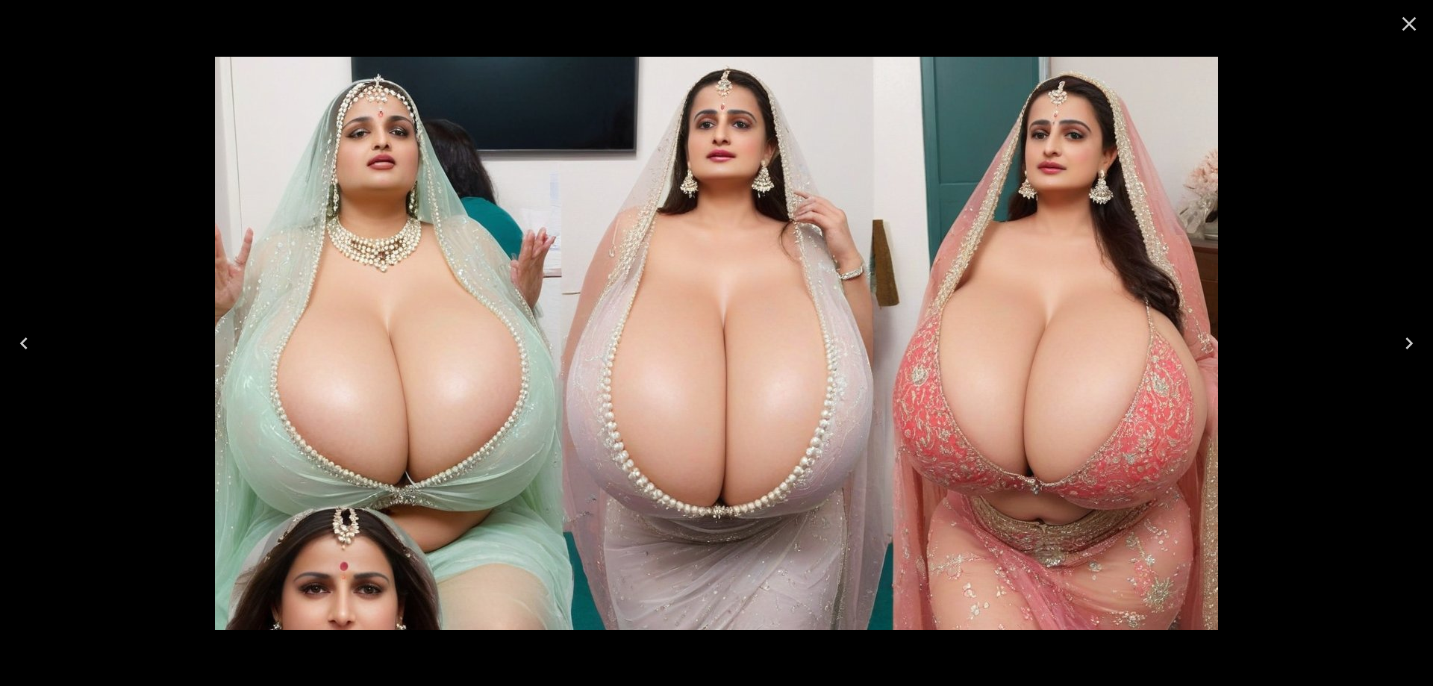
click at [28, 354] on icon "Previous" at bounding box center [24, 343] width 24 height 24
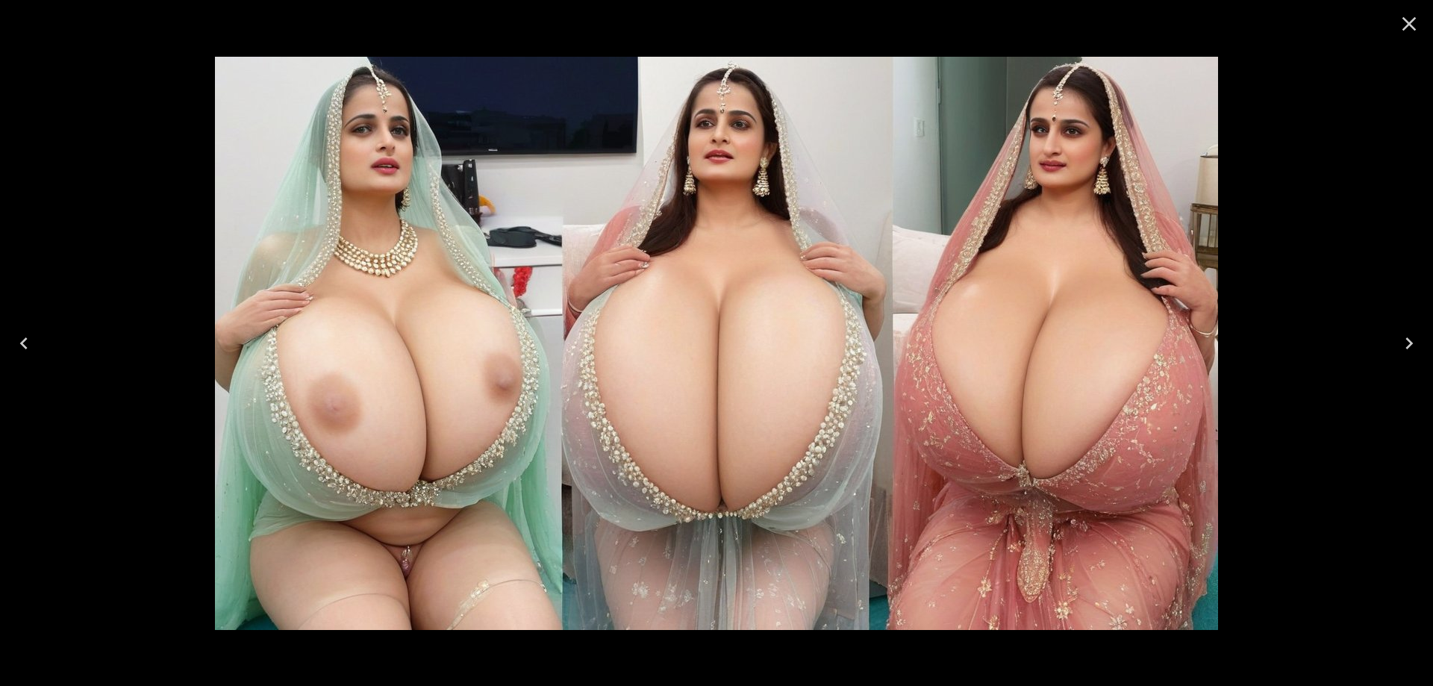
click at [28, 354] on icon "Previous" at bounding box center [24, 343] width 24 height 24
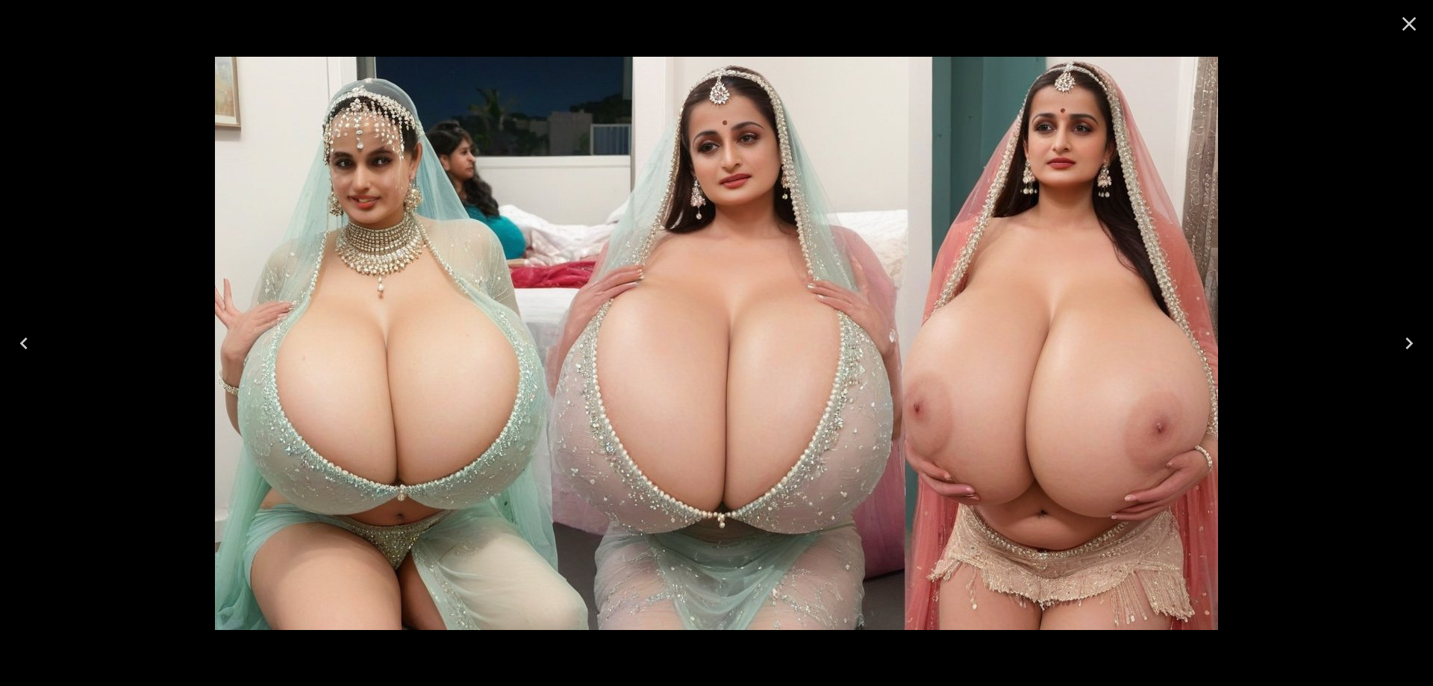
click at [1404, 35] on icon "Close" at bounding box center [1409, 24] width 24 height 24
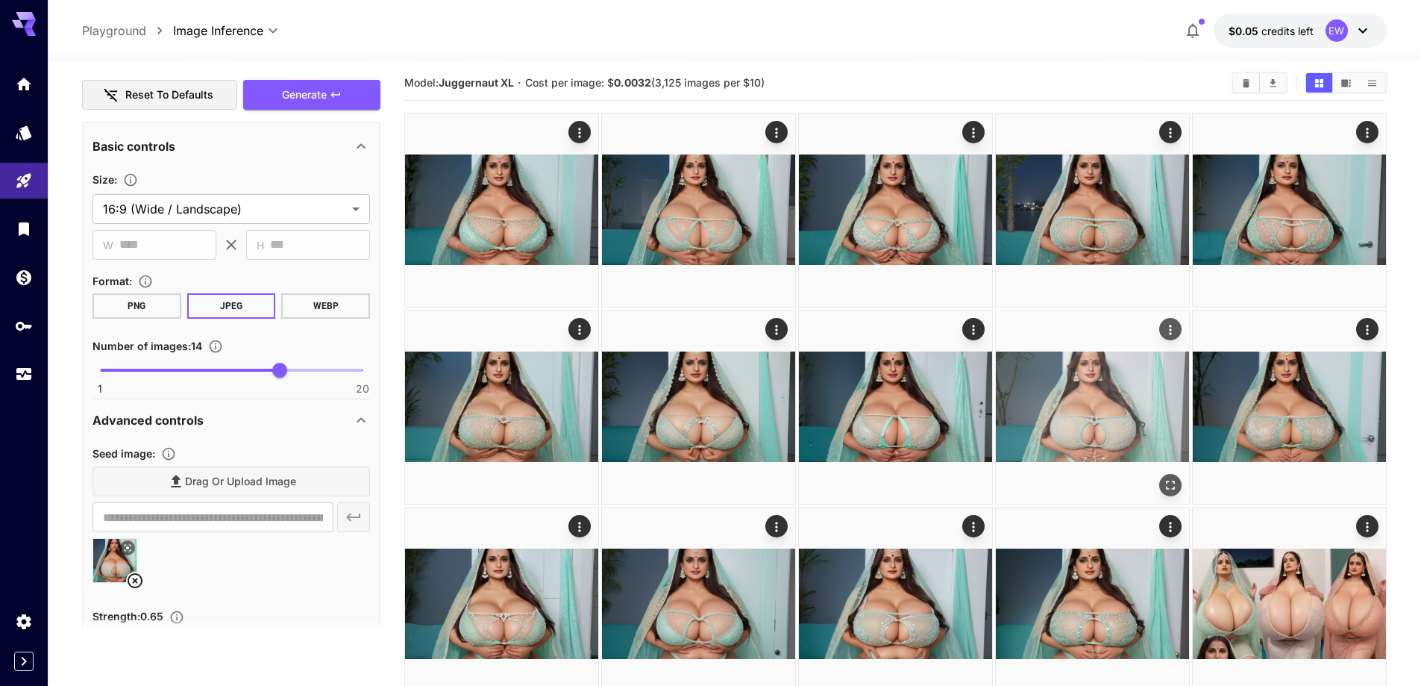
scroll to position [0, 0]
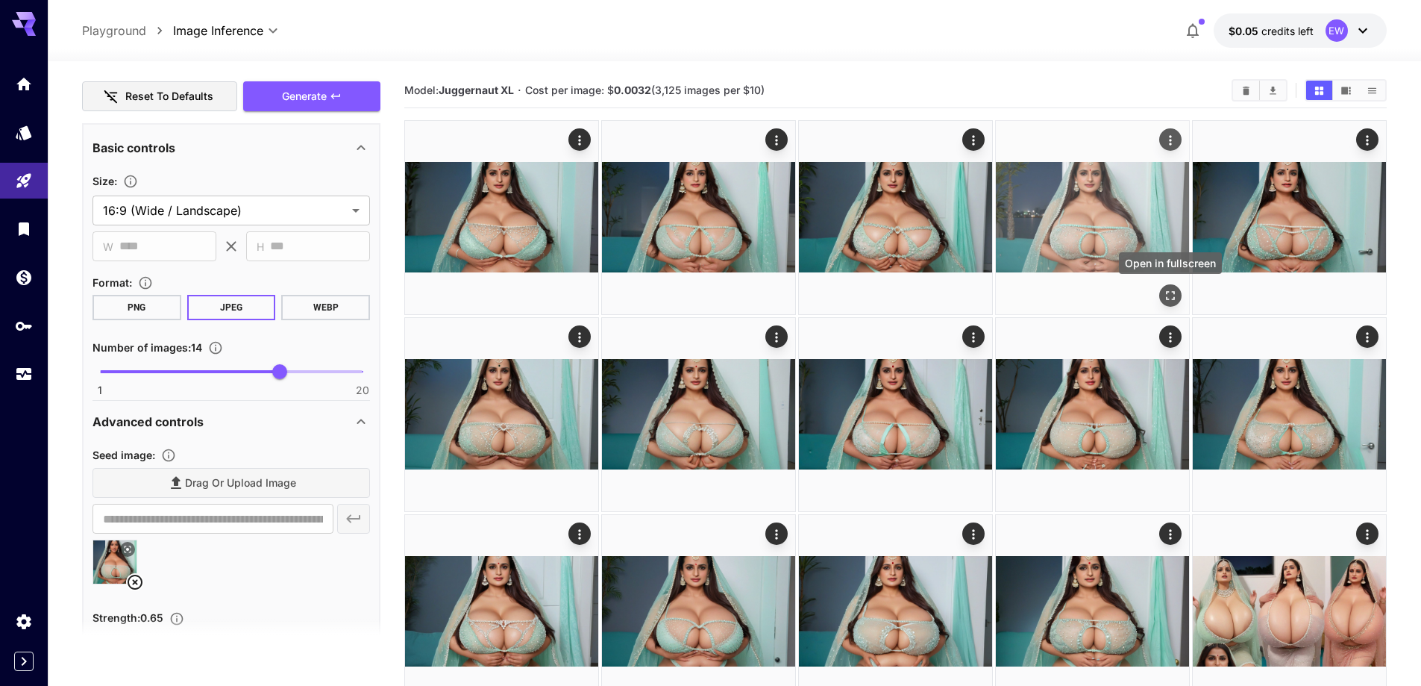
click at [1171, 293] on icon "Open in fullscreen" at bounding box center [1170, 295] width 15 height 15
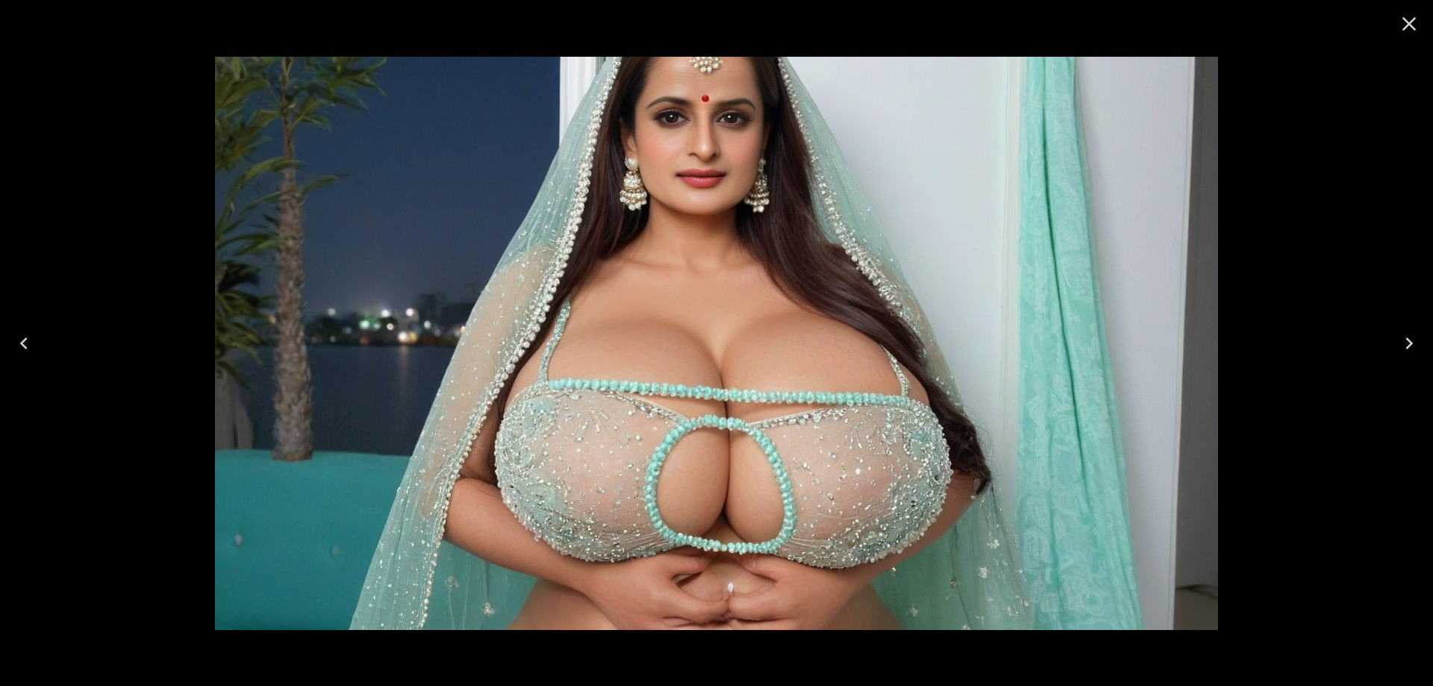
click at [24, 353] on icon "Previous" at bounding box center [24, 343] width 24 height 24
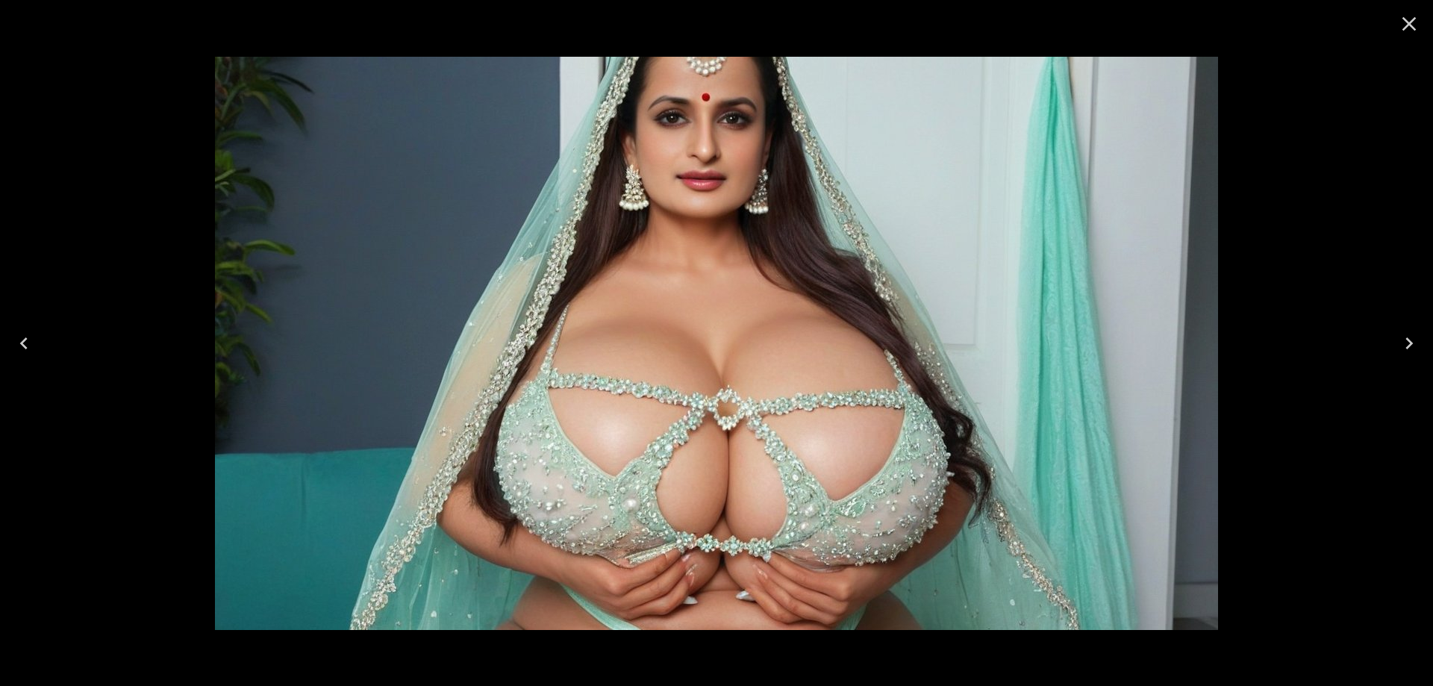
click at [24, 353] on icon "Previous" at bounding box center [24, 343] width 24 height 24
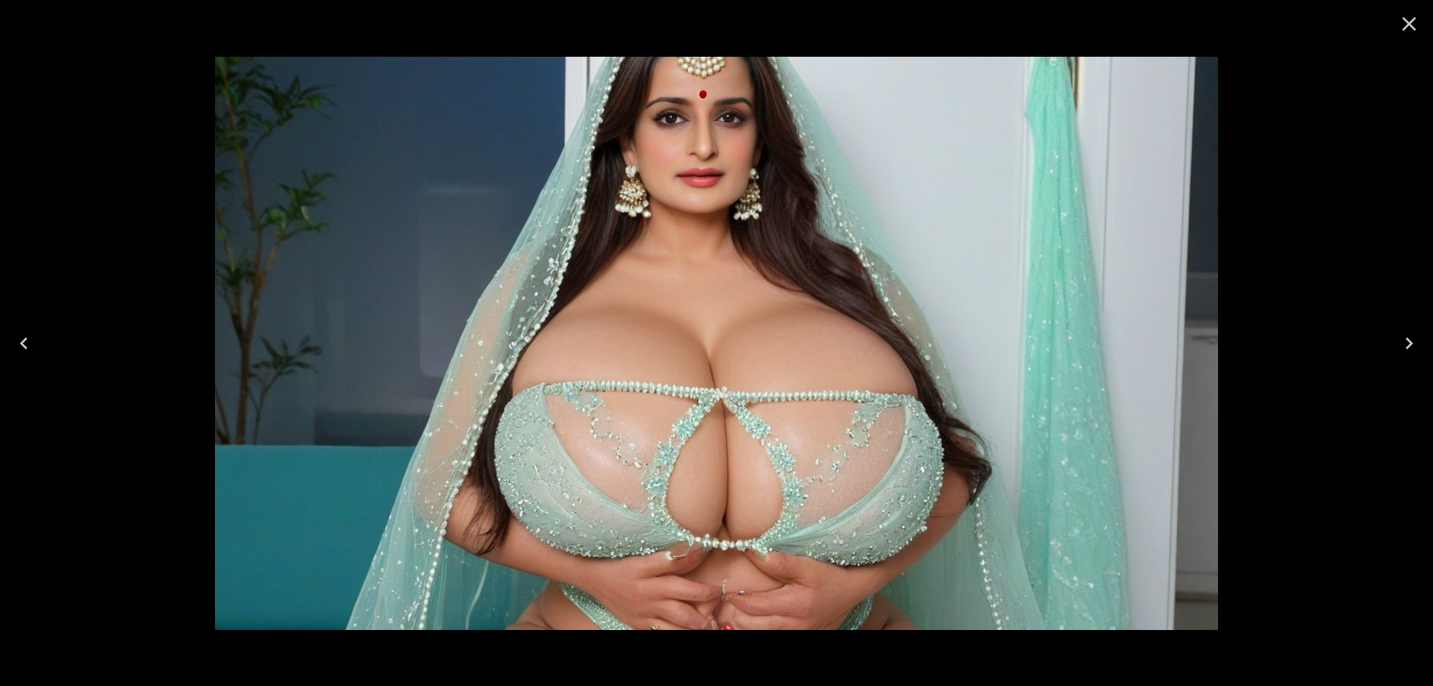
click at [24, 353] on icon "Previous" at bounding box center [24, 343] width 24 height 24
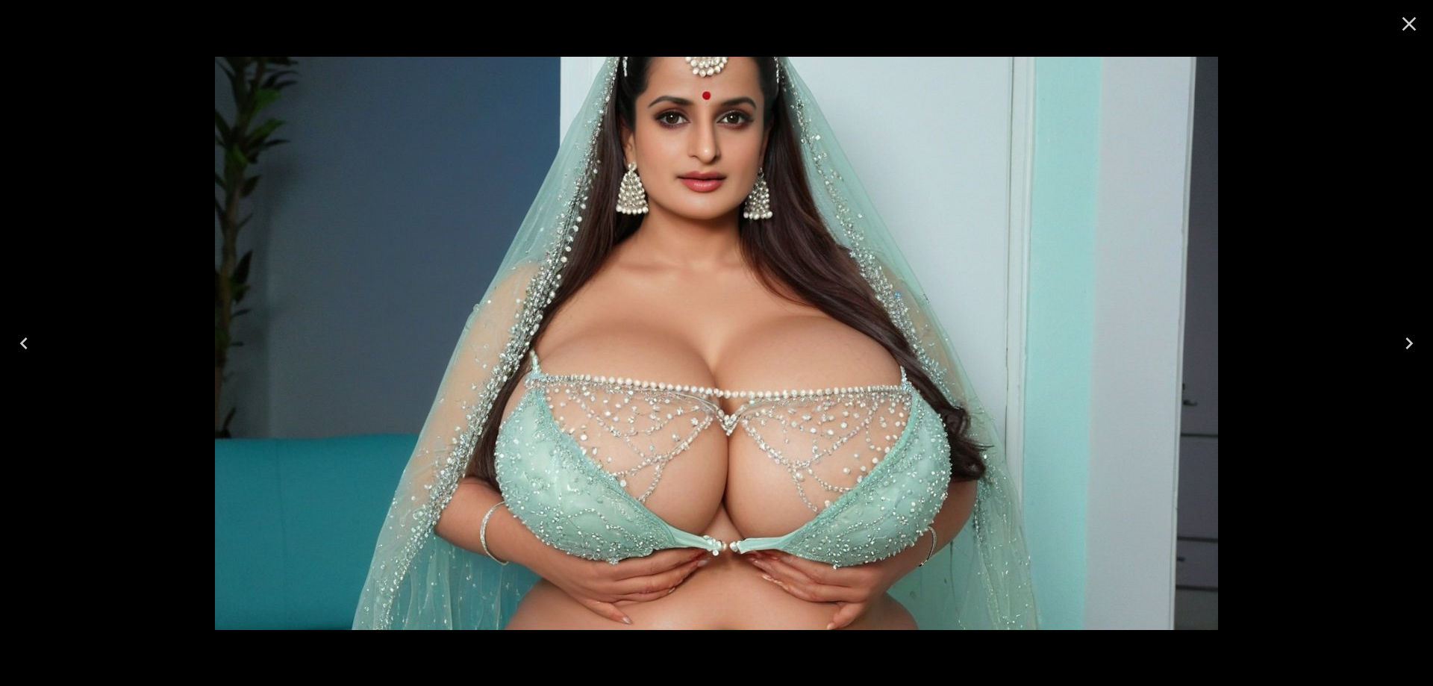
click at [24, 353] on icon "Previous" at bounding box center [24, 343] width 24 height 24
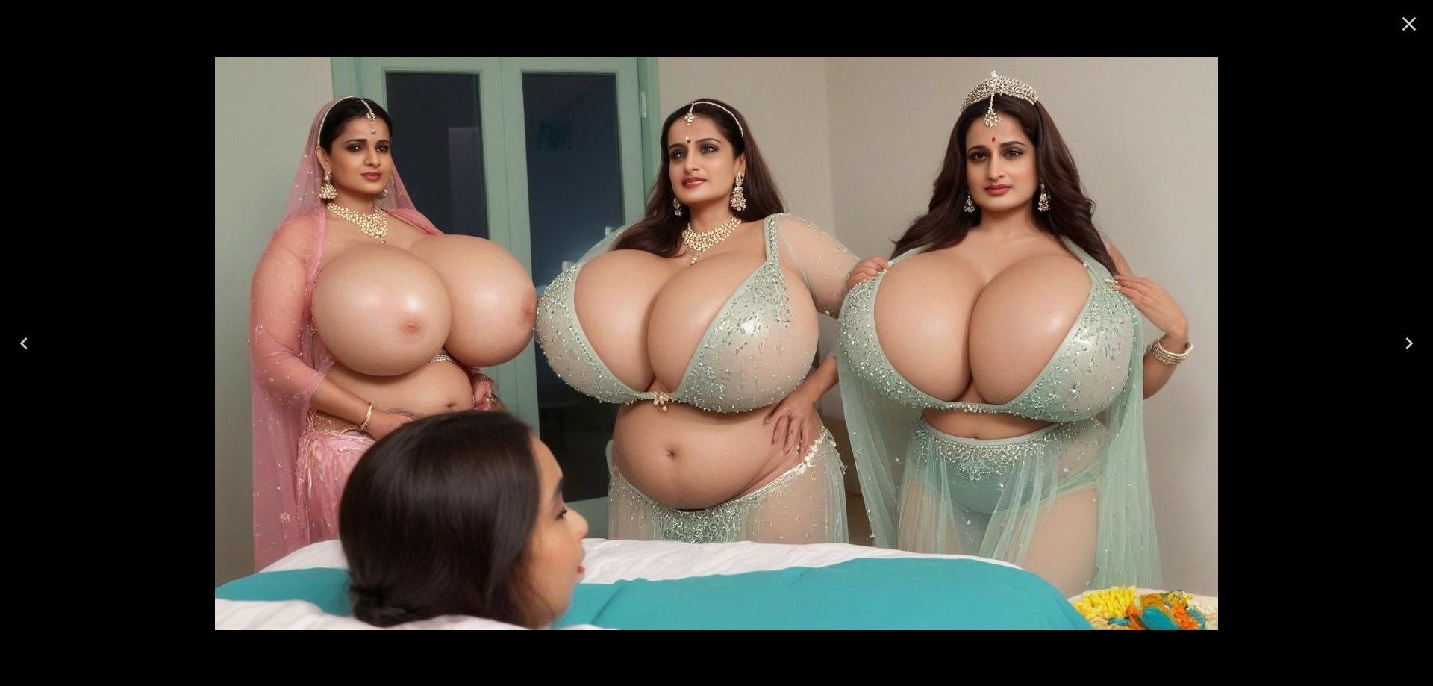
click at [24, 353] on icon "Previous" at bounding box center [24, 343] width 24 height 24
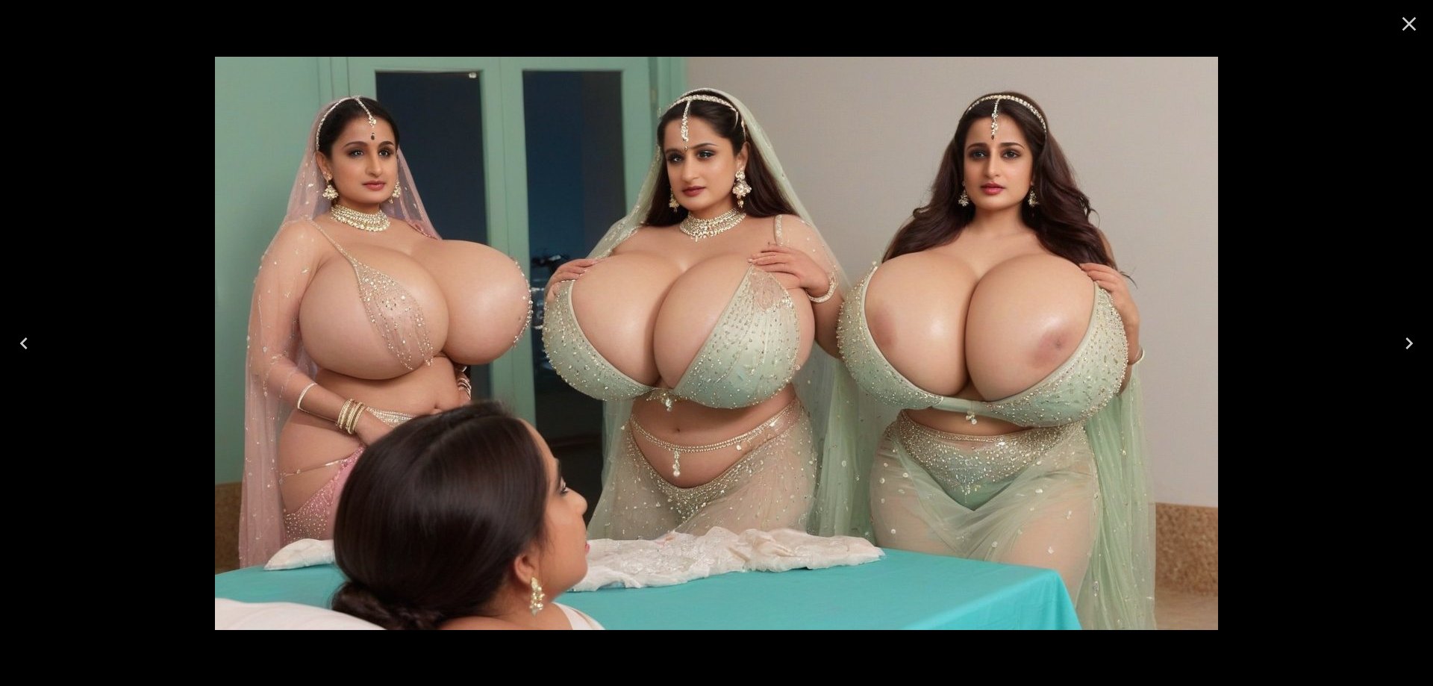
click at [1407, 26] on icon "Close" at bounding box center [1409, 24] width 14 height 14
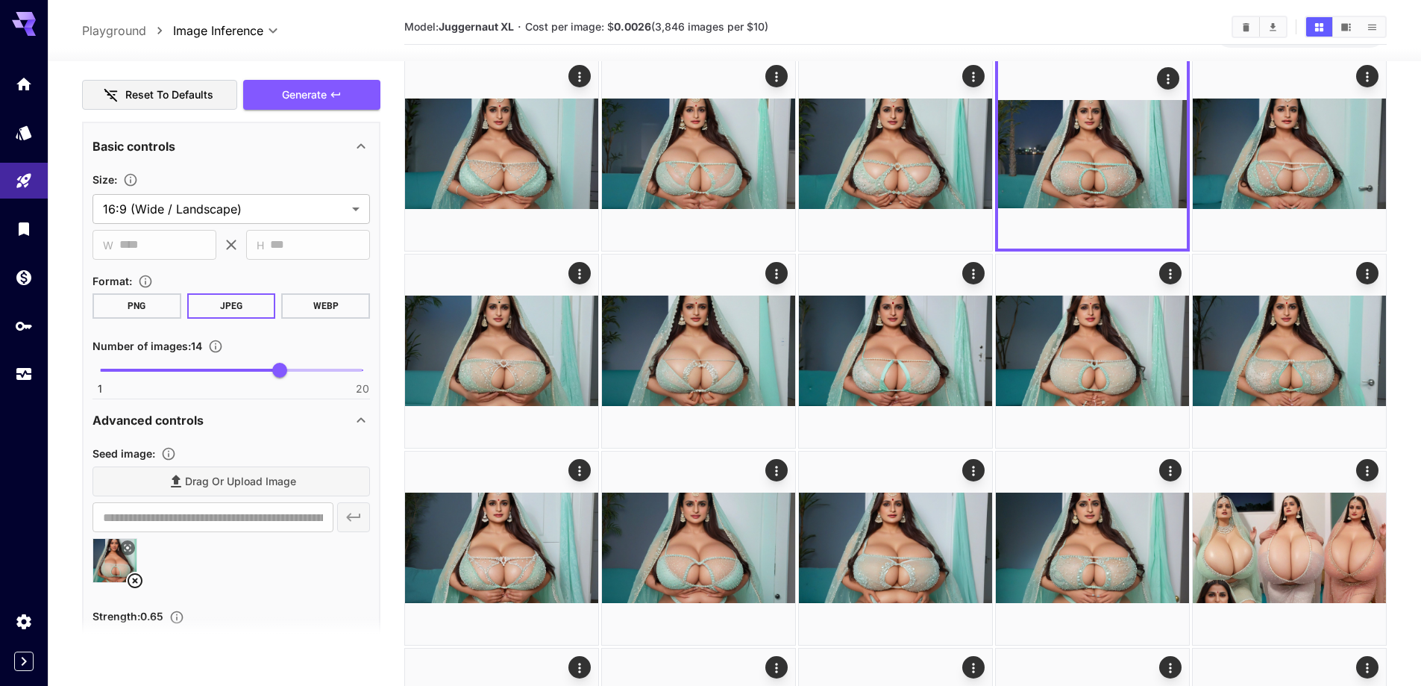
scroll to position [149, 0]
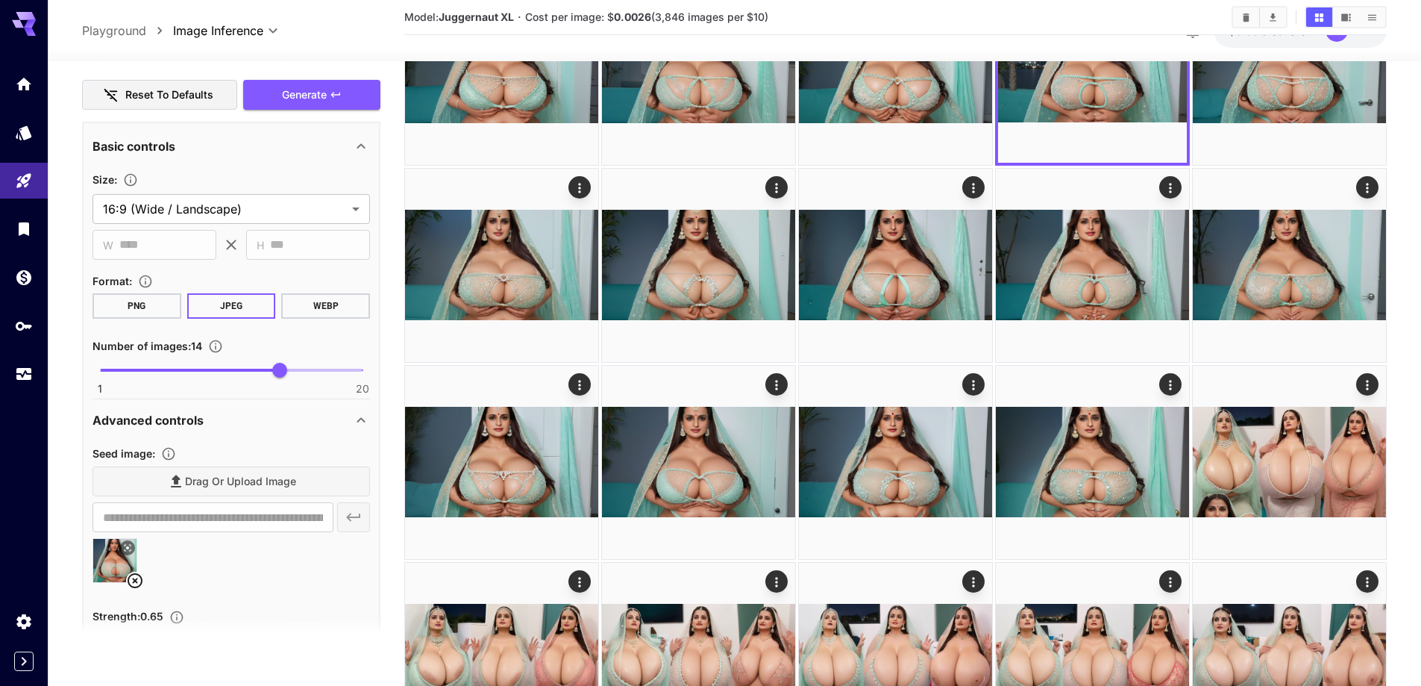
click at [138, 580] on icon at bounding box center [135, 581] width 18 height 18
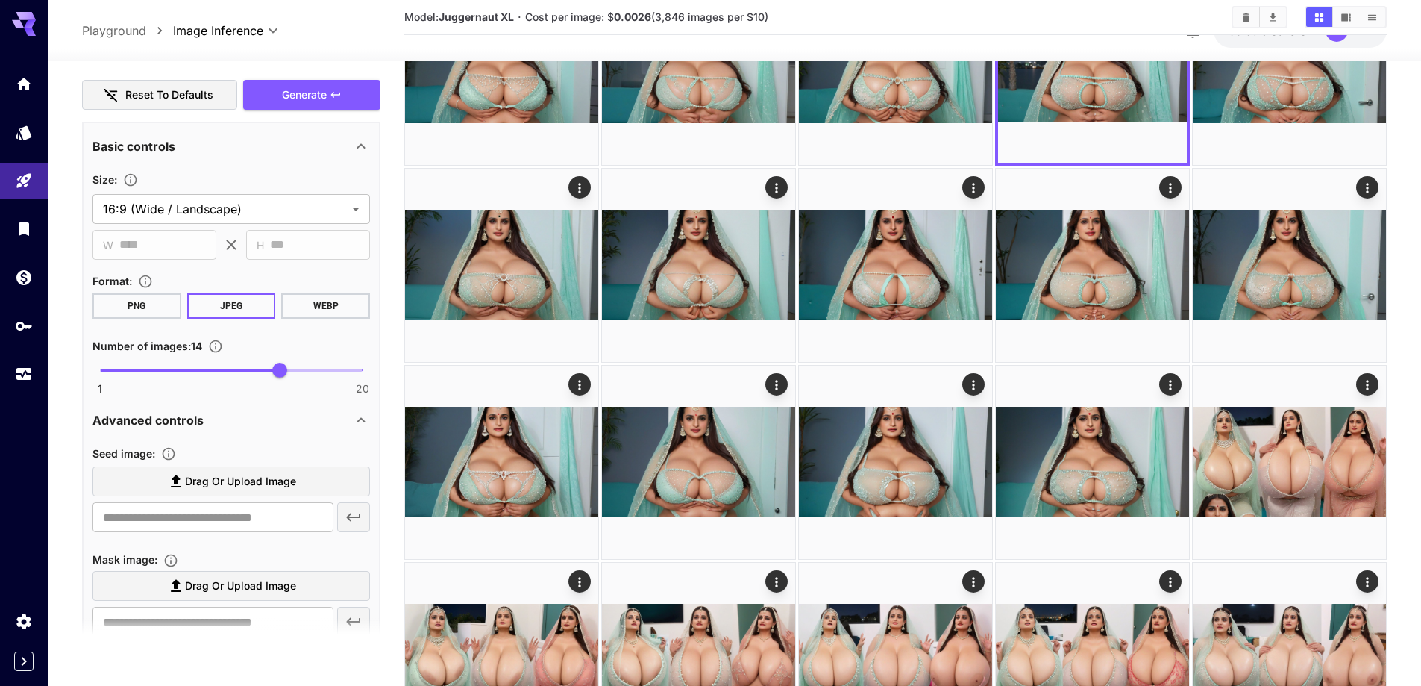
click at [253, 489] on span "Drag or upload image" at bounding box center [240, 481] width 111 height 19
click at [0, 0] on input "Drag or upload image" at bounding box center [0, 0] width 0 height 0
type input "**********"
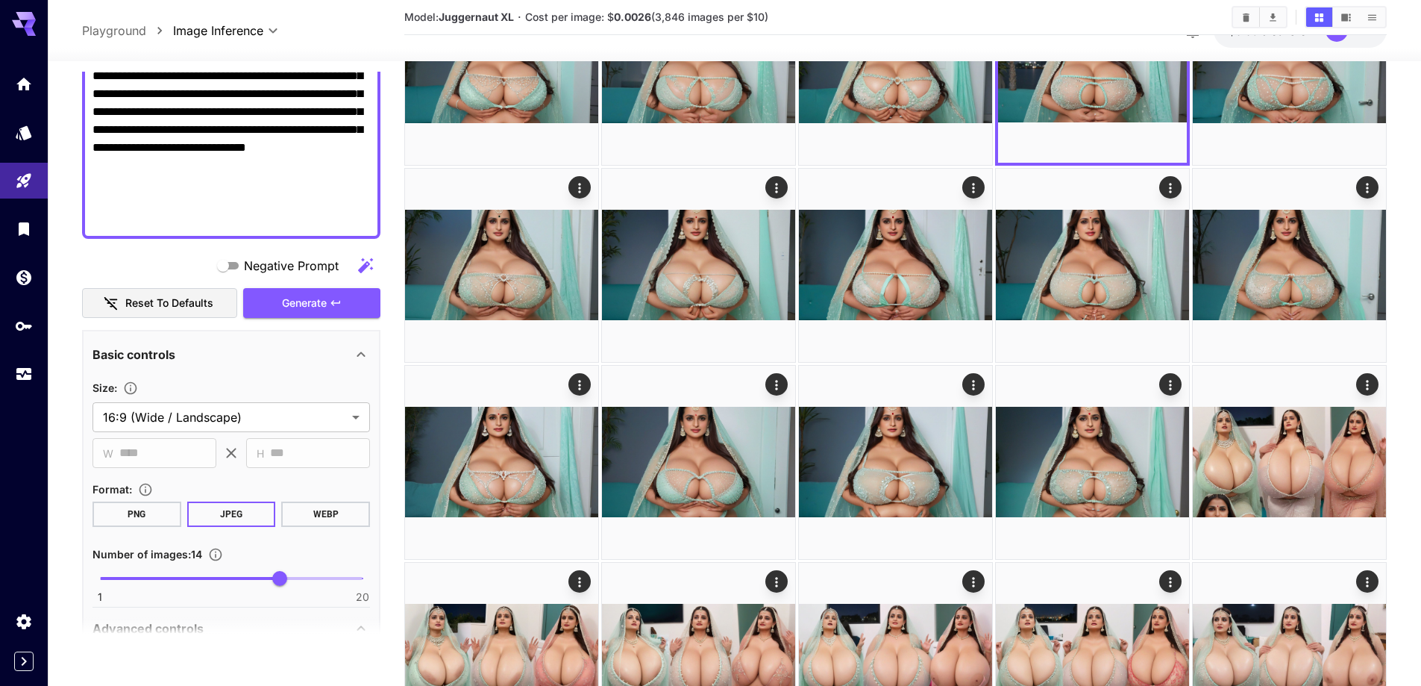
scroll to position [465, 0]
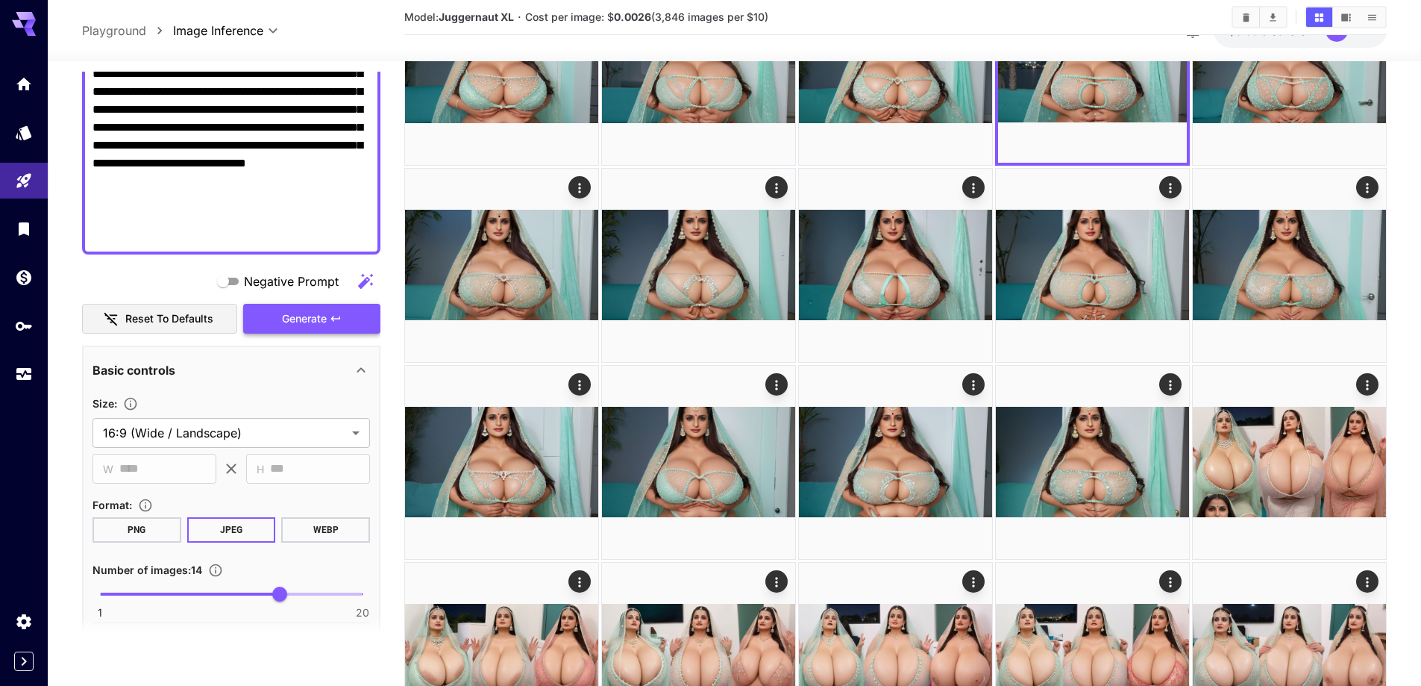
click at [326, 331] on button "Generate" at bounding box center [311, 319] width 137 height 31
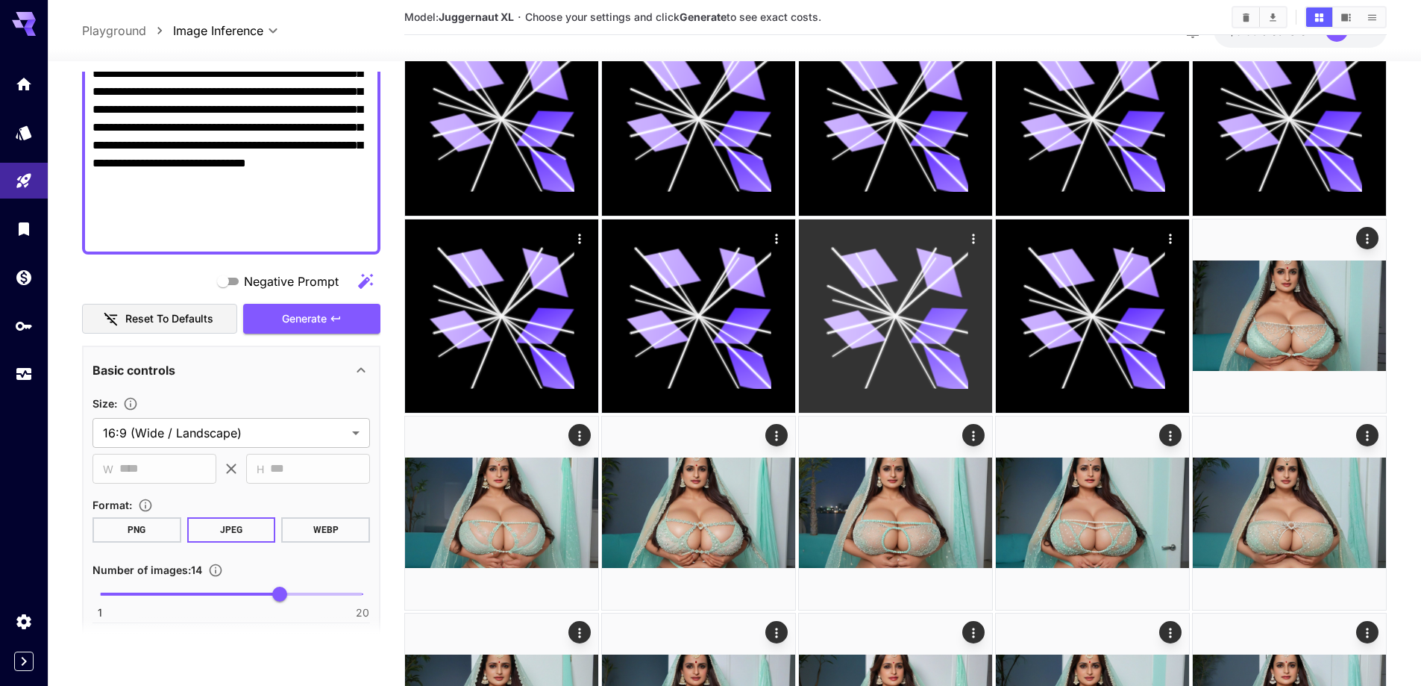
scroll to position [448, 0]
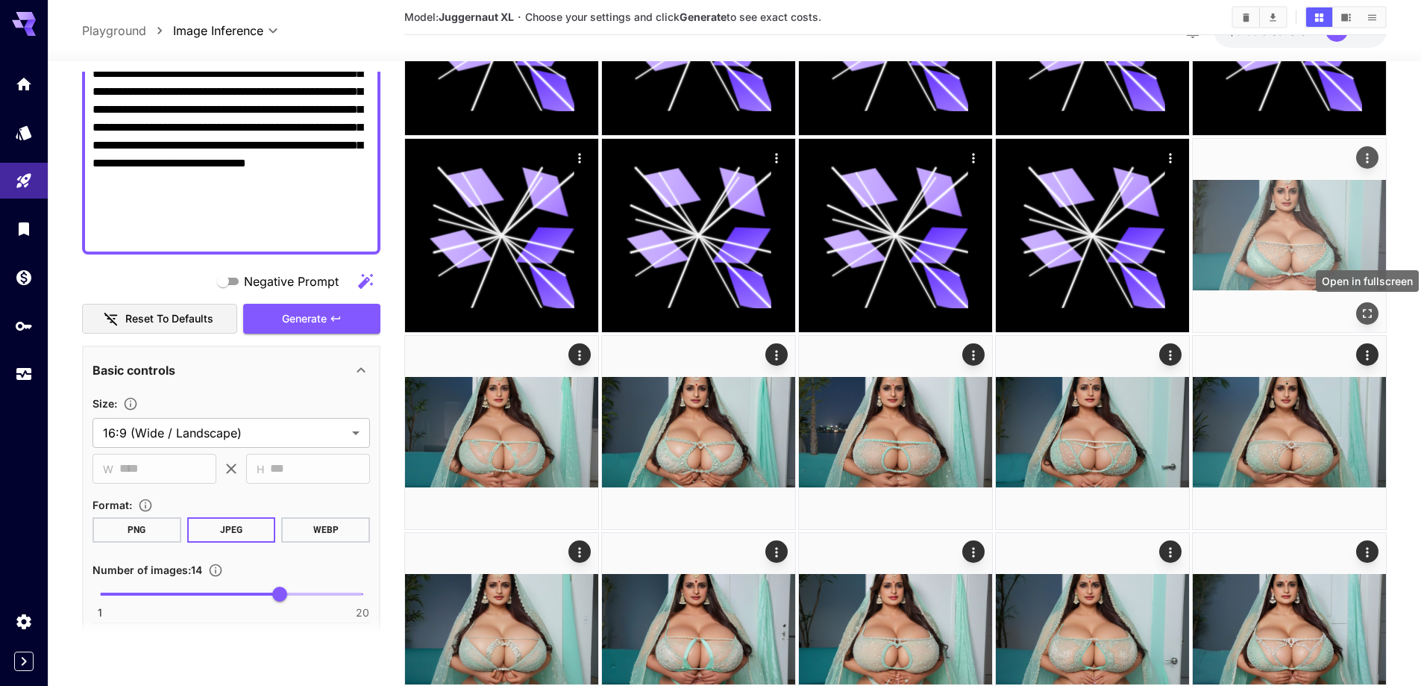
click at [1371, 314] on icon "Open in fullscreen" at bounding box center [1367, 313] width 15 height 15
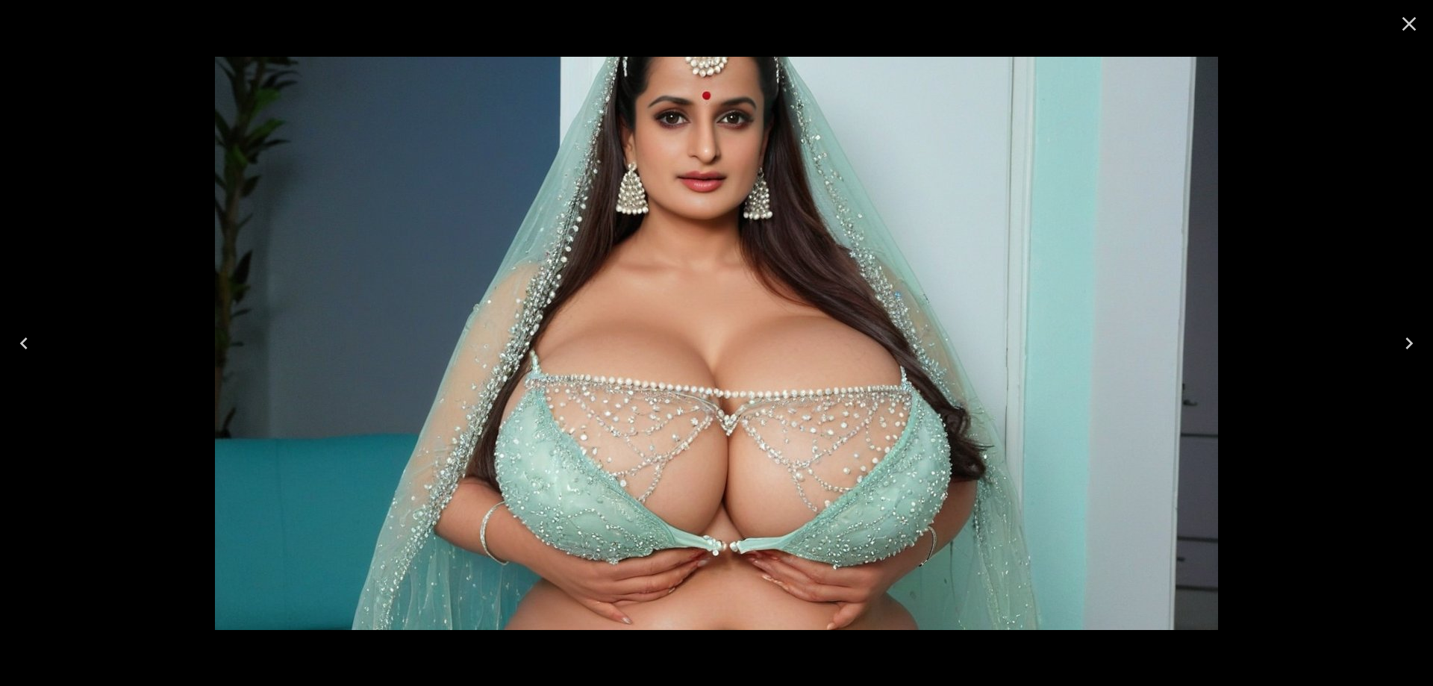
click at [1402, 347] on icon "Next" at bounding box center [1409, 343] width 24 height 24
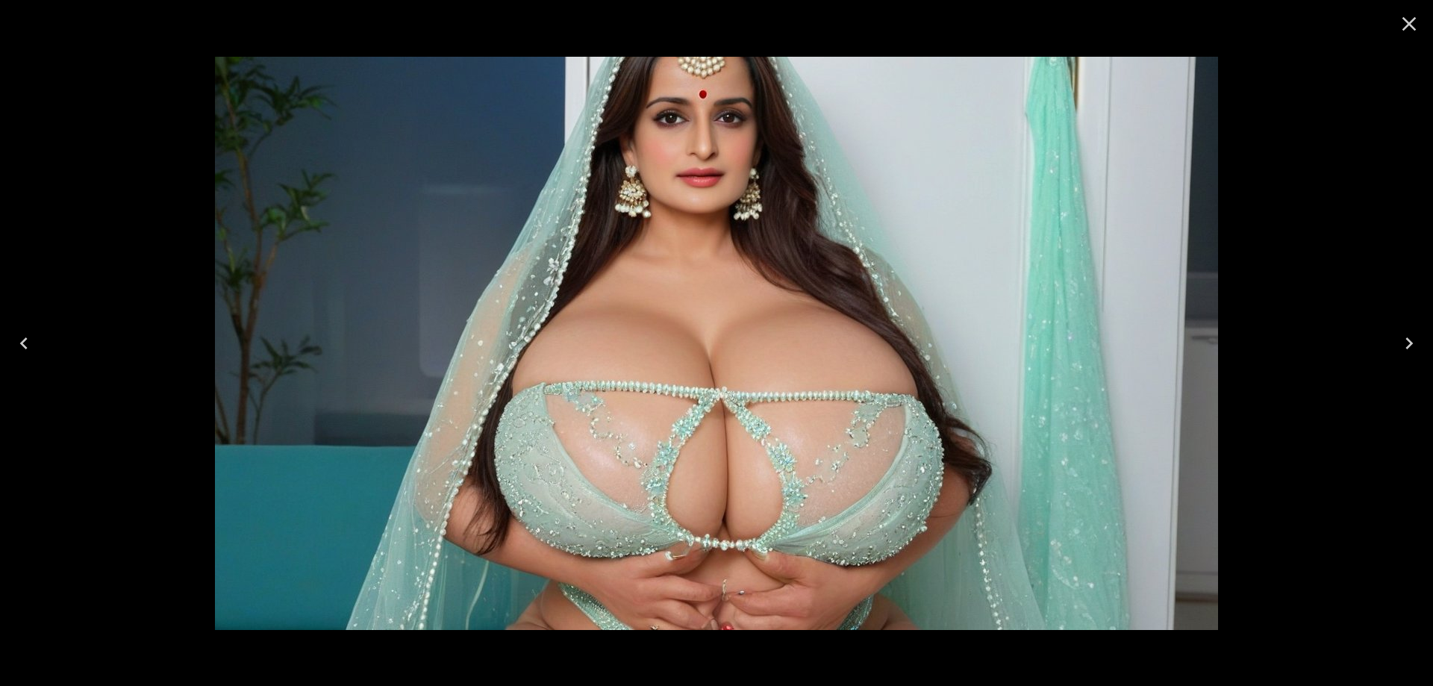
click at [1391, 348] on button "Next" at bounding box center [1409, 343] width 48 height 60
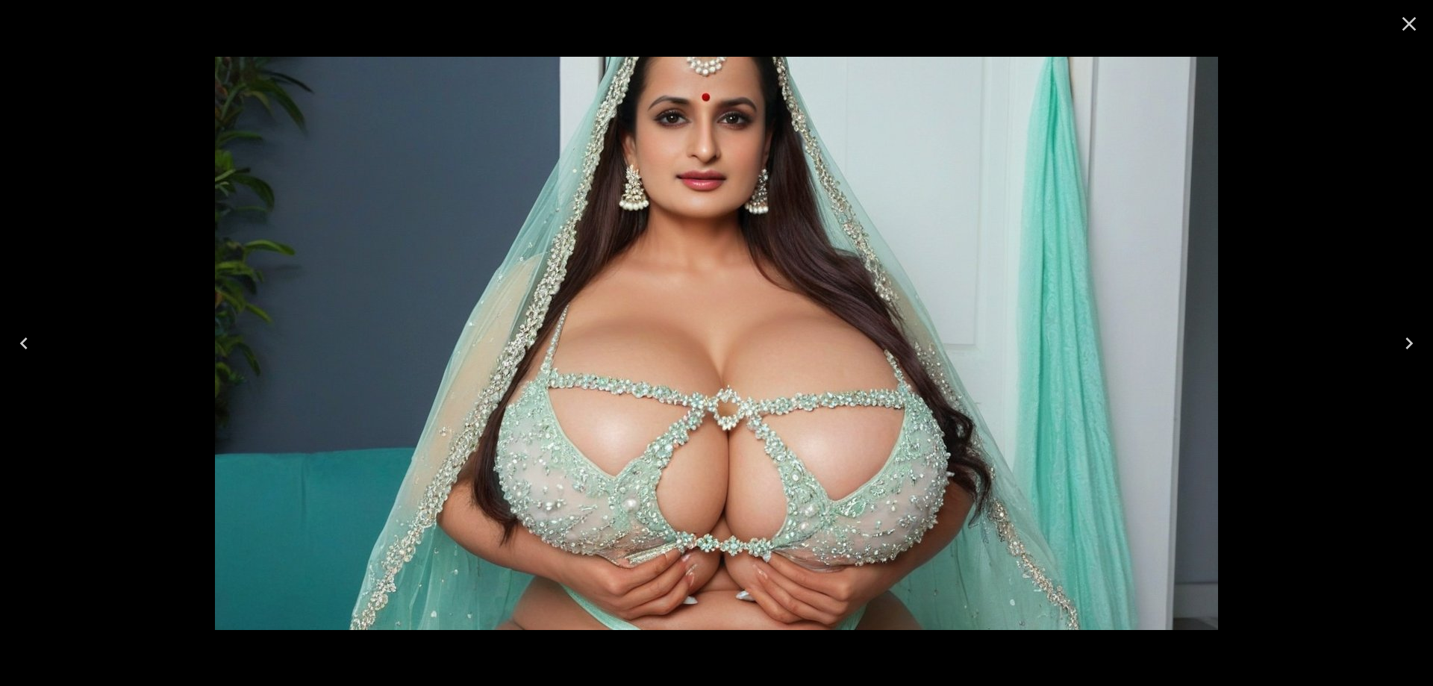
click at [1411, 342] on icon "Next" at bounding box center [1408, 343] width 7 height 12
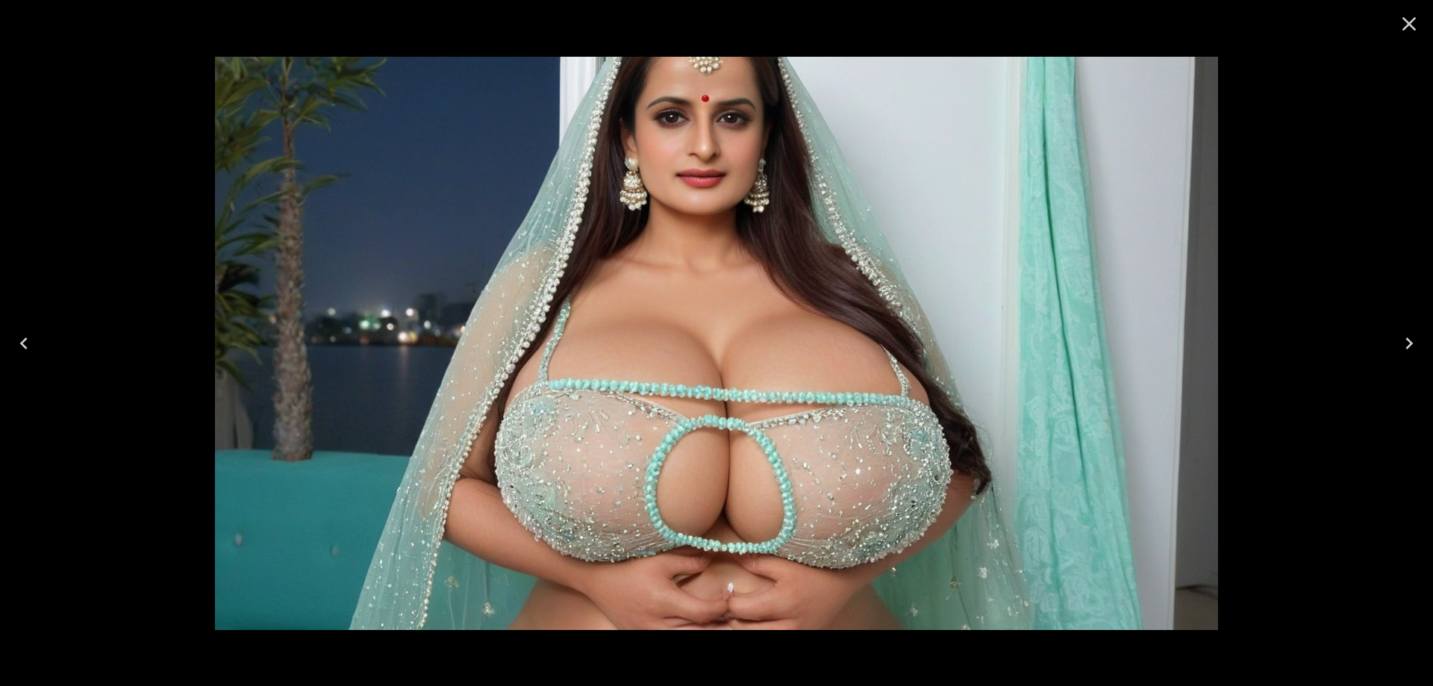
click at [1409, 345] on icon "Next" at bounding box center [1408, 343] width 7 height 12
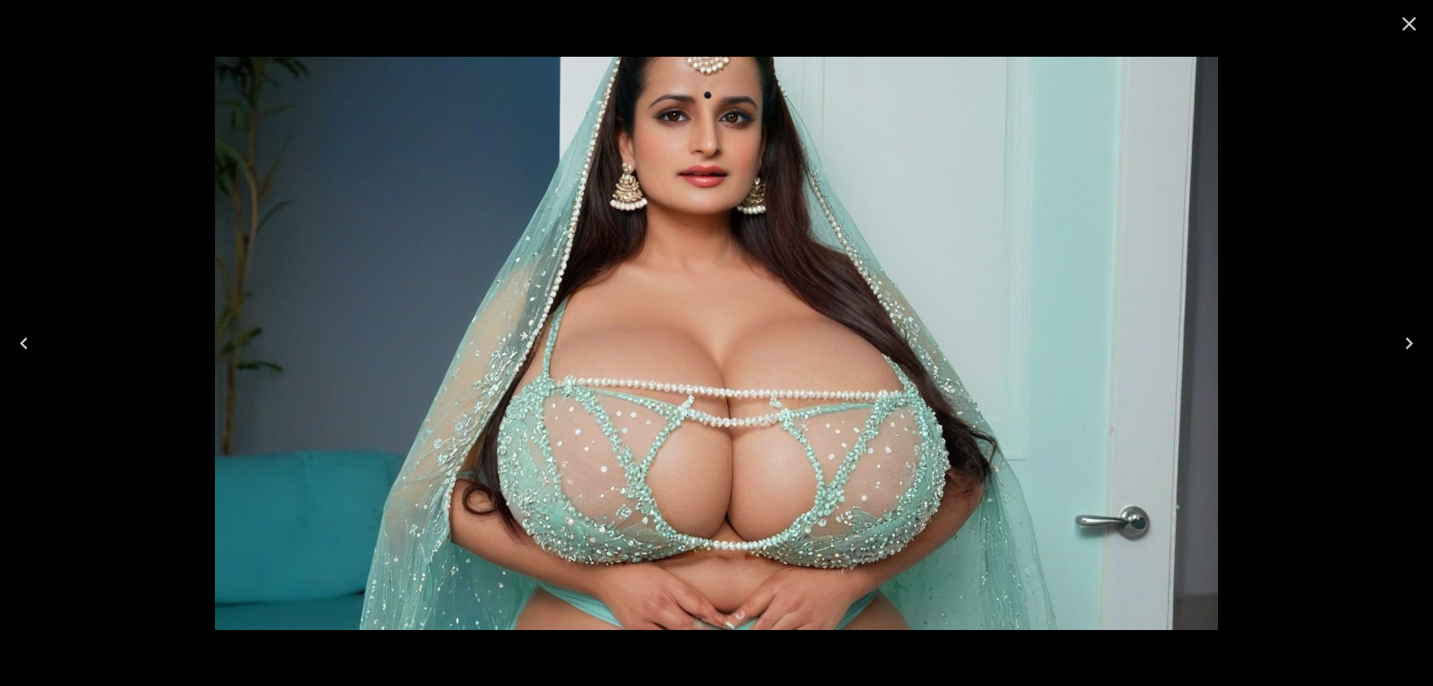
click at [1406, 340] on icon "Next" at bounding box center [1409, 343] width 24 height 24
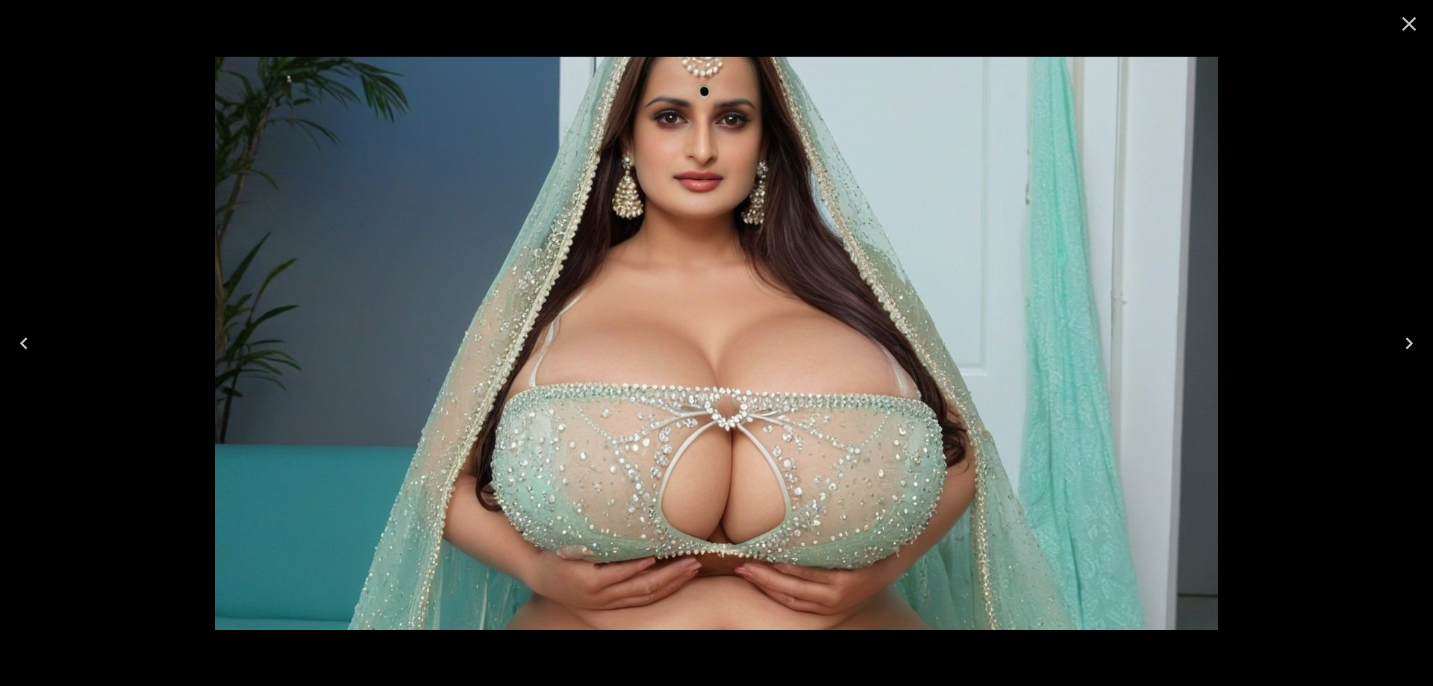
click at [1406, 340] on icon "Next" at bounding box center [1409, 343] width 24 height 24
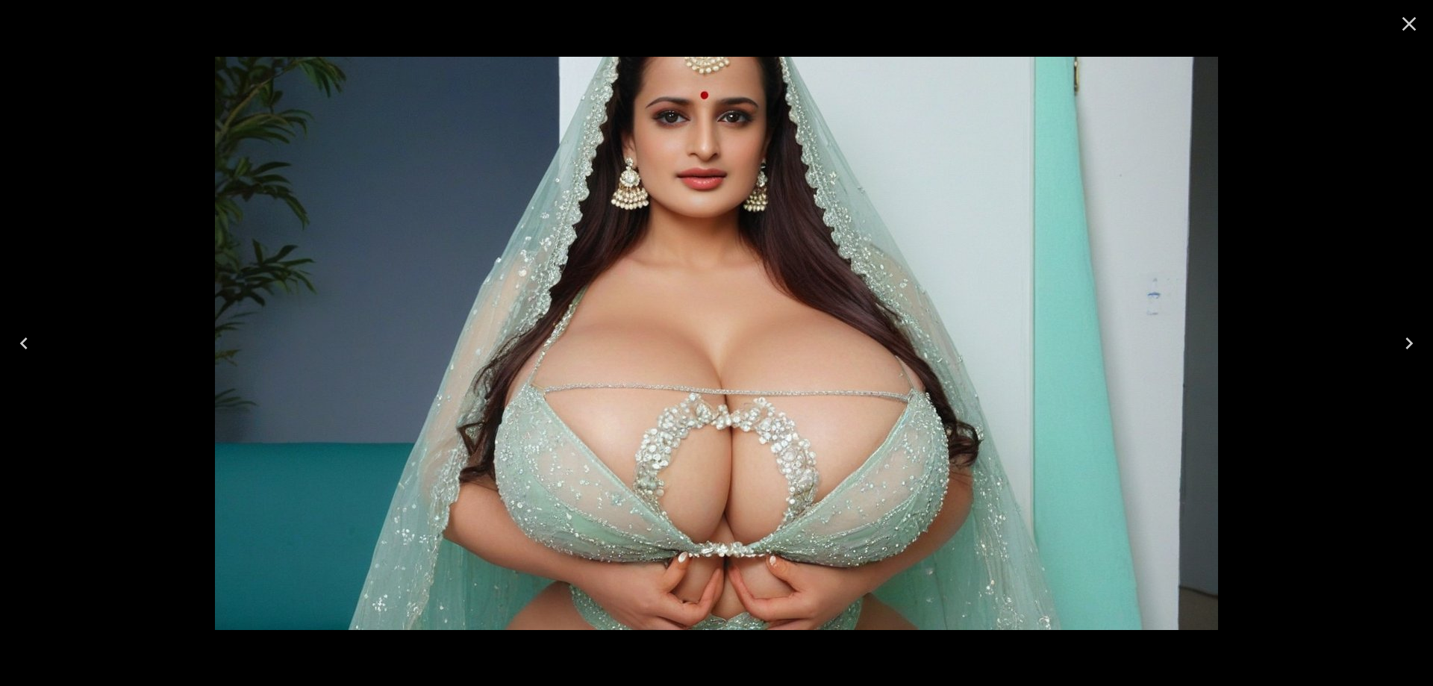
click at [1406, 340] on icon "Next" at bounding box center [1409, 343] width 24 height 24
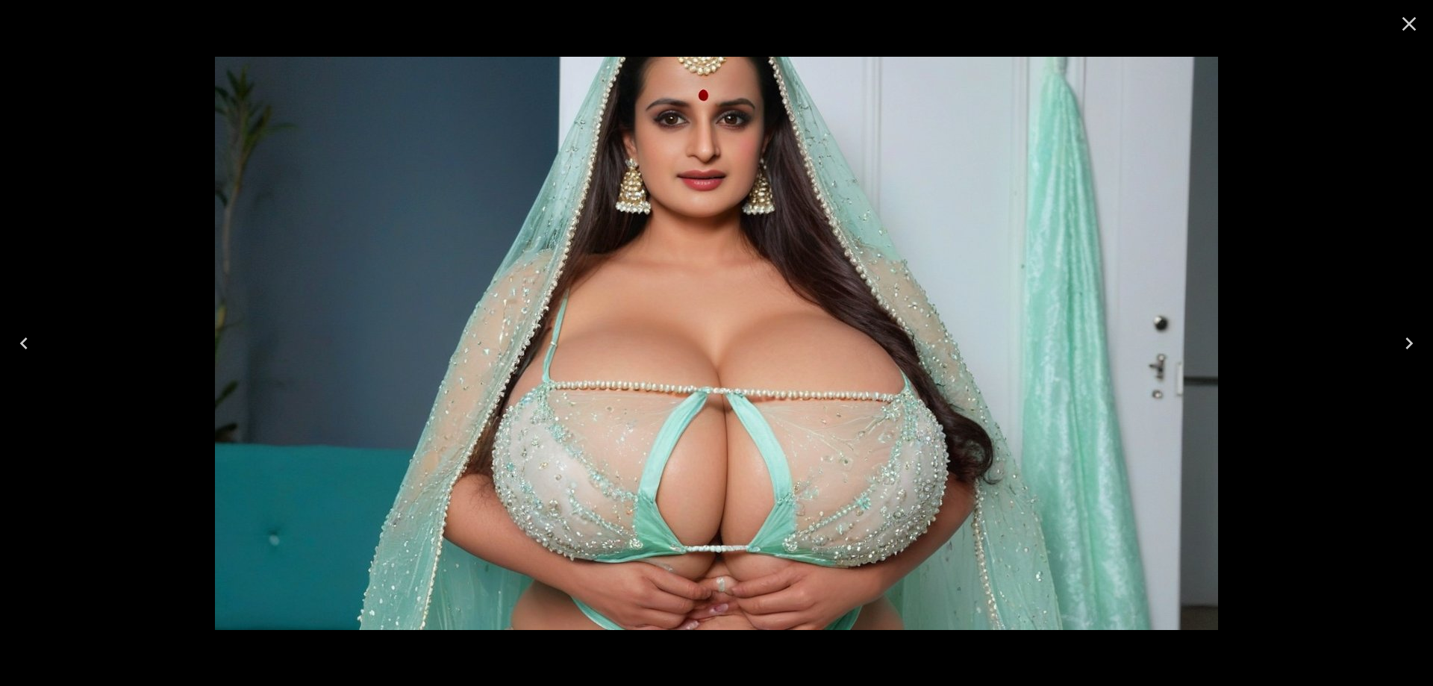
click at [1406, 340] on icon "Next" at bounding box center [1409, 343] width 24 height 24
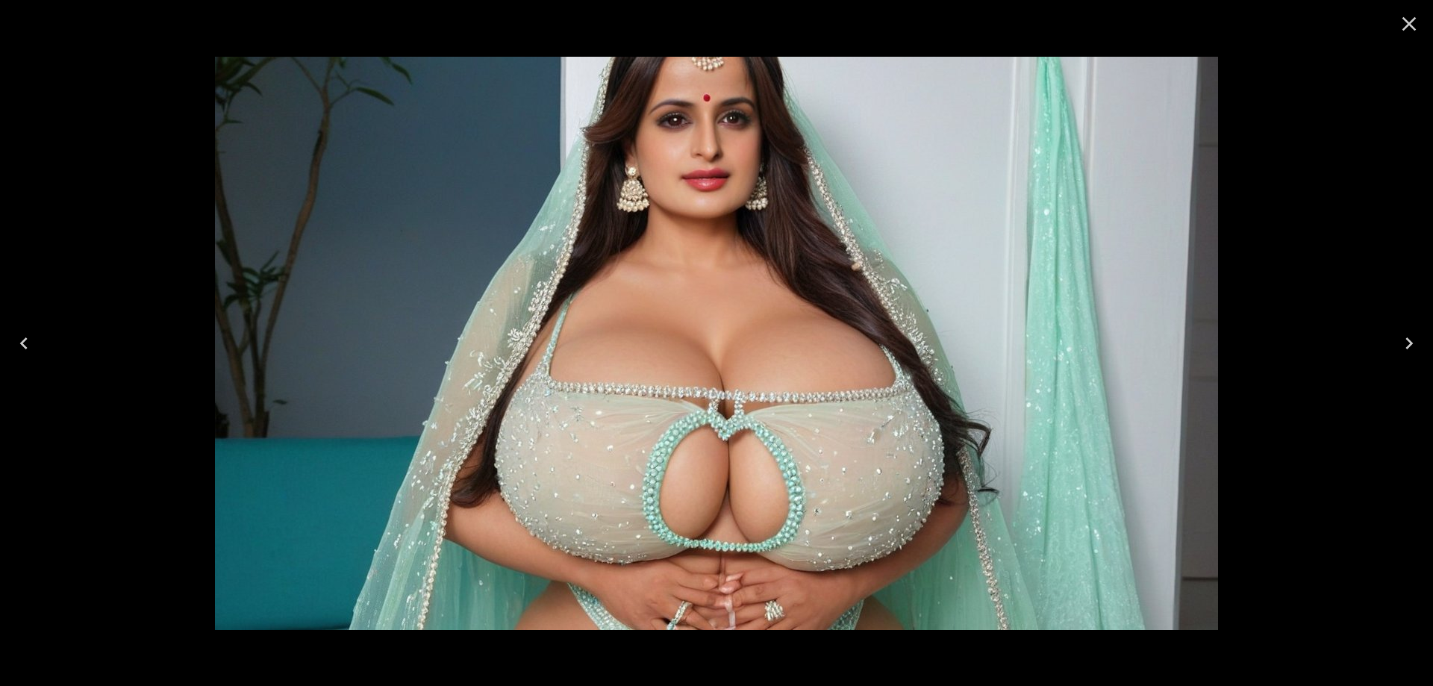
click at [1406, 340] on icon "Next" at bounding box center [1409, 343] width 24 height 24
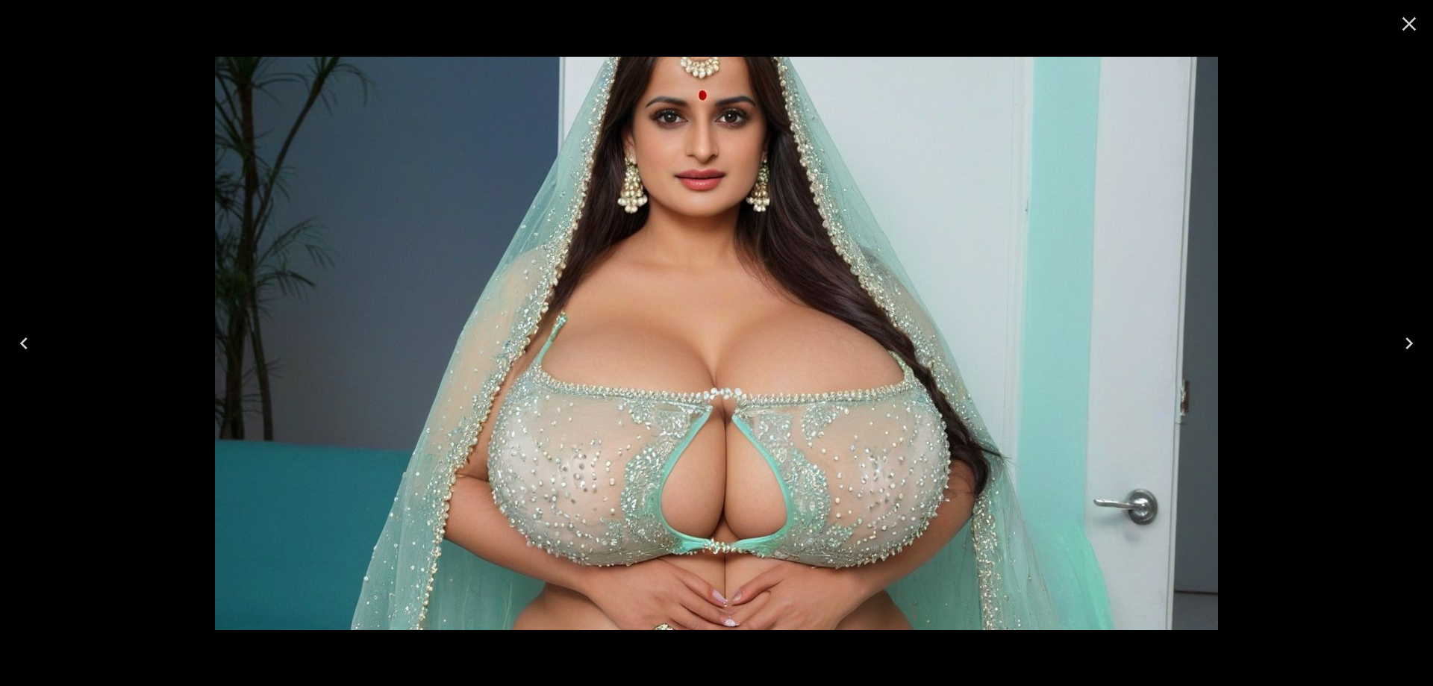
click at [1406, 340] on icon "Next" at bounding box center [1409, 343] width 24 height 24
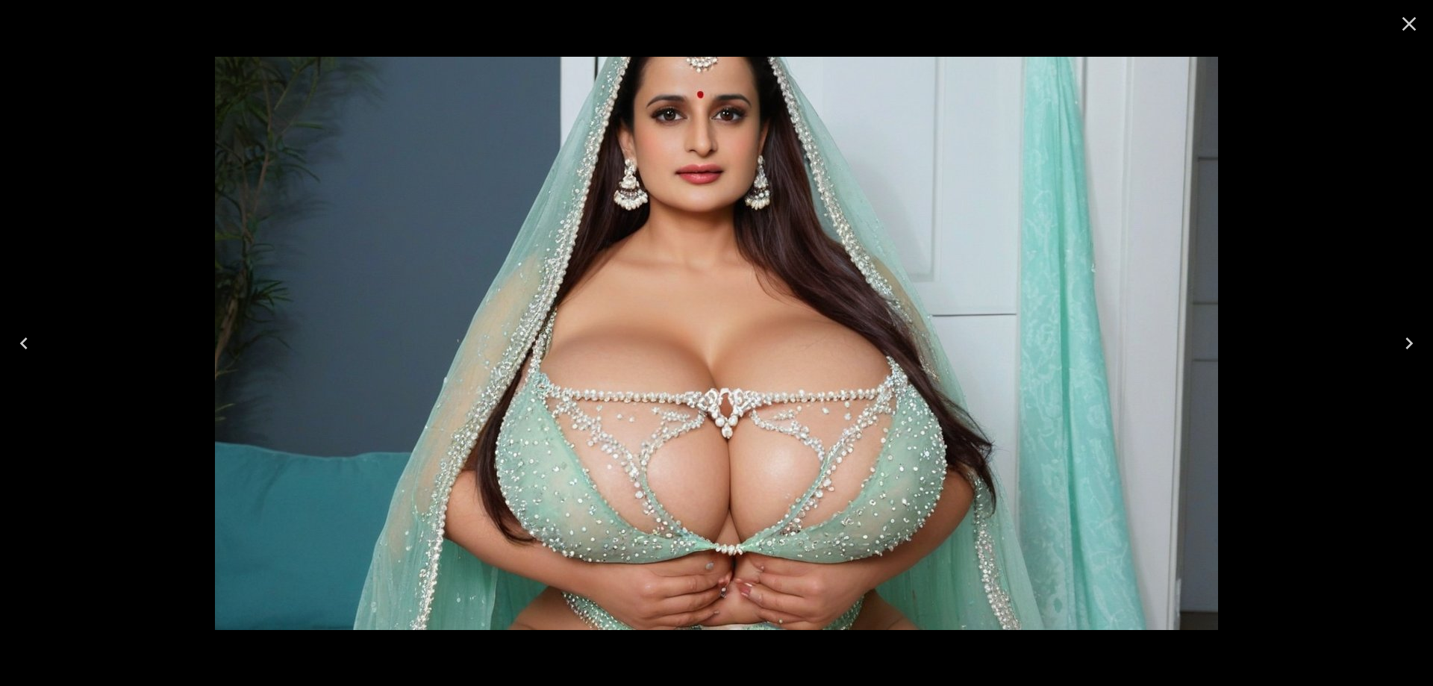
click at [1406, 340] on icon "Next" at bounding box center [1409, 343] width 24 height 24
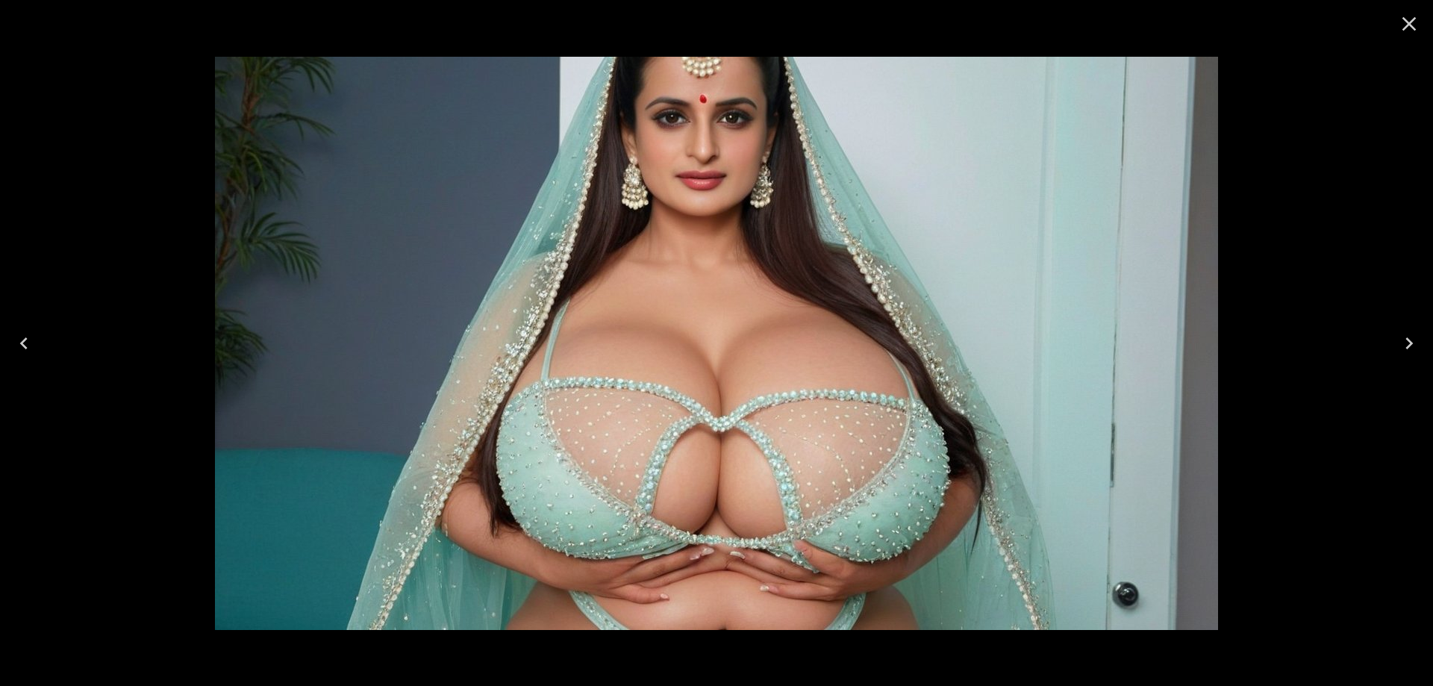
click at [1406, 340] on icon "Next" at bounding box center [1409, 343] width 24 height 24
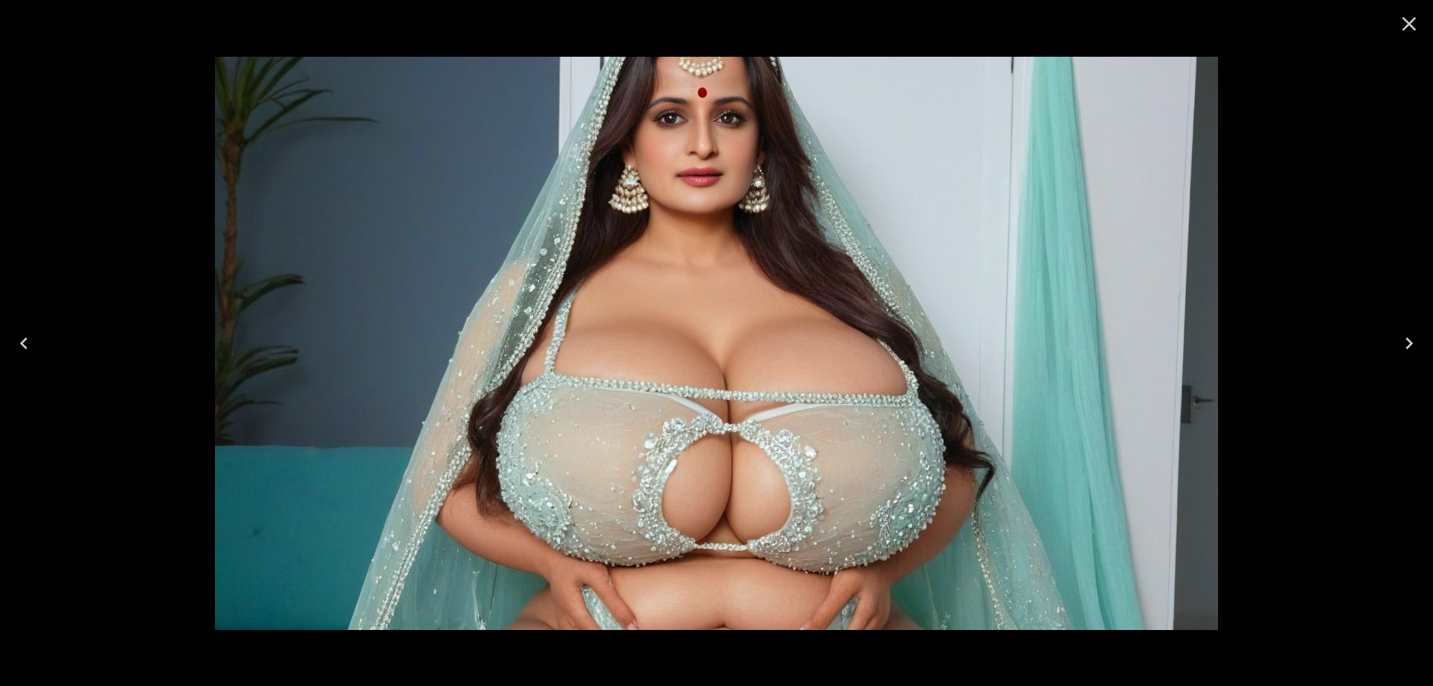
click at [1406, 340] on icon "Next" at bounding box center [1409, 343] width 24 height 24
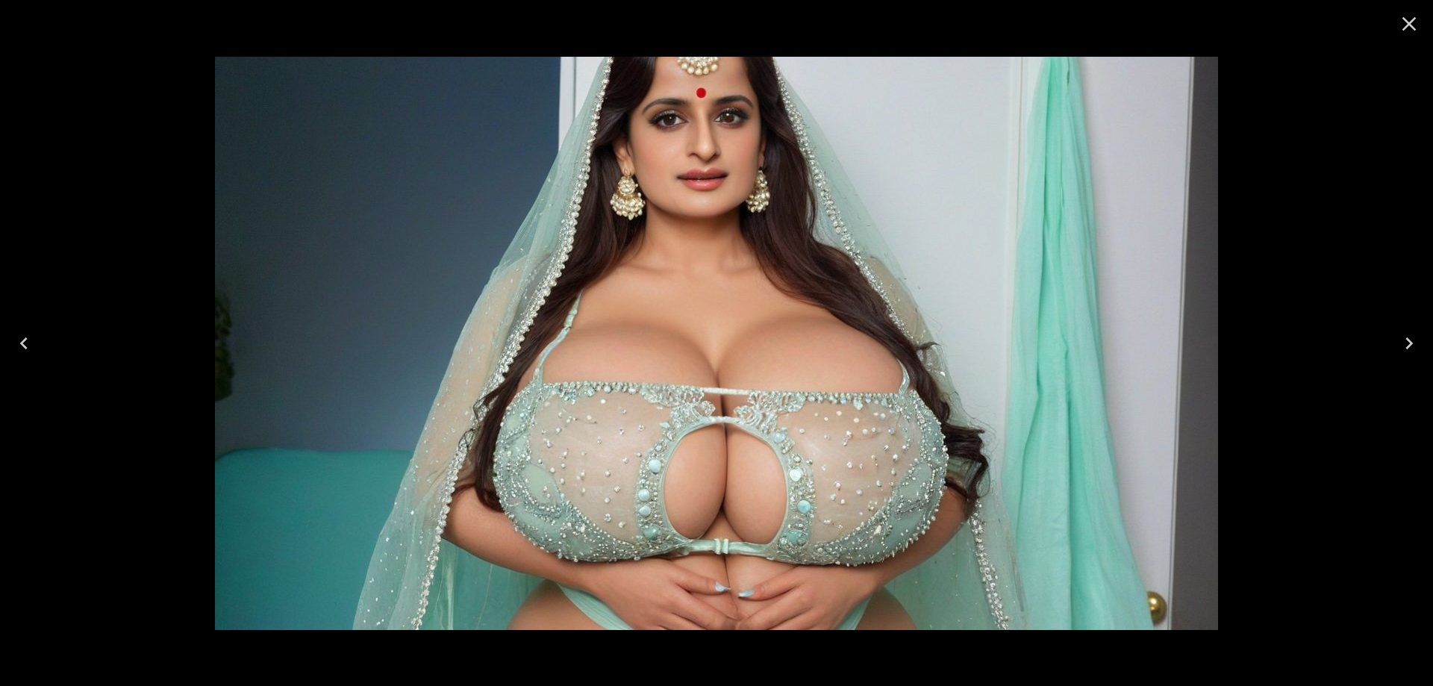
click at [1406, 340] on icon "Next" at bounding box center [1409, 343] width 24 height 24
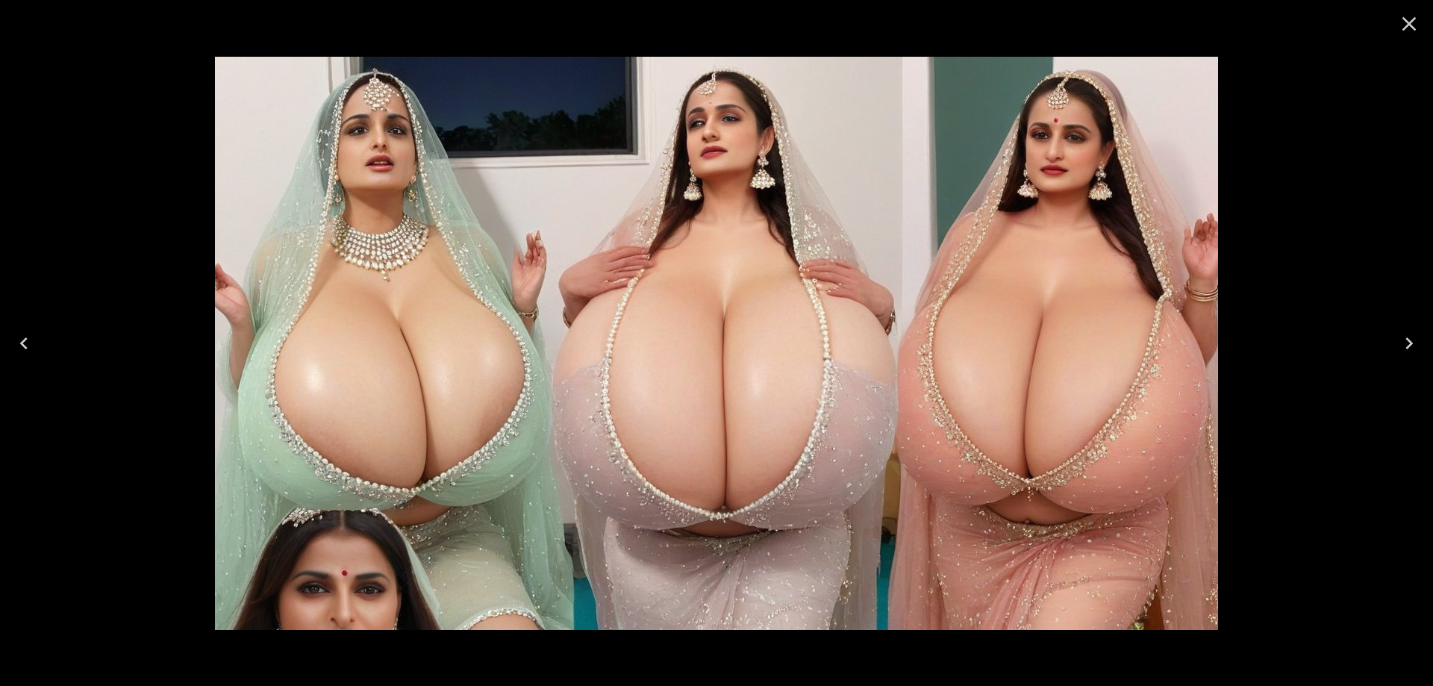
click at [1415, 334] on icon "Next" at bounding box center [1409, 343] width 24 height 24
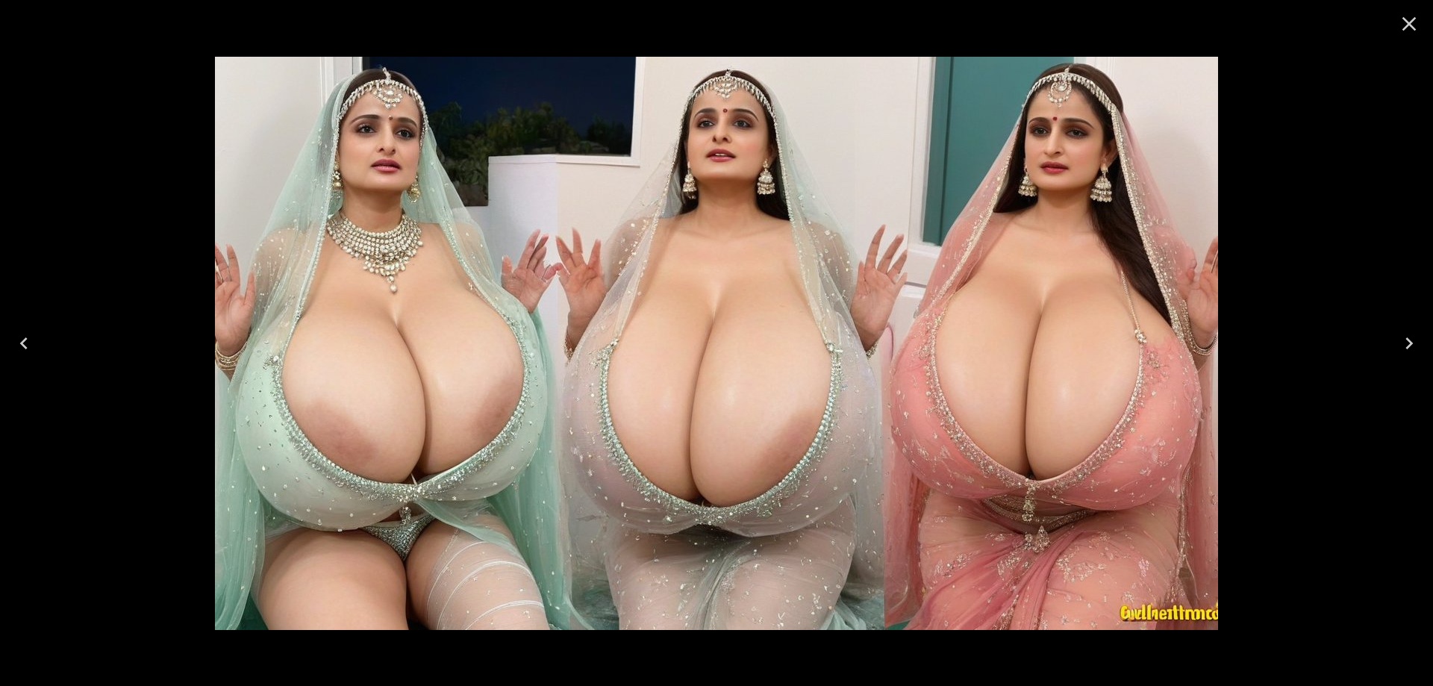
click at [1399, 351] on icon "Next" at bounding box center [1409, 343] width 24 height 24
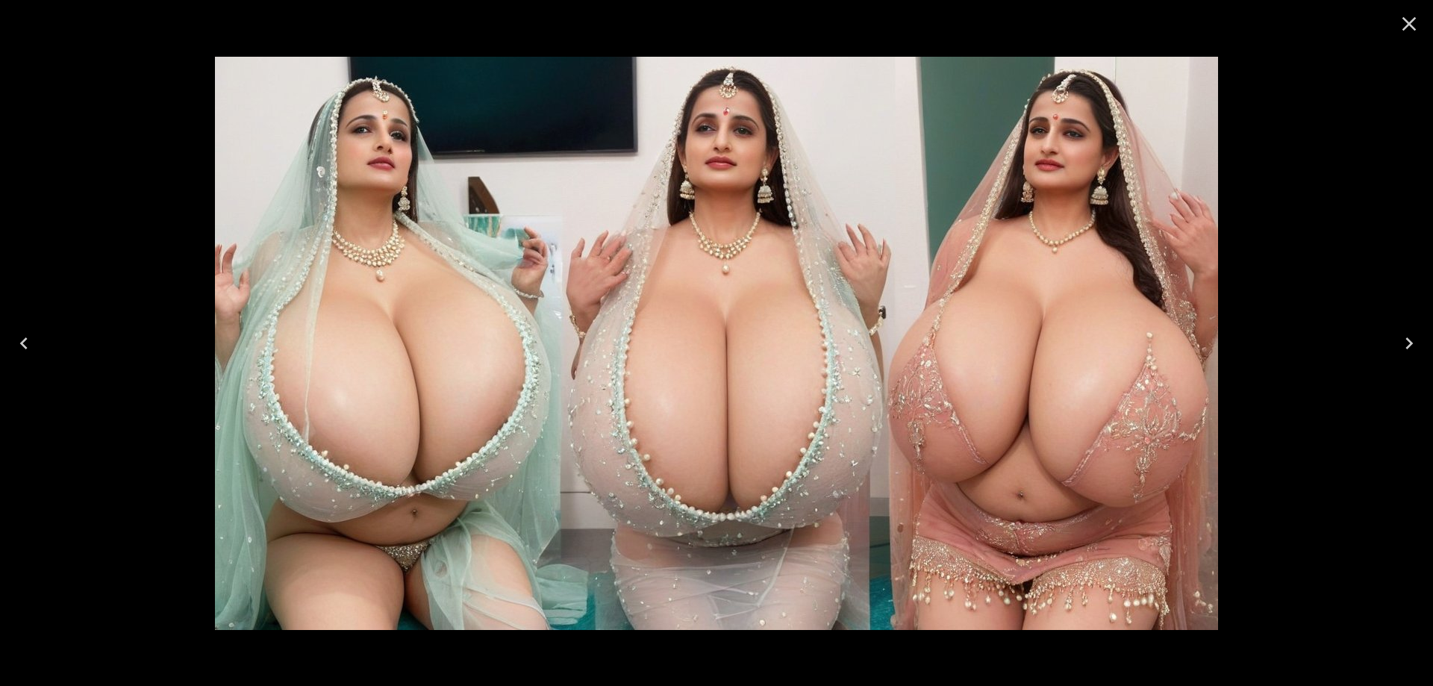
click at [1386, 336] on button "Next" at bounding box center [1409, 343] width 48 height 60
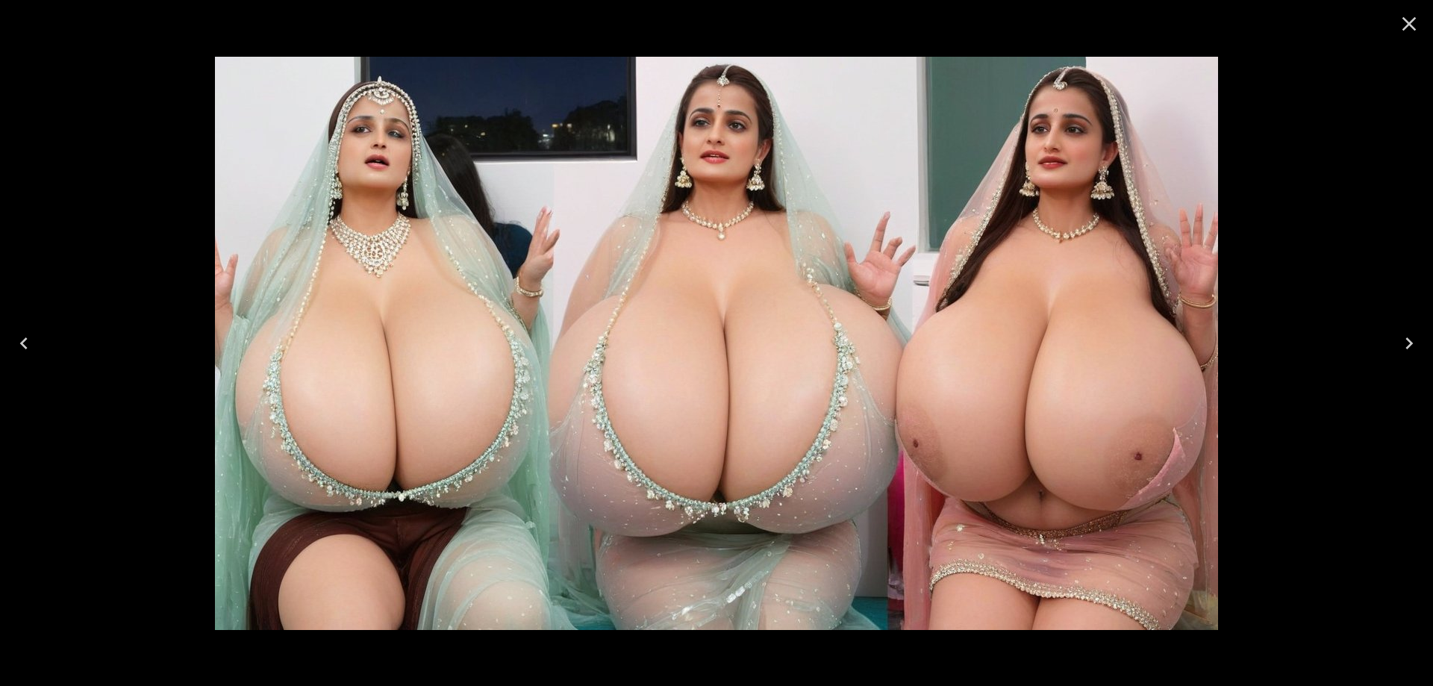
click at [1400, 345] on icon "Next" at bounding box center [1409, 343] width 24 height 24
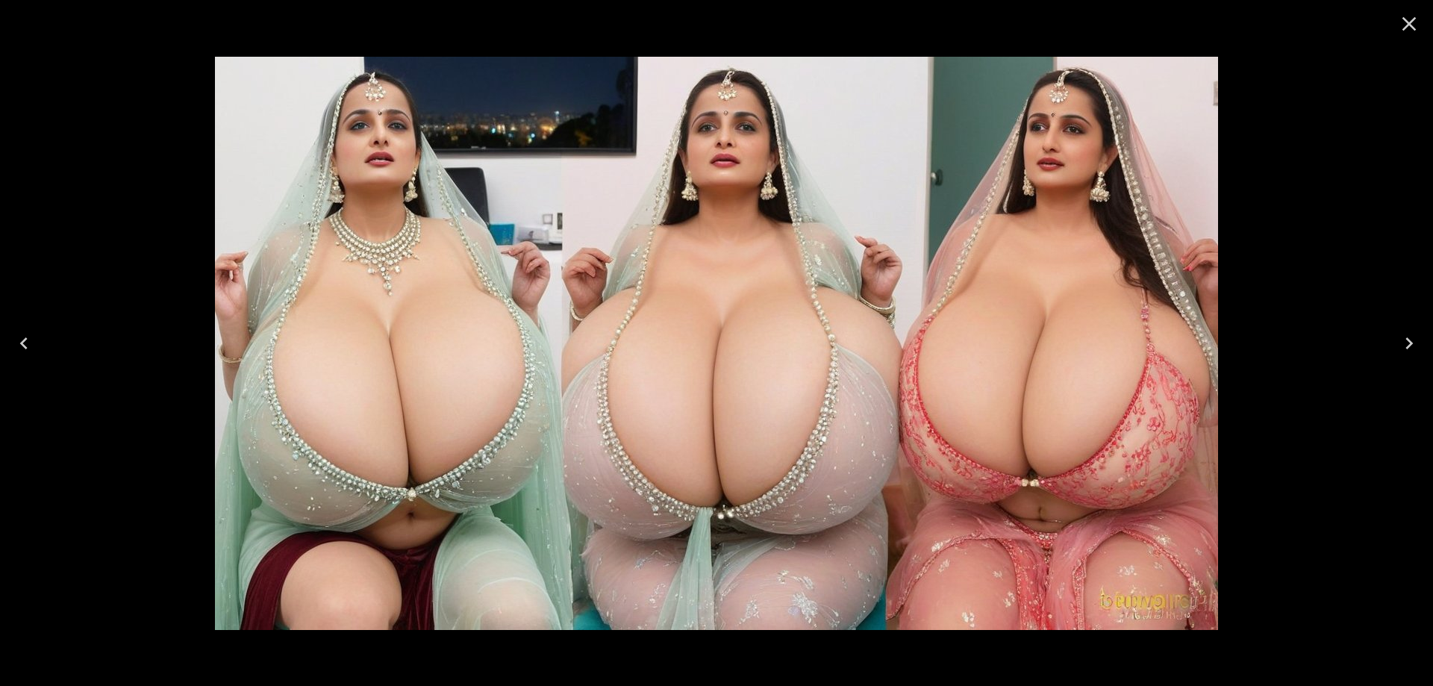
click at [1400, 351] on icon "Next" at bounding box center [1409, 343] width 24 height 24
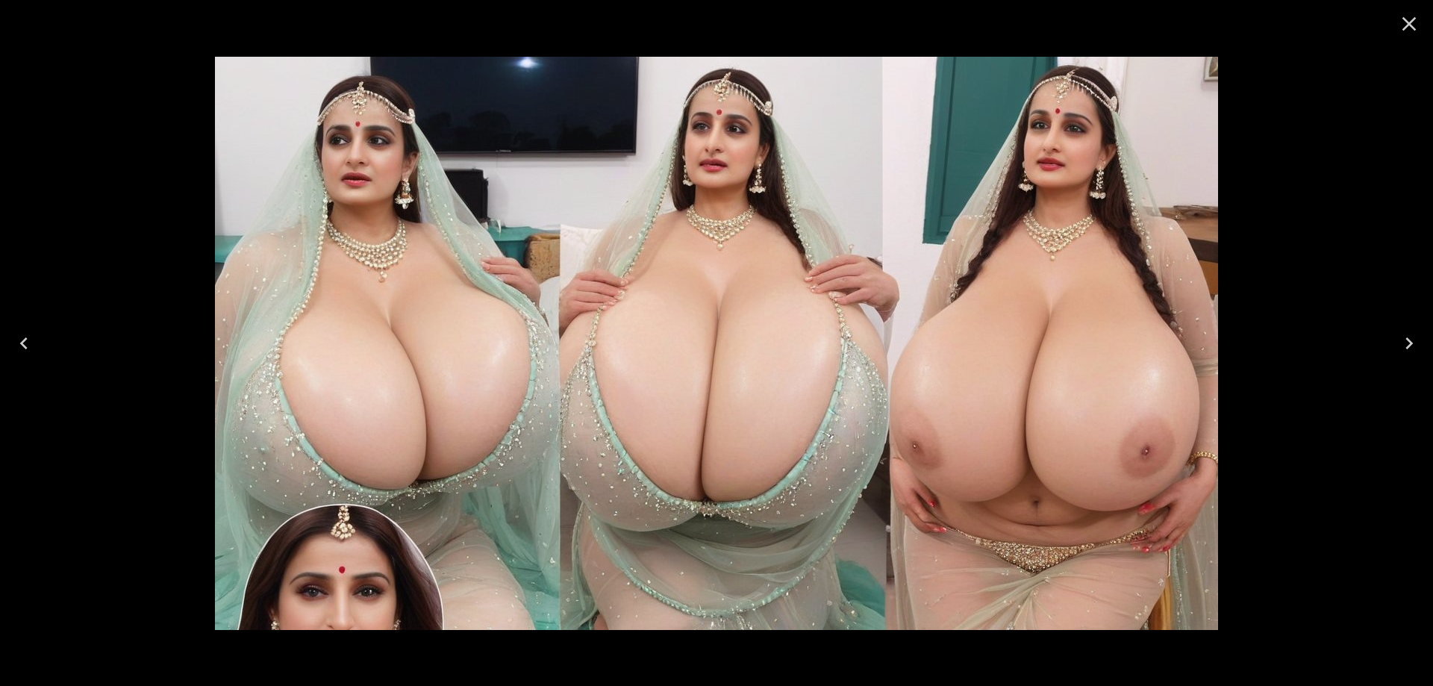
click at [1404, 337] on icon "Next" at bounding box center [1409, 343] width 24 height 24
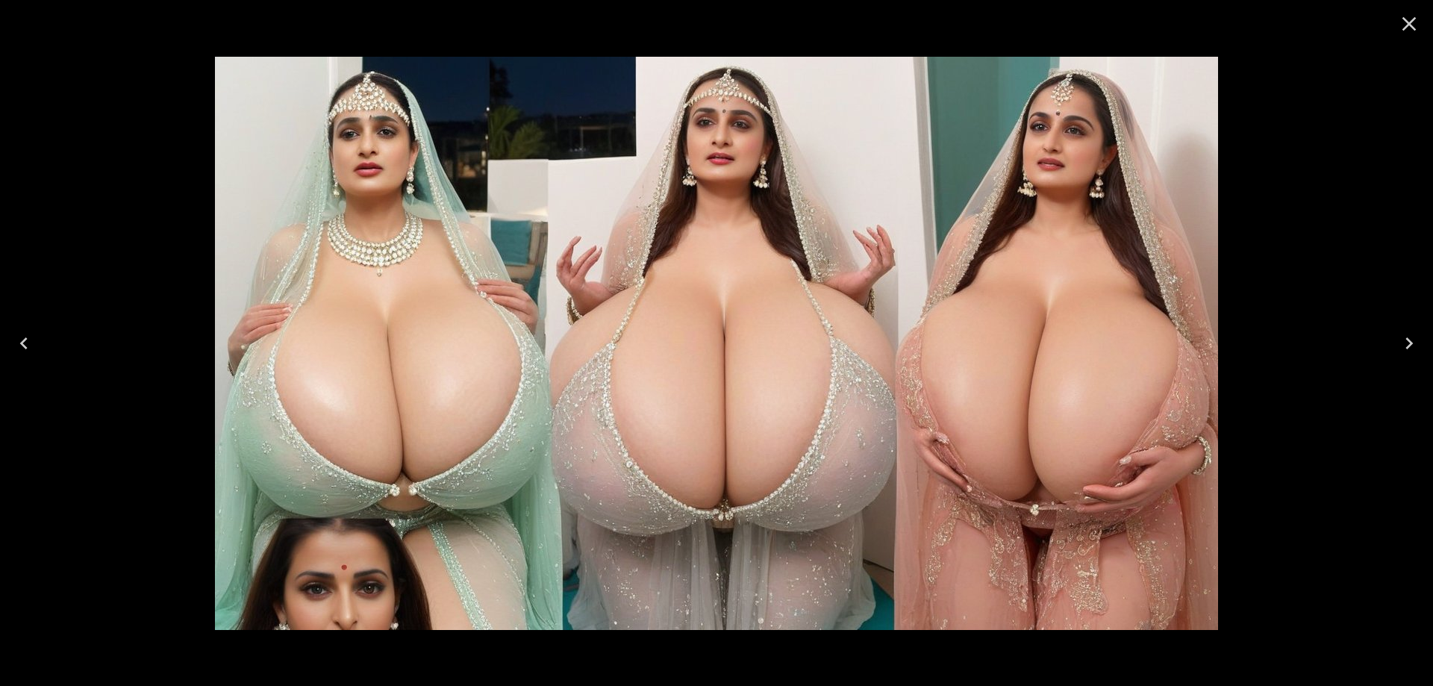
click at [1416, 338] on icon "Next" at bounding box center [1409, 343] width 24 height 24
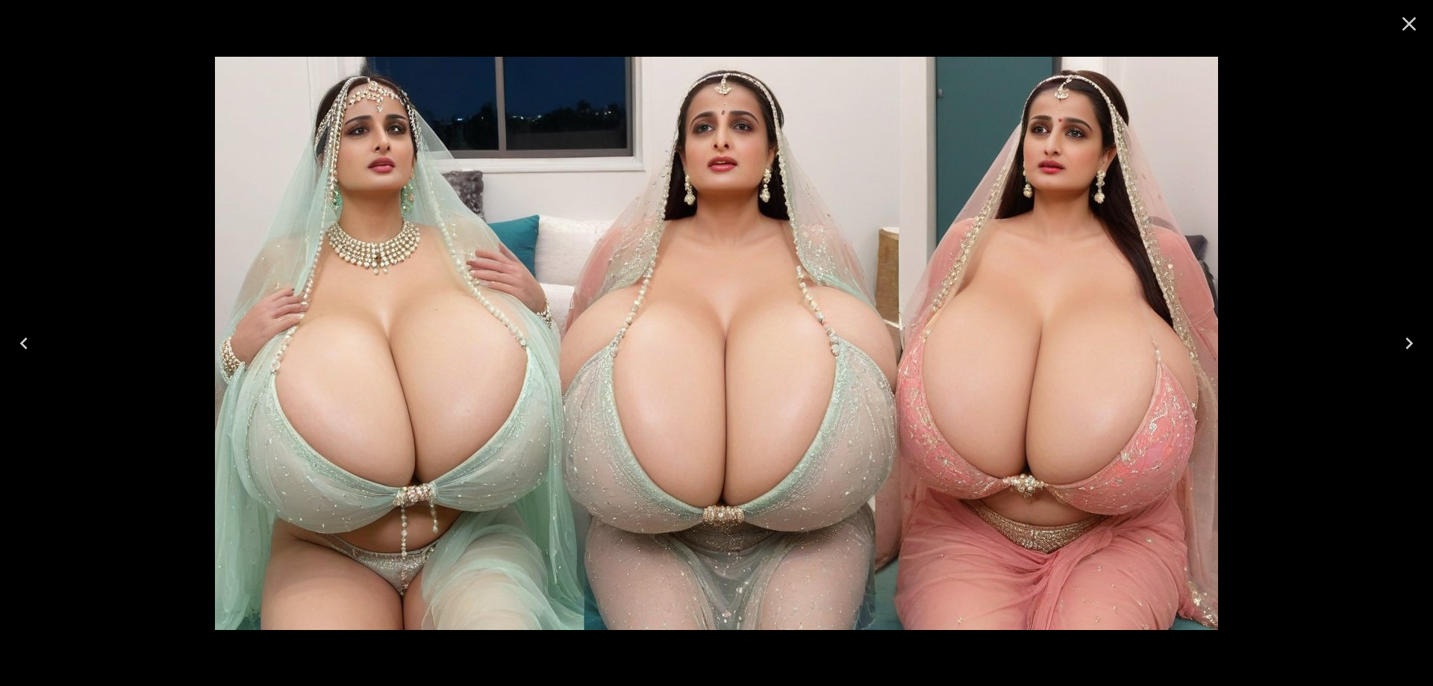
click at [1410, 345] on icon "Next" at bounding box center [1408, 343] width 7 height 12
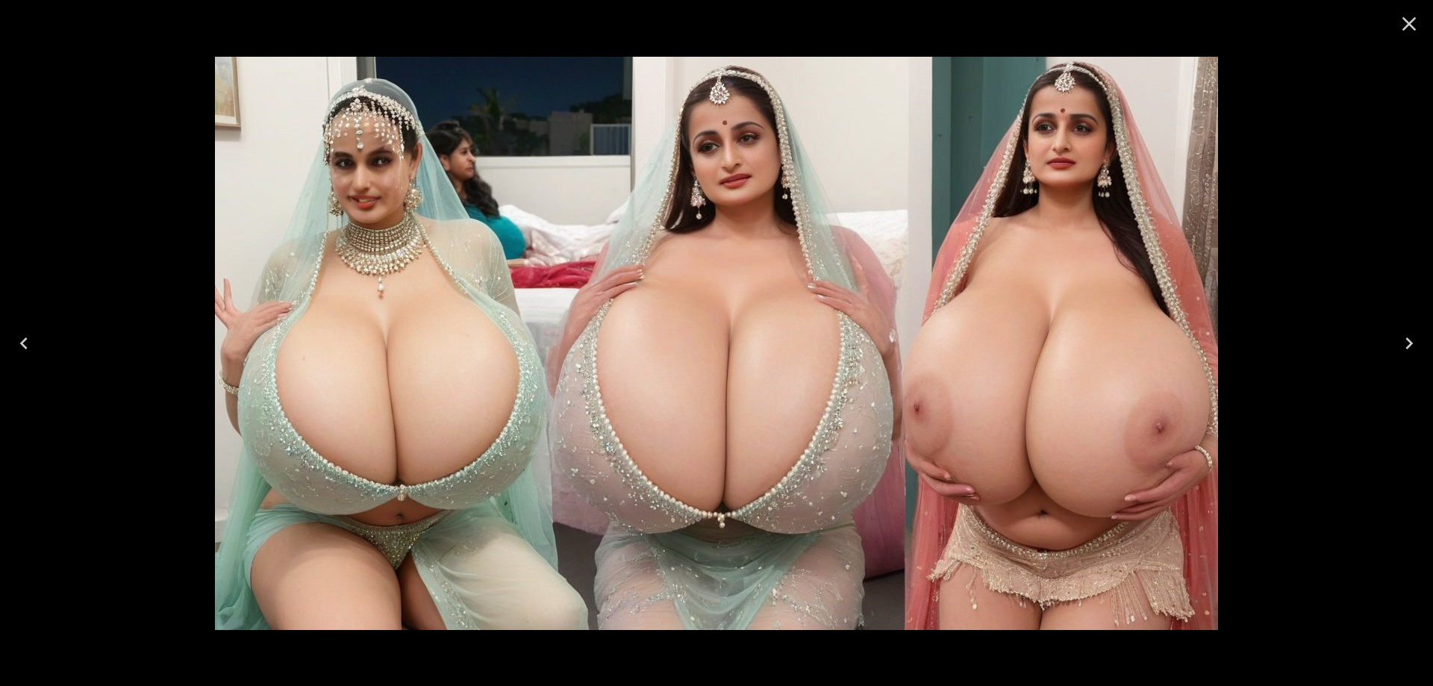
click at [1397, 348] on icon "Next" at bounding box center [1409, 343] width 24 height 24
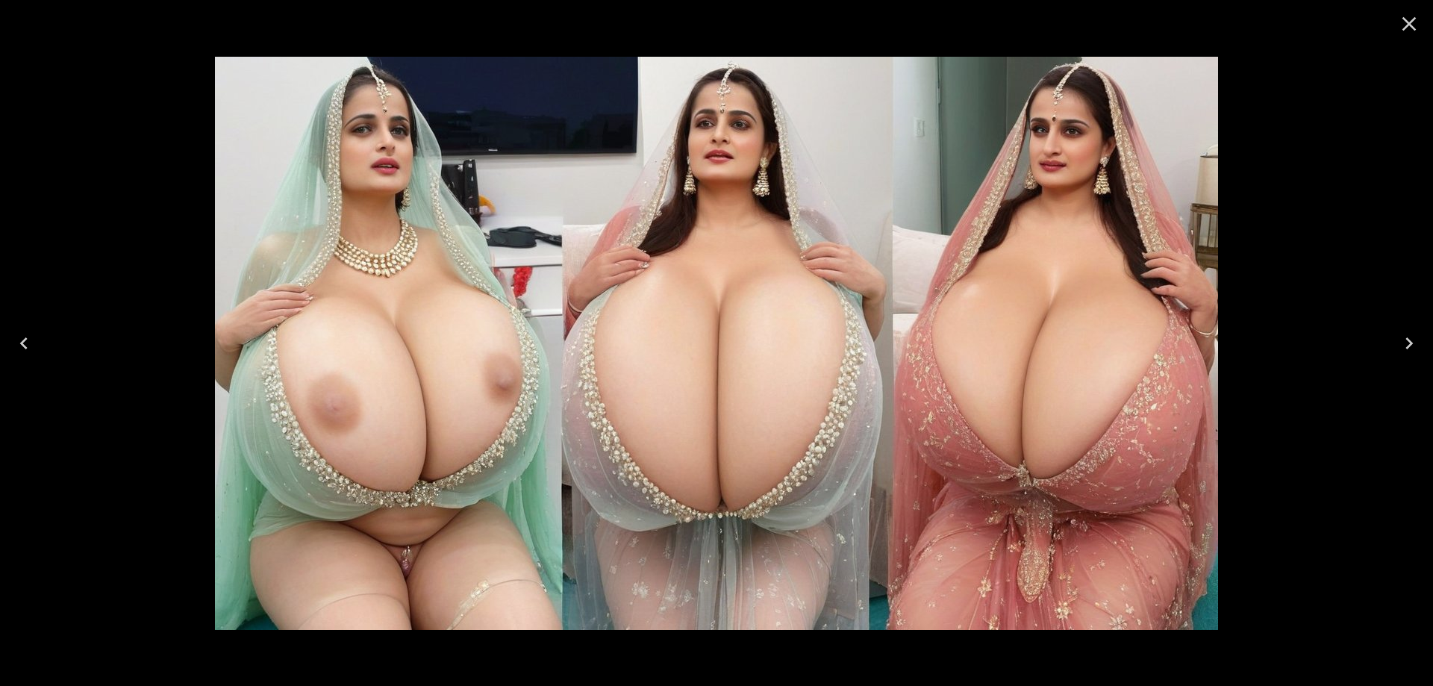
click at [1394, 356] on button "Next" at bounding box center [1409, 343] width 48 height 60
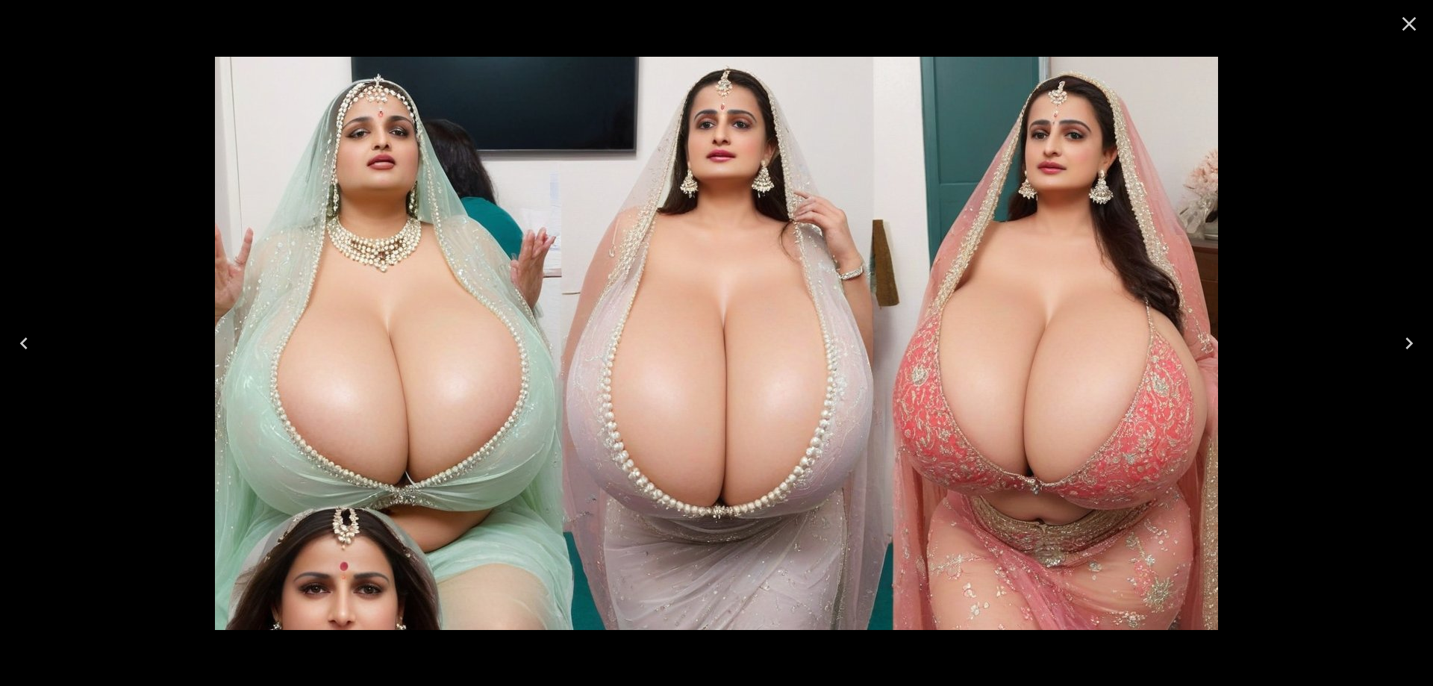
click at [1398, 342] on icon "Next" at bounding box center [1409, 343] width 24 height 24
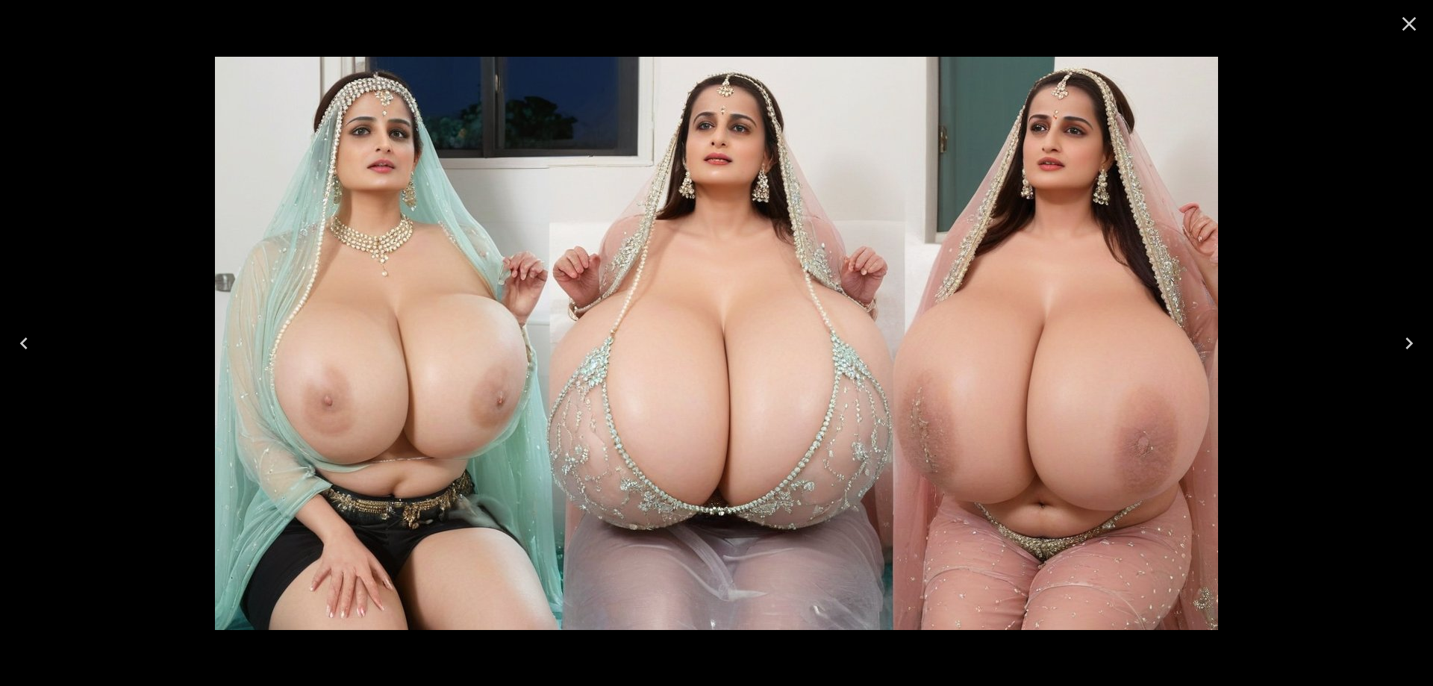
click at [1398, 342] on icon "Next" at bounding box center [1409, 343] width 24 height 24
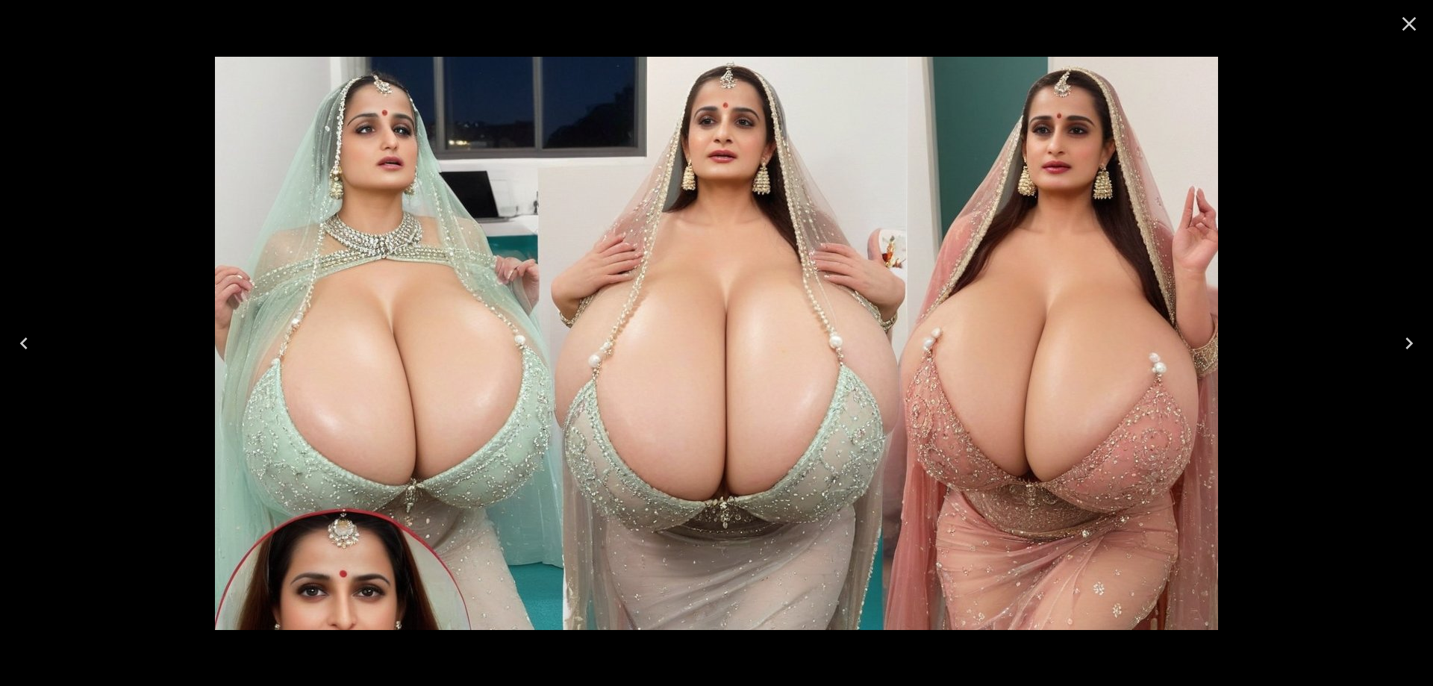
click at [1398, 342] on icon "Next" at bounding box center [1409, 343] width 24 height 24
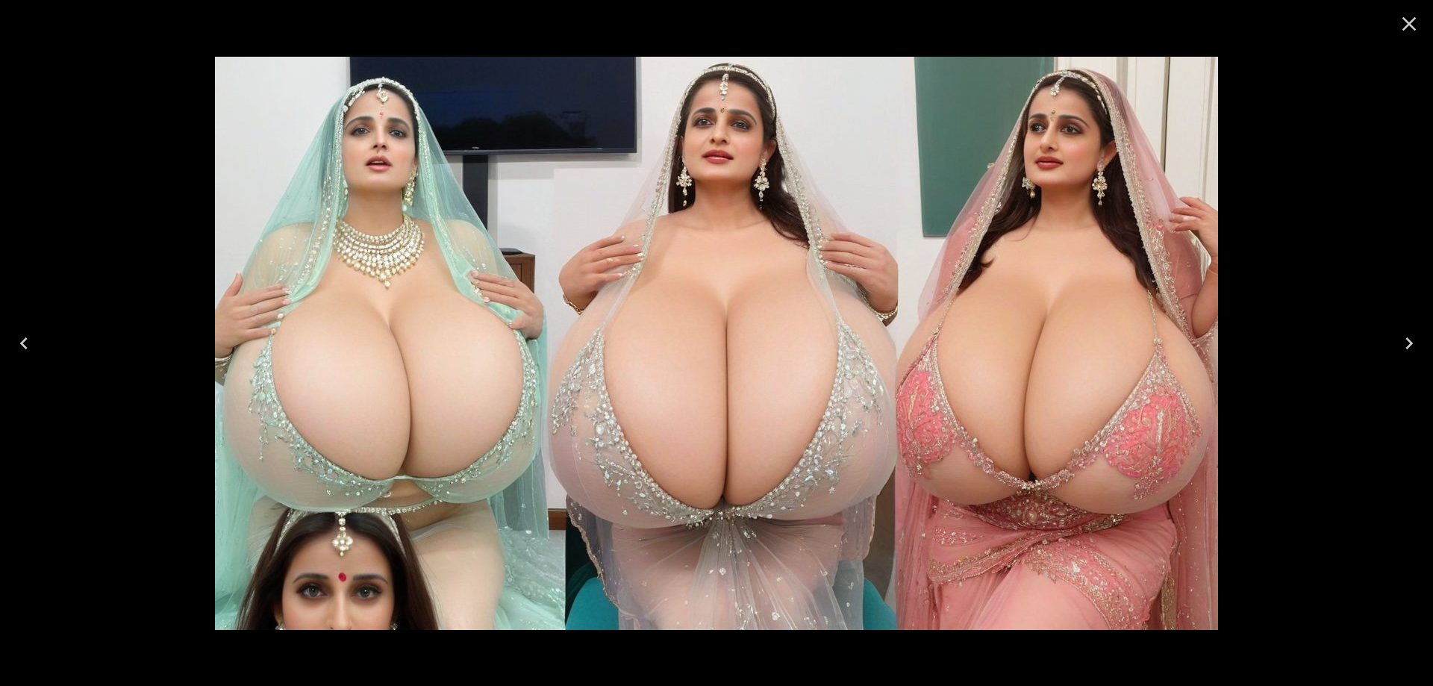
click at [1397, 354] on icon "Next" at bounding box center [1409, 343] width 24 height 24
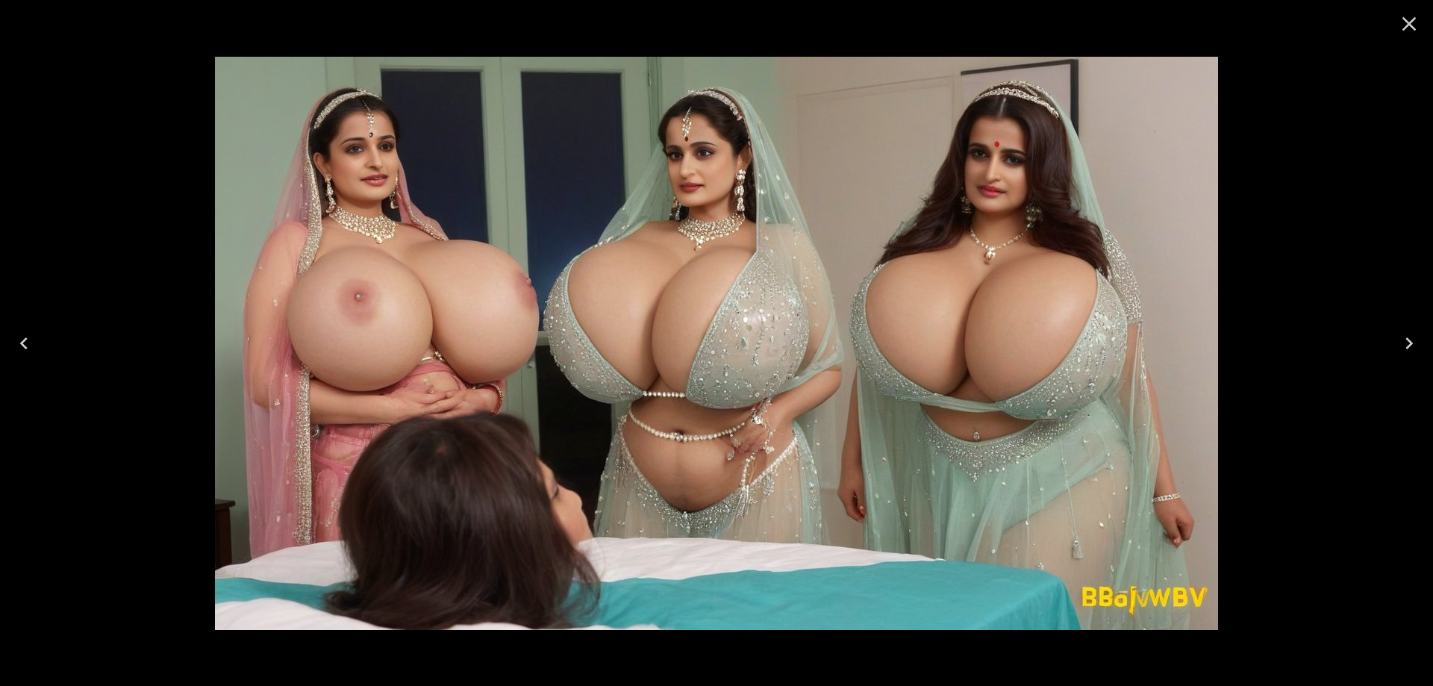
click at [1394, 339] on button "Next" at bounding box center [1409, 343] width 48 height 60
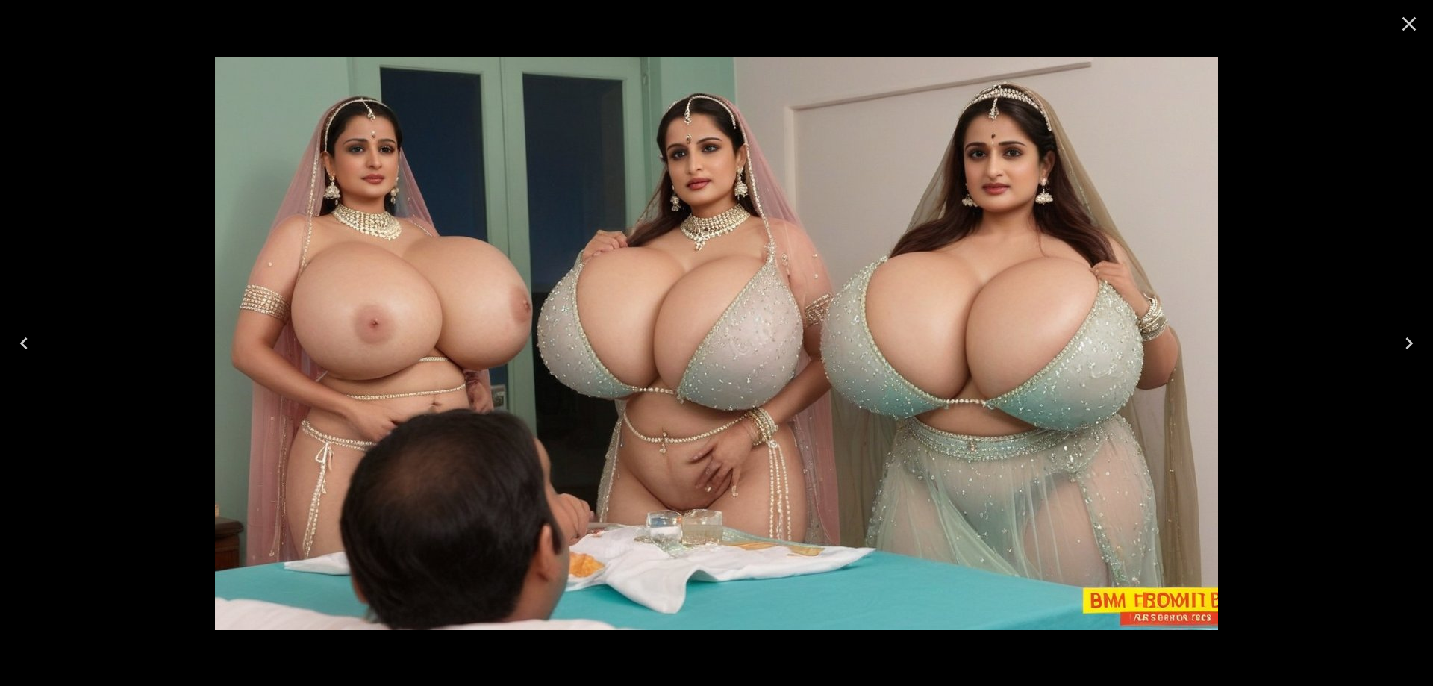
click at [1413, 341] on icon "Next" at bounding box center [1409, 343] width 24 height 24
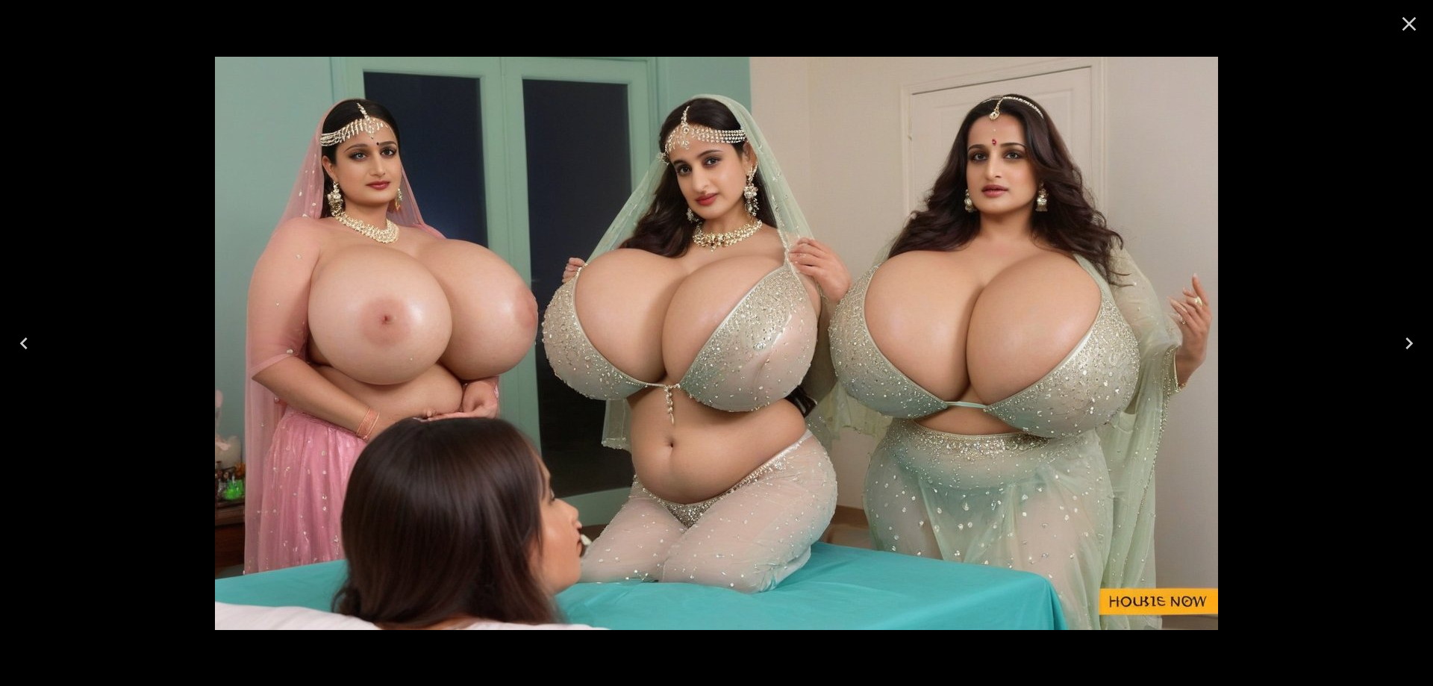
click at [1388, 346] on button "Next" at bounding box center [1409, 343] width 48 height 60
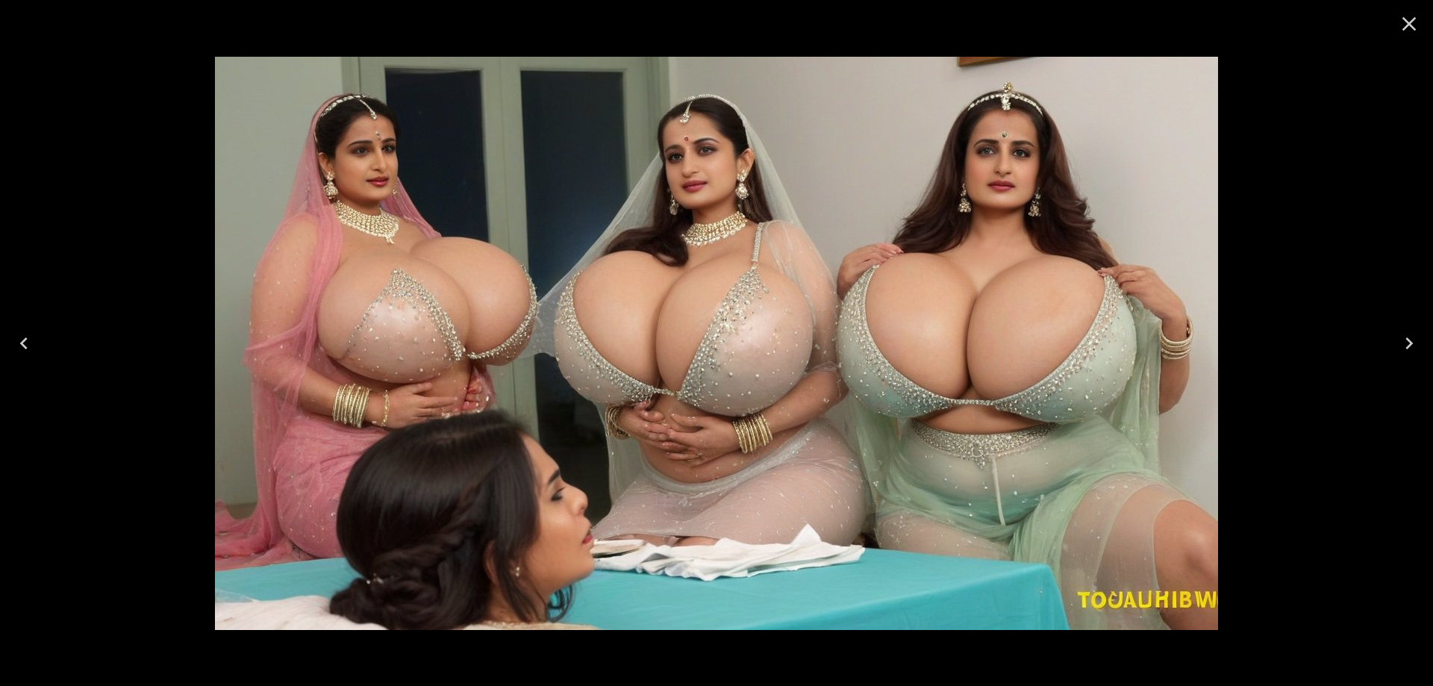
click at [1401, 345] on icon "Next" at bounding box center [1409, 343] width 24 height 24
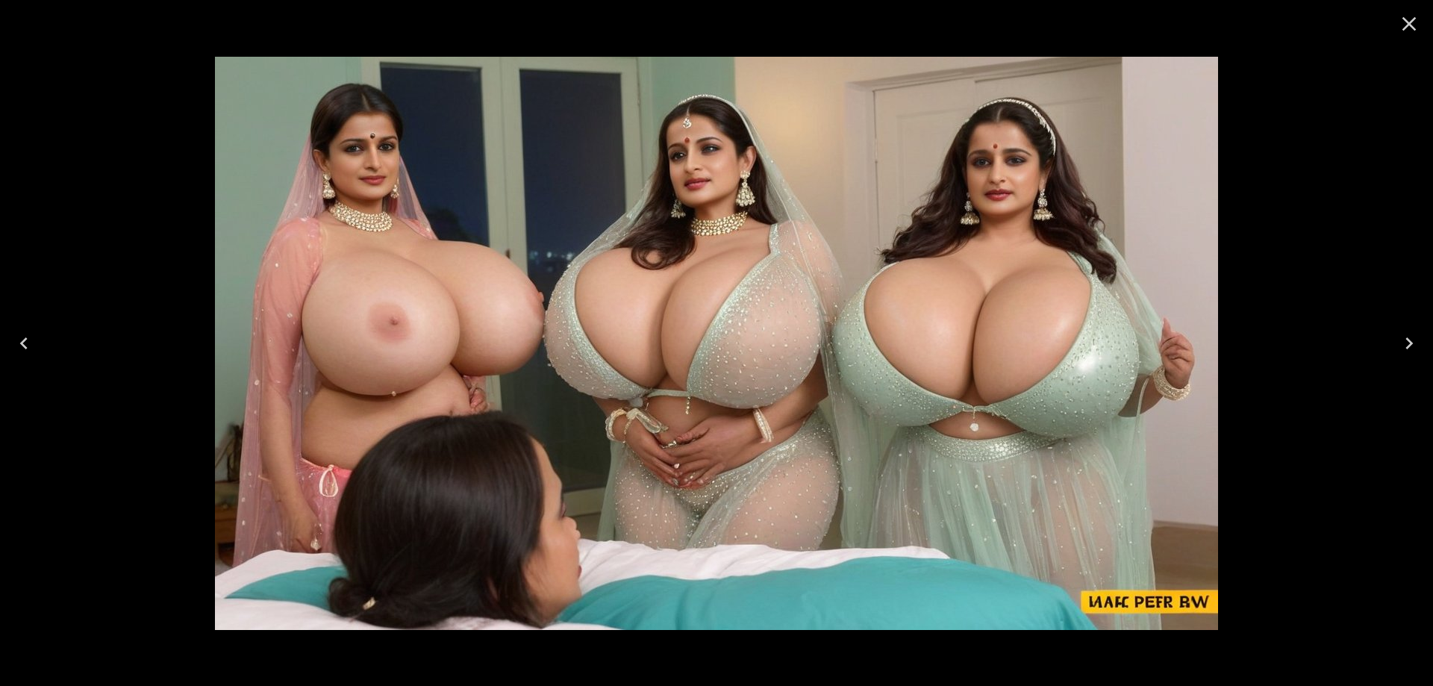
click at [1418, 343] on icon "Next" at bounding box center [1409, 343] width 24 height 24
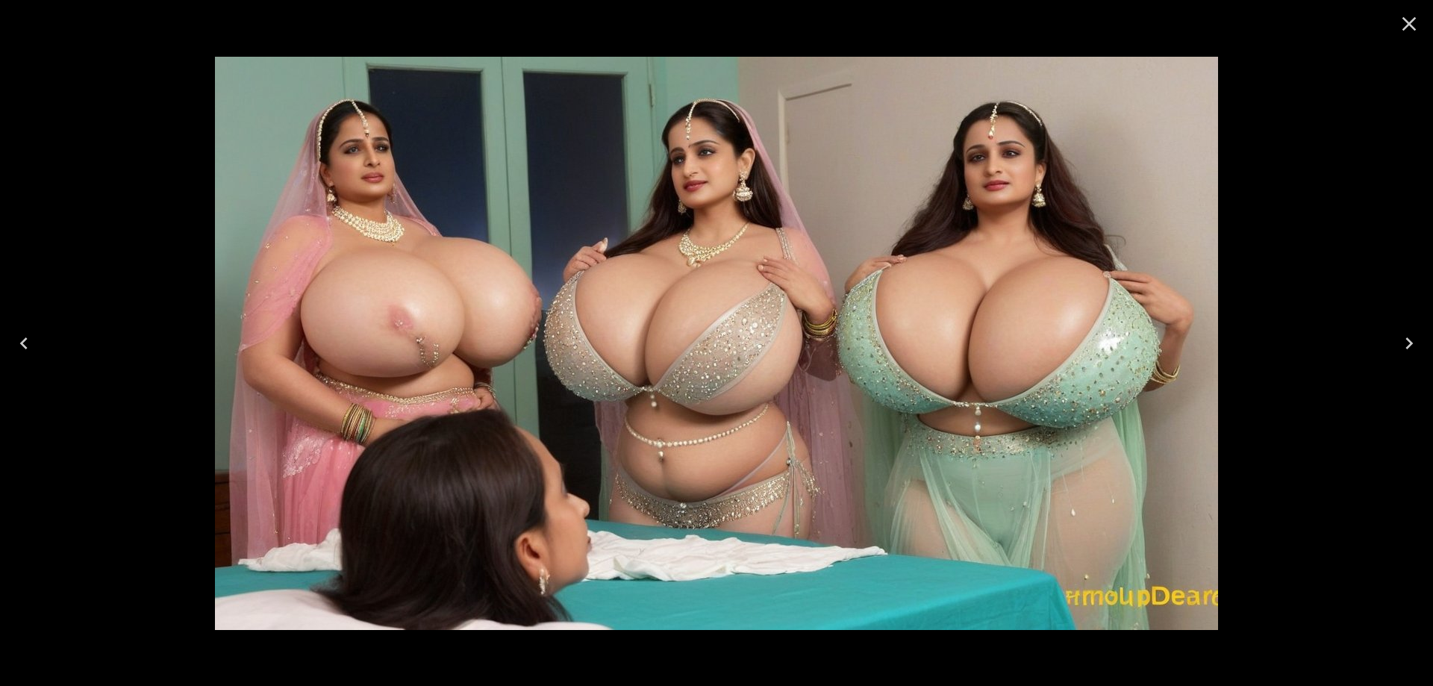
click at [1418, 343] on icon "Next" at bounding box center [1409, 343] width 24 height 24
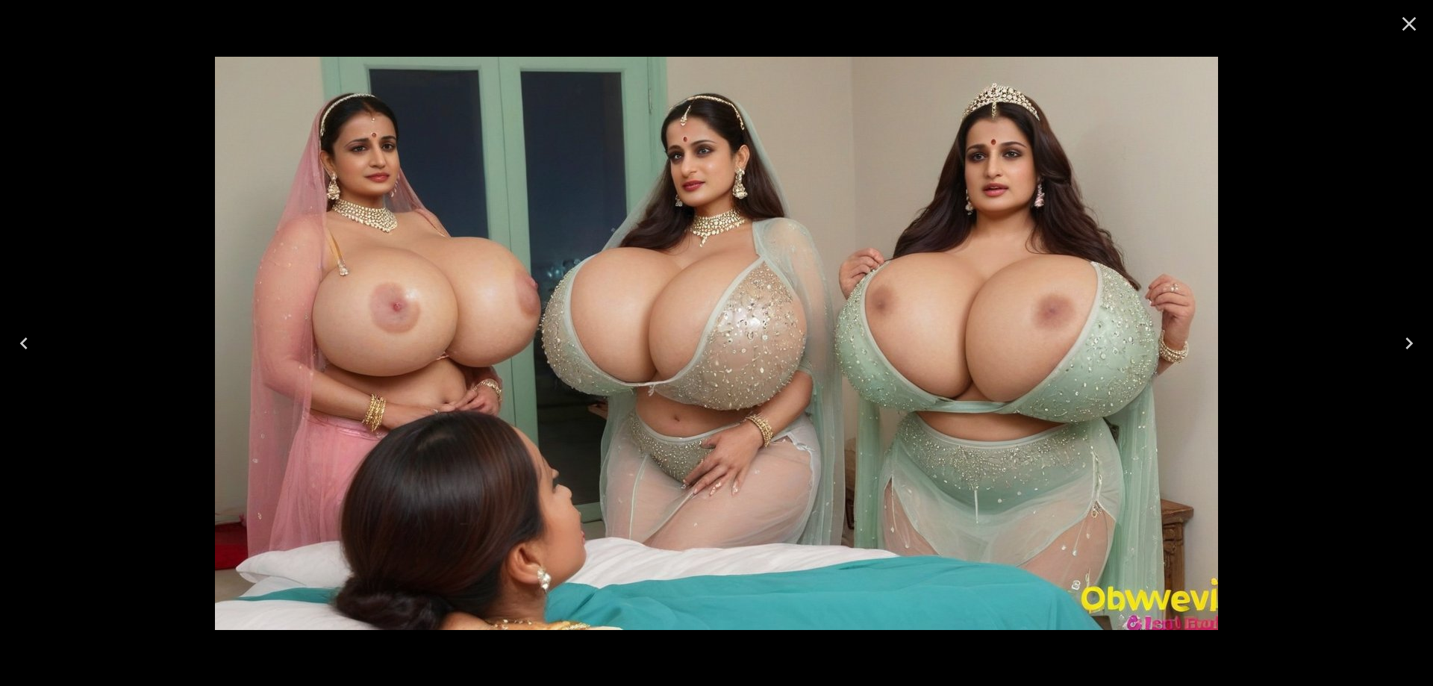
click at [1402, 350] on icon "Next" at bounding box center [1409, 343] width 24 height 24
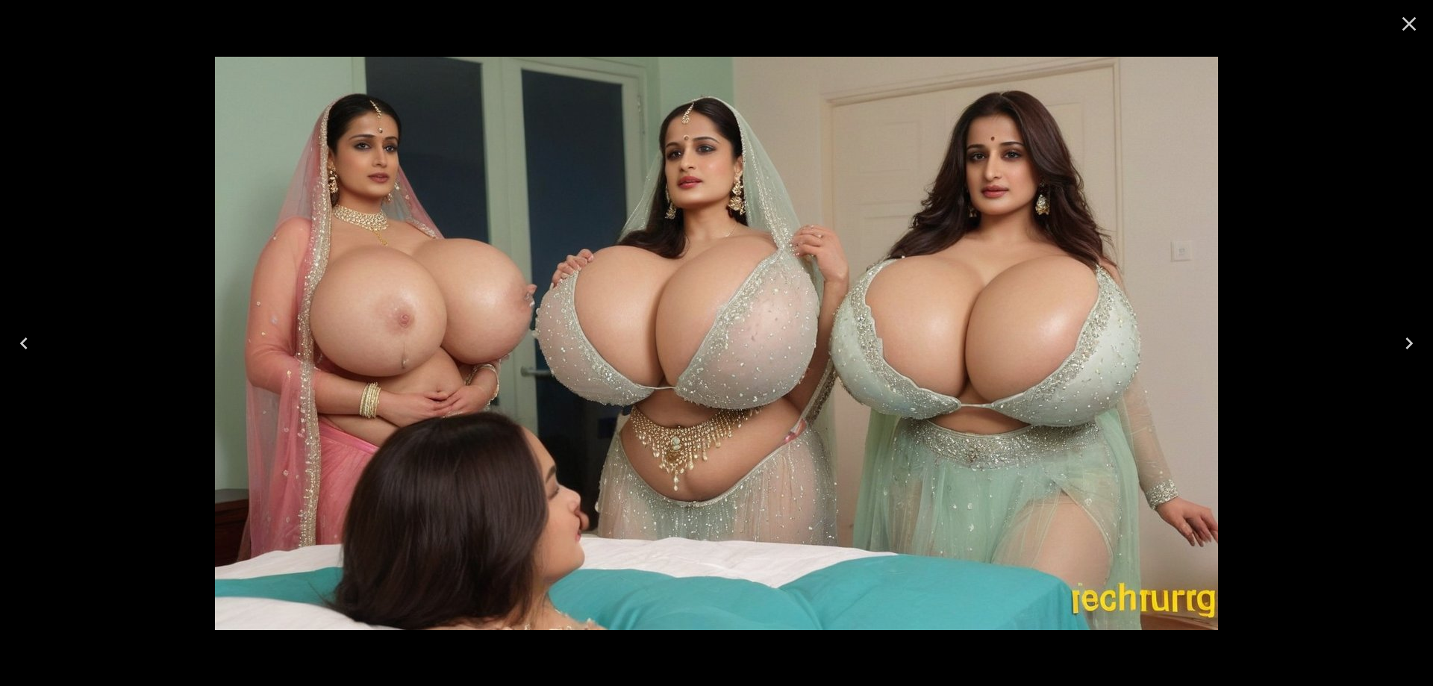
click at [1395, 342] on button "Next" at bounding box center [1409, 343] width 48 height 60
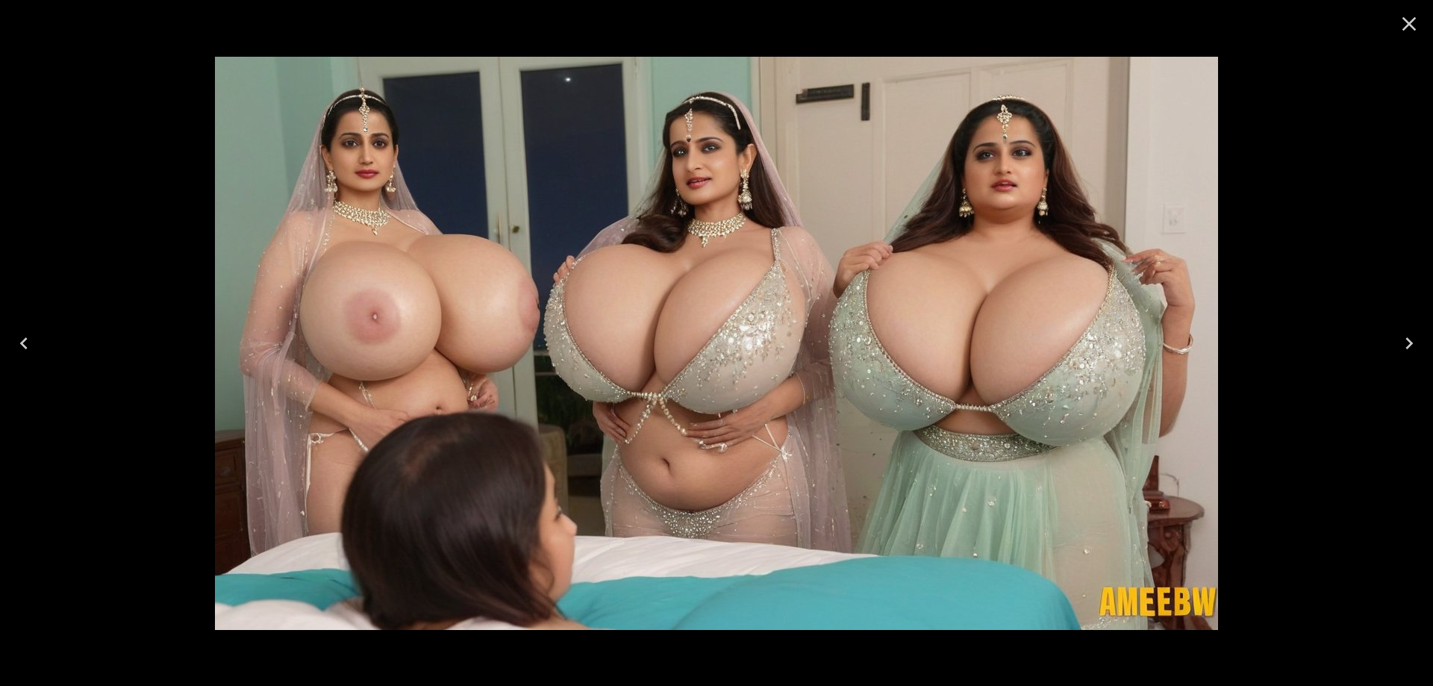
click at [1415, 342] on icon "Next" at bounding box center [1409, 343] width 24 height 24
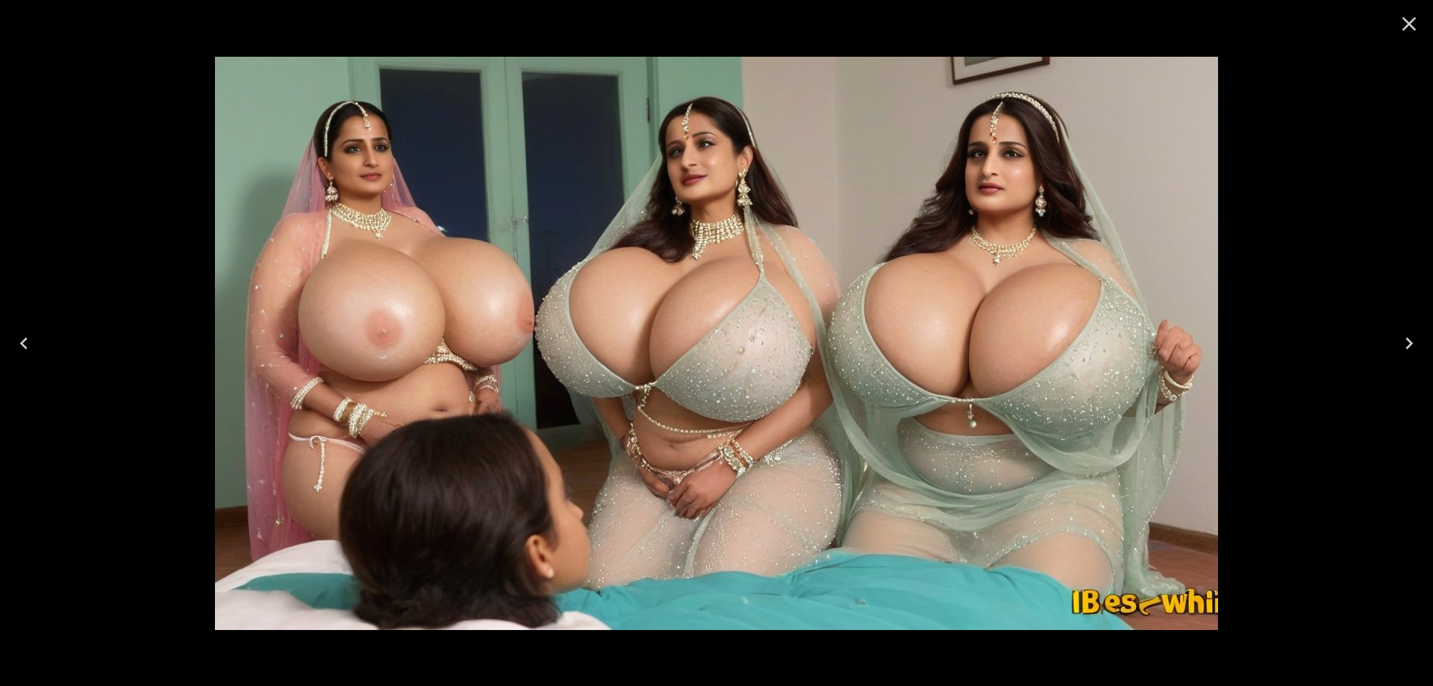
click at [1415, 342] on icon "Next" at bounding box center [1409, 343] width 24 height 24
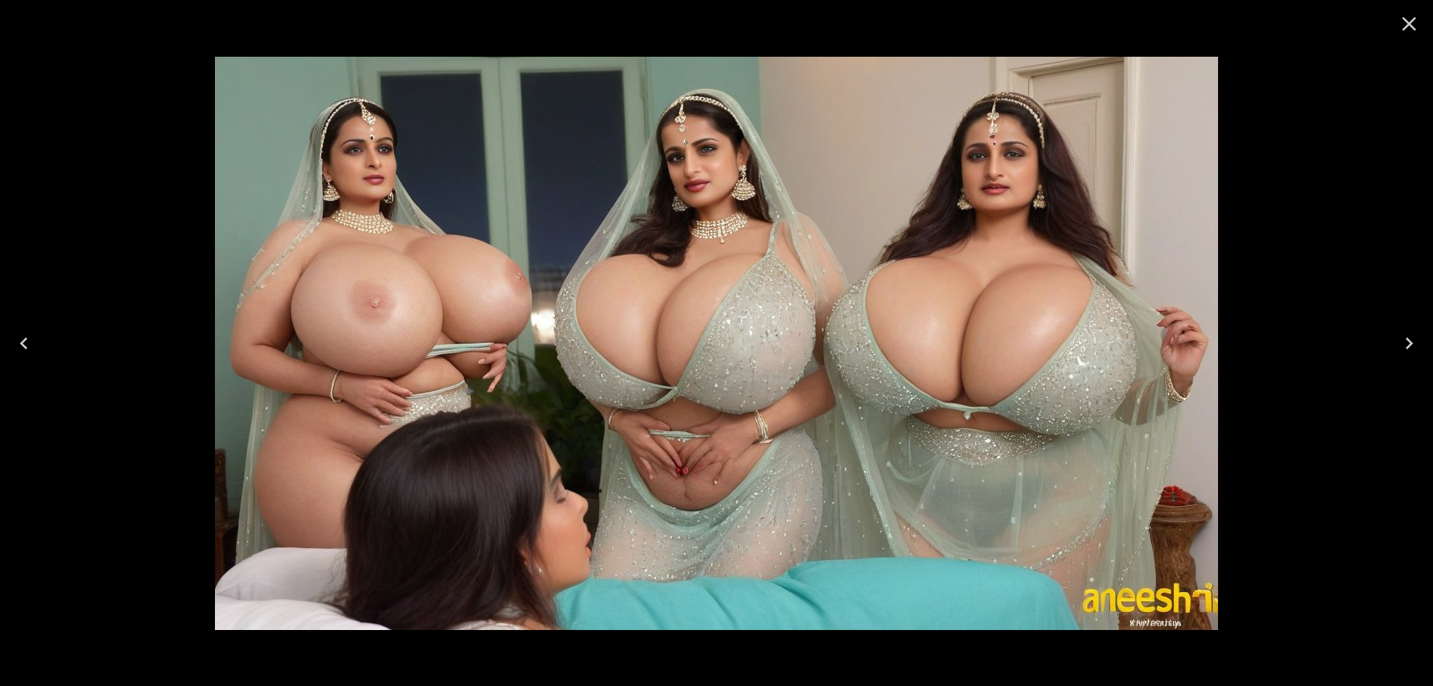
click at [1421, 346] on button "Next" at bounding box center [1409, 343] width 48 height 60
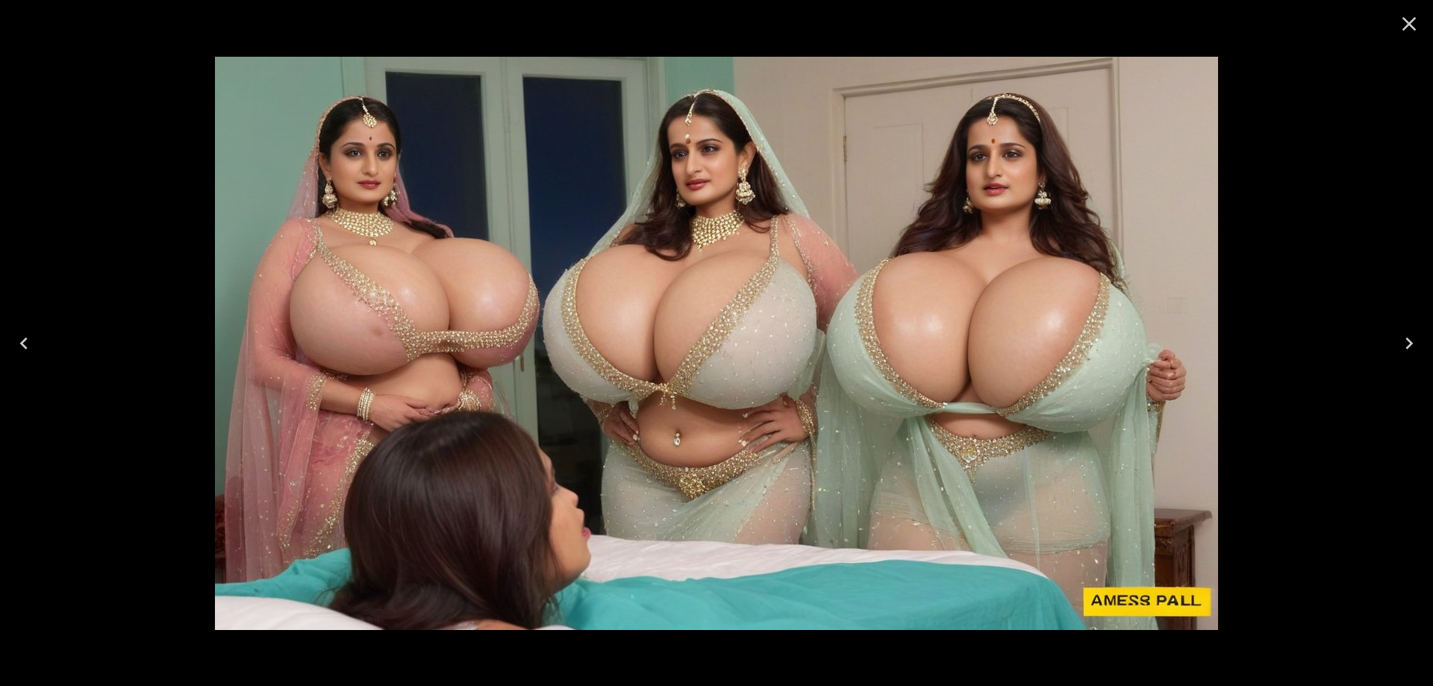
drag, startPoint x: 1415, startPoint y: 330, endPoint x: 1415, endPoint y: 296, distance: 33.6
click at [1415, 317] on button "Next" at bounding box center [1409, 343] width 48 height 60
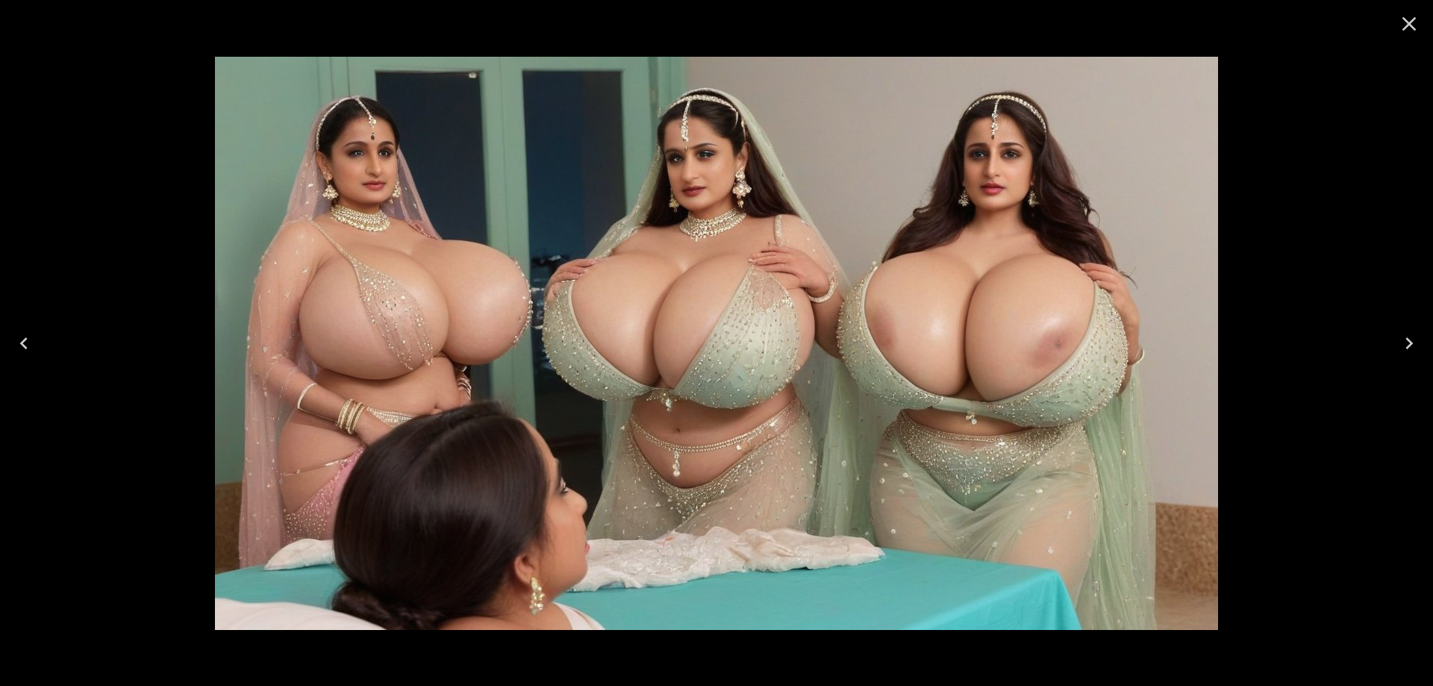
drag, startPoint x: 1415, startPoint y: 195, endPoint x: 1415, endPoint y: 187, distance: 8.2
click at [1415, 192] on div at bounding box center [716, 343] width 1433 height 686
click at [1418, 343] on icon "Next" at bounding box center [1409, 343] width 24 height 24
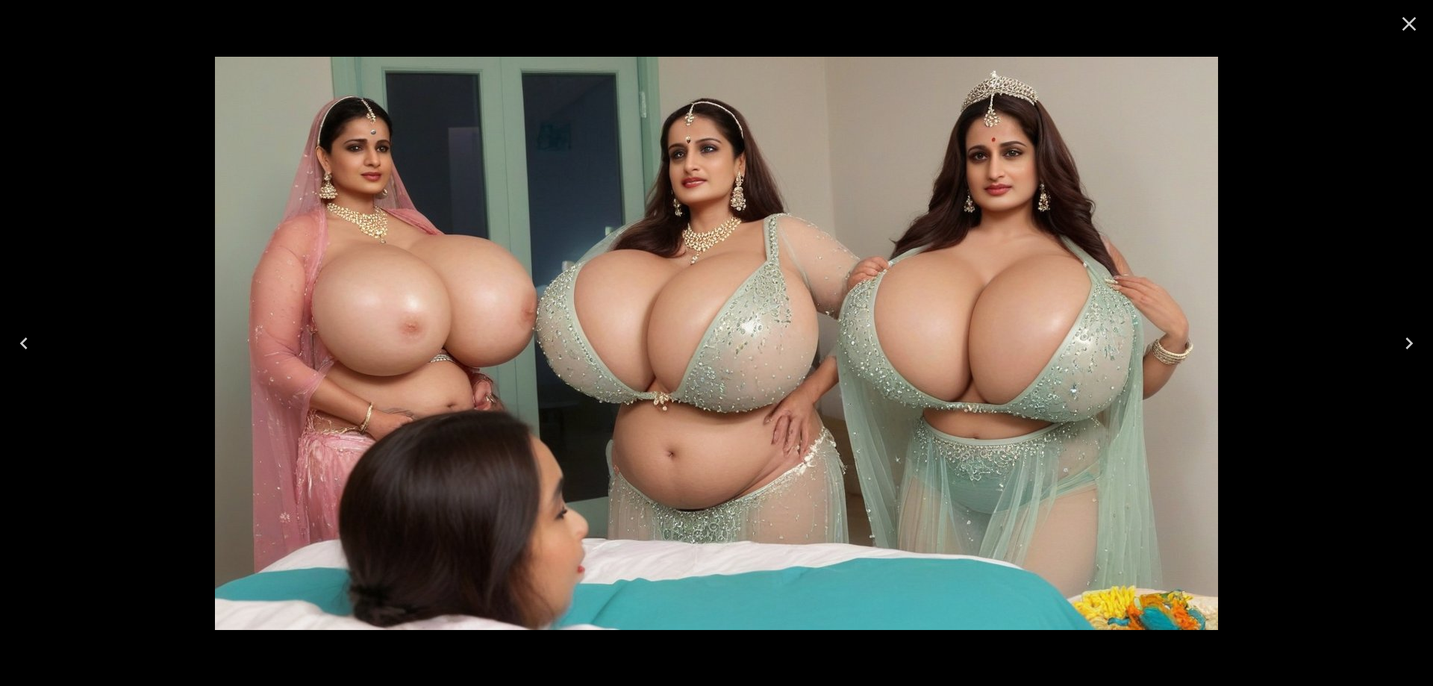
click at [1404, 337] on icon "Next" at bounding box center [1409, 343] width 24 height 24
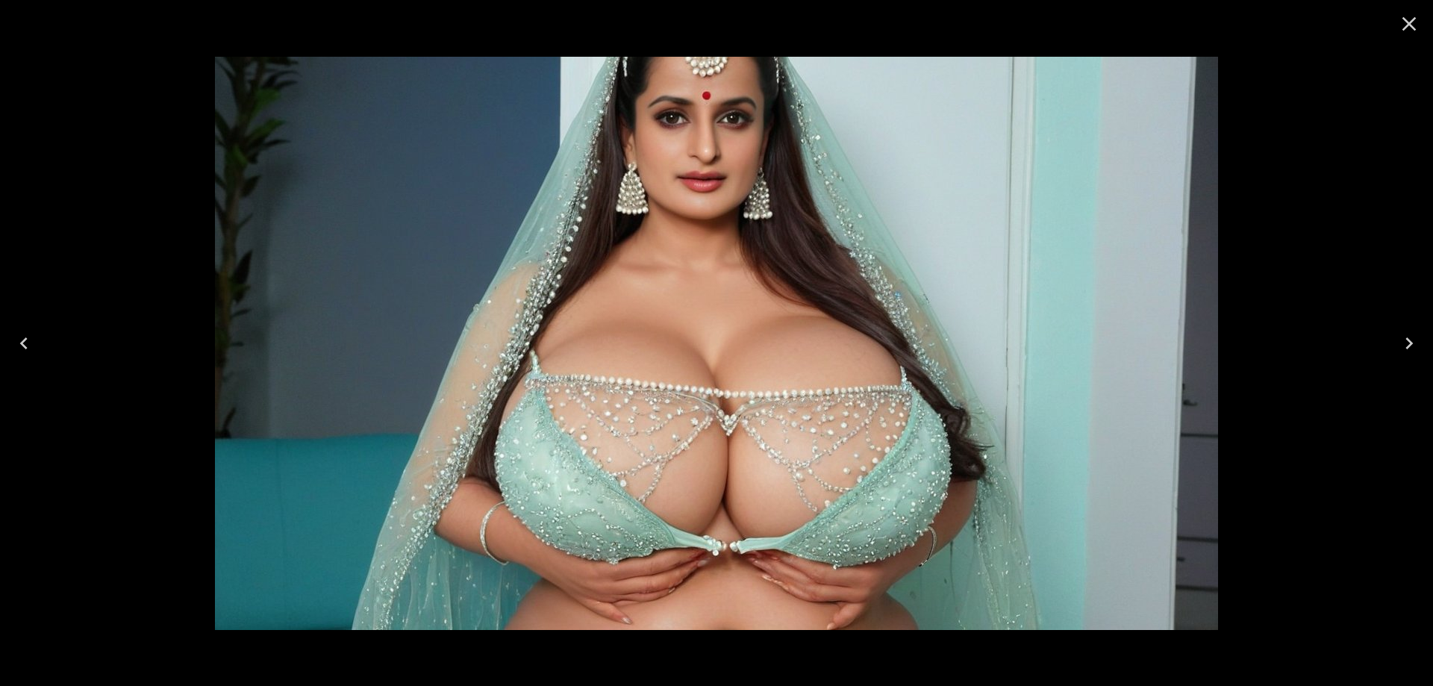
click at [1416, 21] on icon "Close" at bounding box center [1409, 24] width 24 height 24
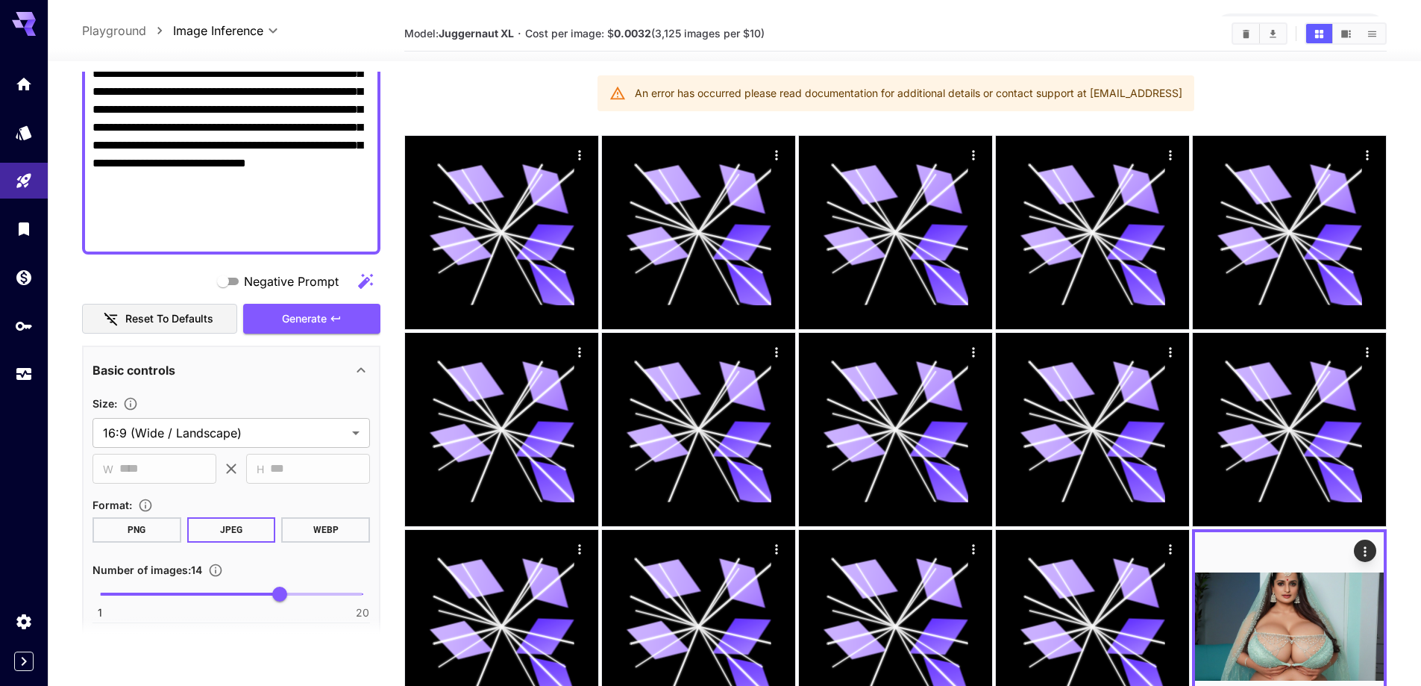
scroll to position [0, 0]
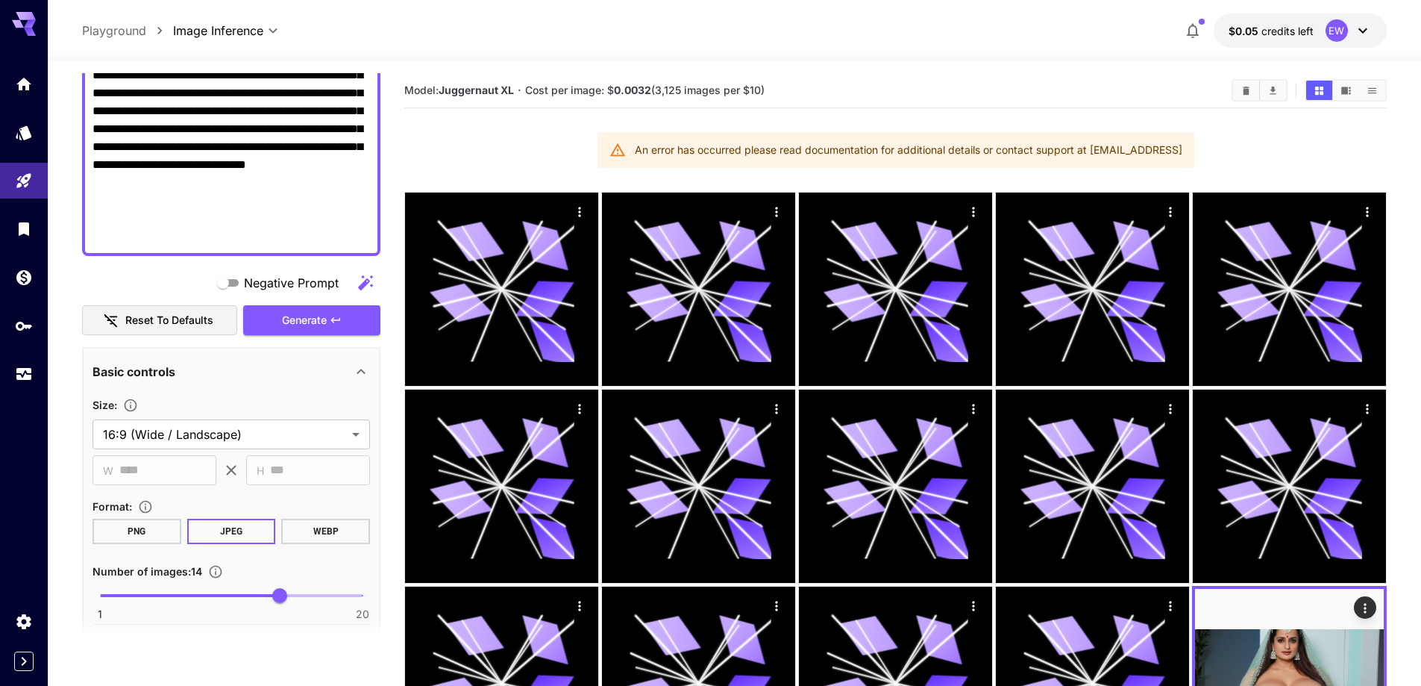
click at [1241, 95] on icon "Clear Images" at bounding box center [1246, 90] width 11 height 11
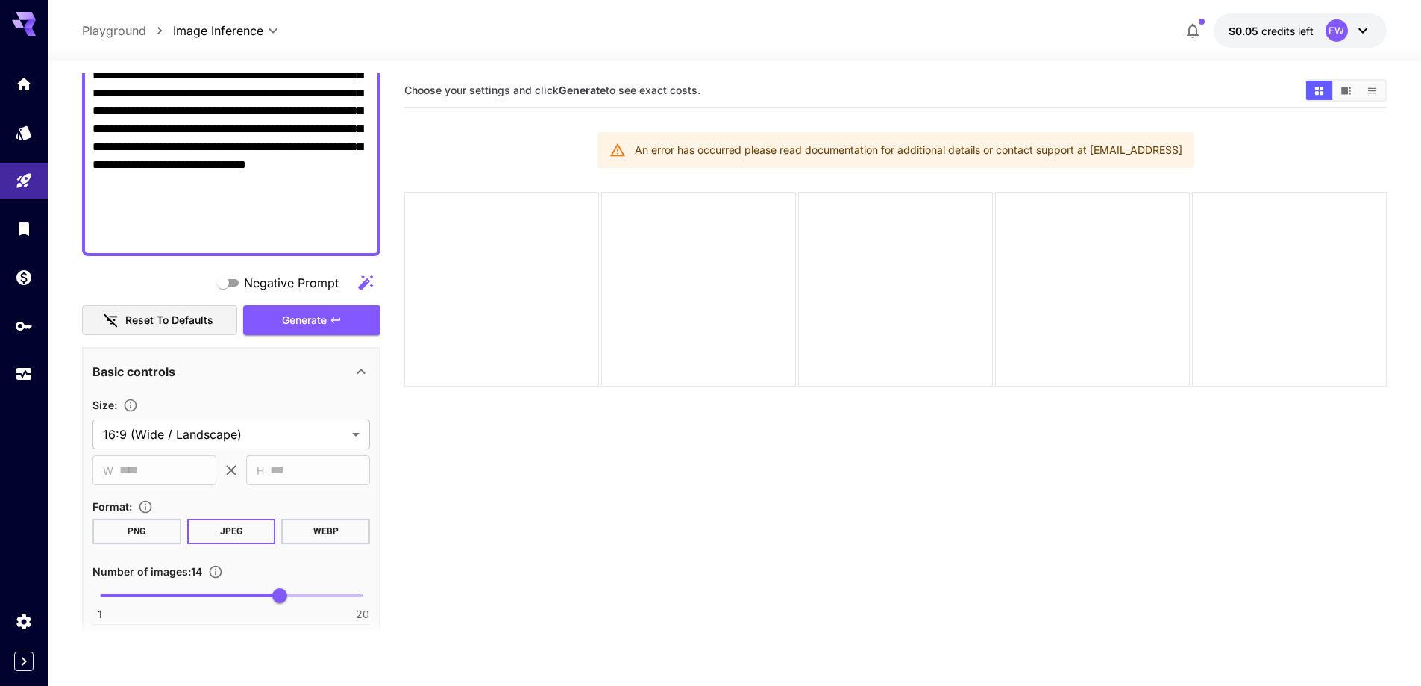
click at [1306, 22] on button "$0.05 credits left EW" at bounding box center [1300, 30] width 173 height 34
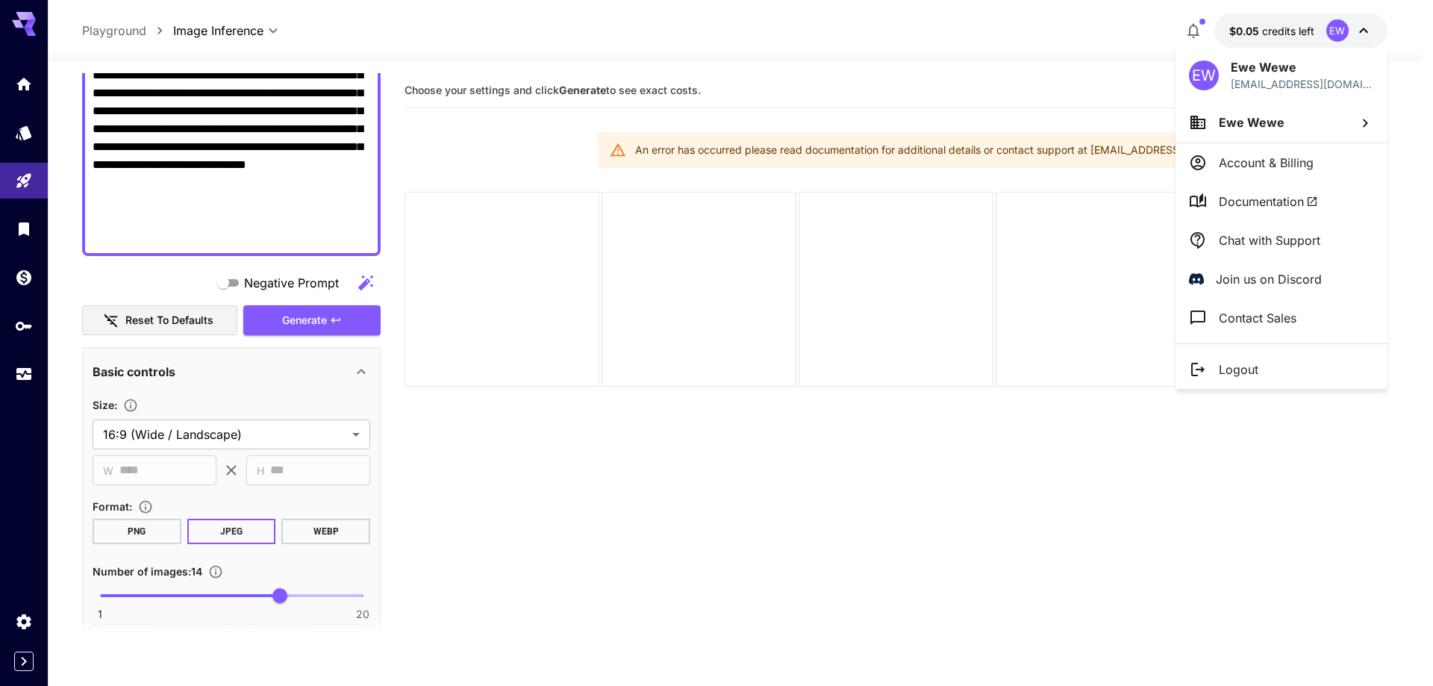
click at [1229, 373] on p "Logout" at bounding box center [1238, 369] width 40 height 18
